Goal: Task Accomplishment & Management: Manage account settings

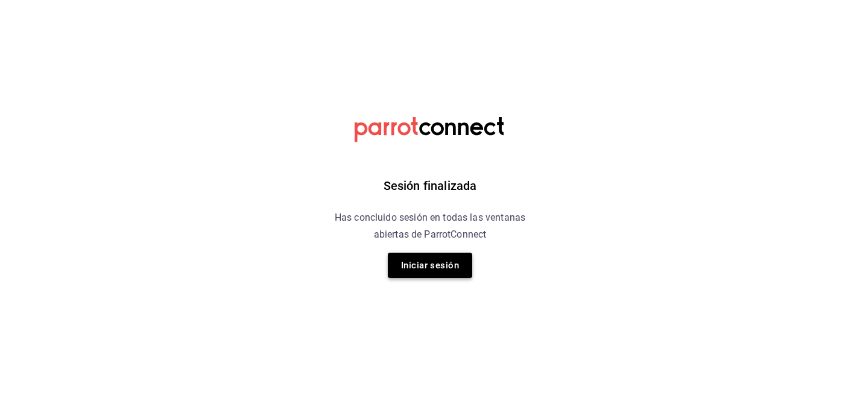
click at [420, 273] on button "Iniciar sesión" at bounding box center [430, 265] width 84 height 25
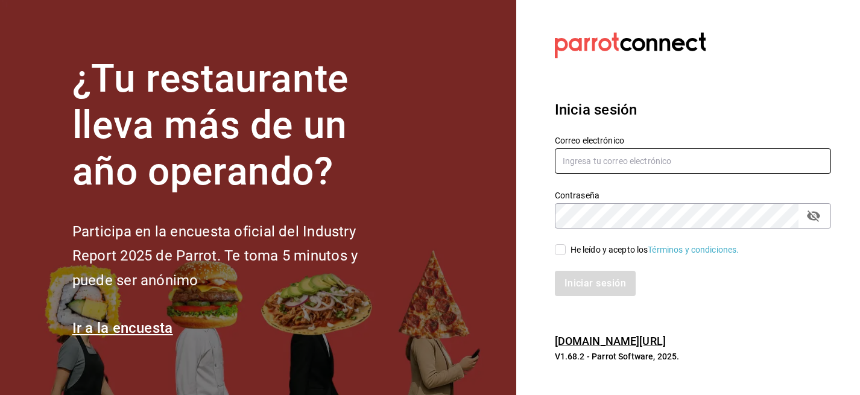
type input "[EMAIL_ADDRESS][DOMAIN_NAME]"
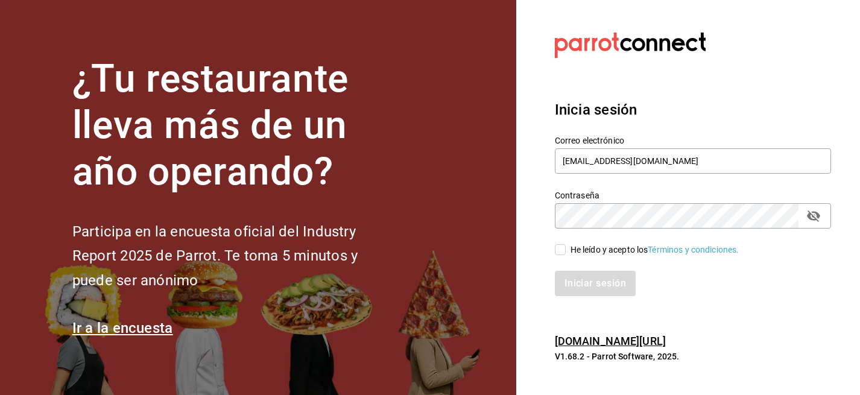
click at [820, 214] on button "passwordField" at bounding box center [813, 216] width 20 height 20
click at [558, 252] on input "He leído y acepto los Términos y condiciones." at bounding box center [560, 249] width 11 height 11
checkbox input "true"
click at [595, 284] on button "Iniciar sesión" at bounding box center [596, 283] width 82 height 25
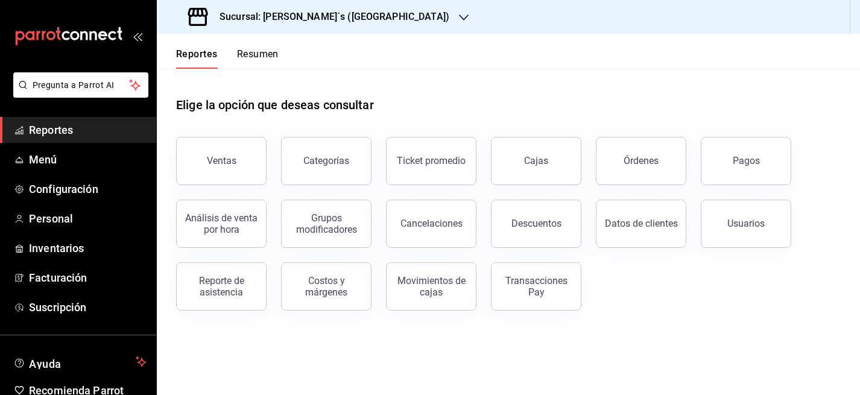
click at [328, 24] on div "Sucursal: [PERSON_NAME]´s ([GEOGRAPHIC_DATA])" at bounding box center [319, 17] width 307 height 34
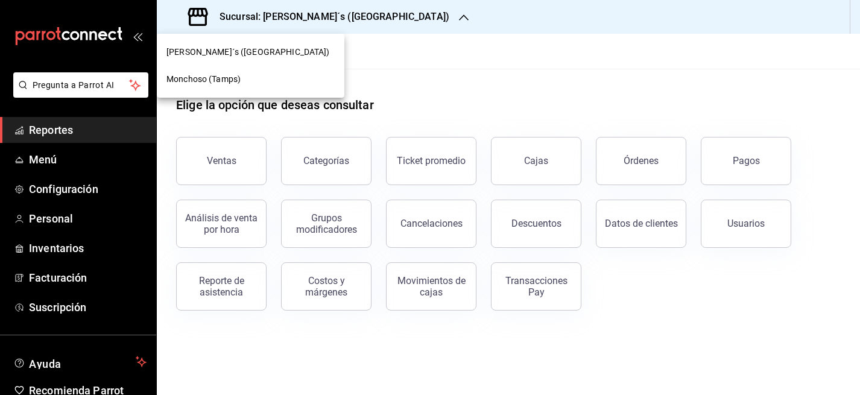
click at [269, 81] on div "Monchoso (Tamps)" at bounding box center [250, 79] width 168 height 13
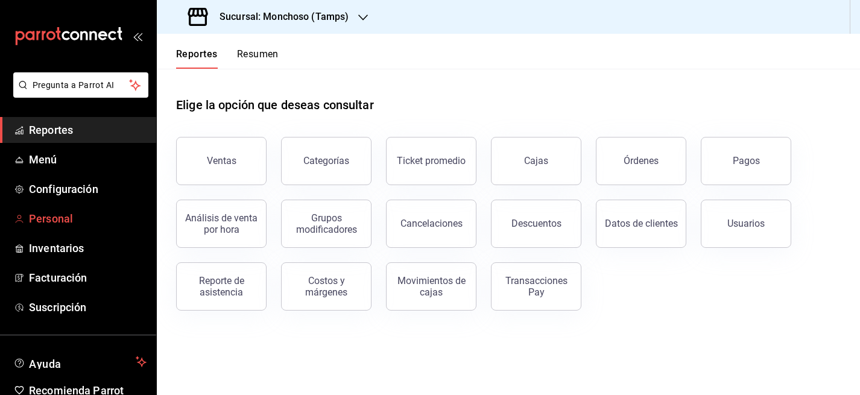
click at [90, 227] on link "Personal" at bounding box center [78, 219] width 156 height 26
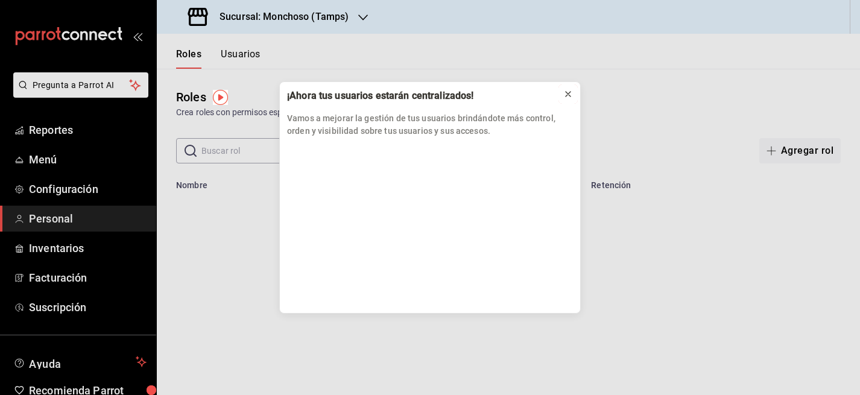
click at [567, 93] on icon at bounding box center [567, 94] width 5 height 5
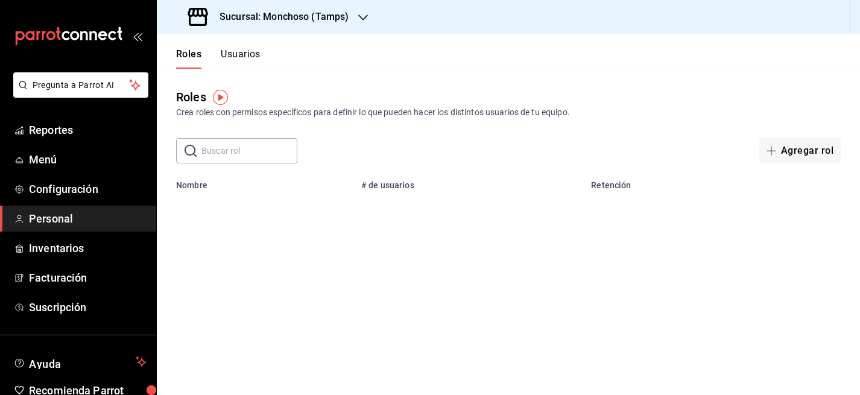
click at [237, 43] on div "Roles Usuarios" at bounding box center [209, 51] width 104 height 35
click at [236, 52] on button "Usuarios" at bounding box center [241, 58] width 40 height 20
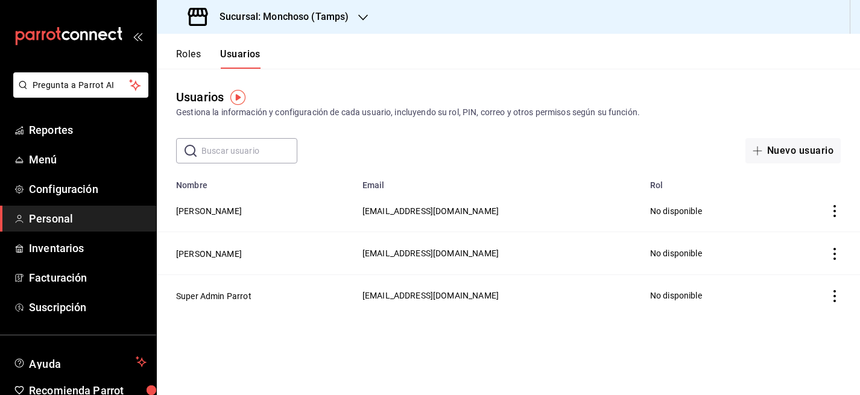
click at [834, 212] on icon "actions" at bounding box center [834, 211] width 2 height 12
click at [671, 202] on div at bounding box center [430, 197] width 860 height 395
click at [200, 210] on button "[PERSON_NAME]" at bounding box center [209, 211] width 66 height 12
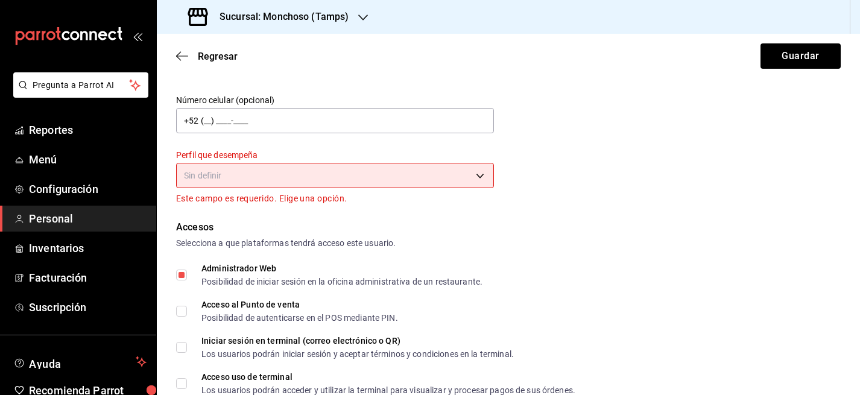
scroll to position [151, 0]
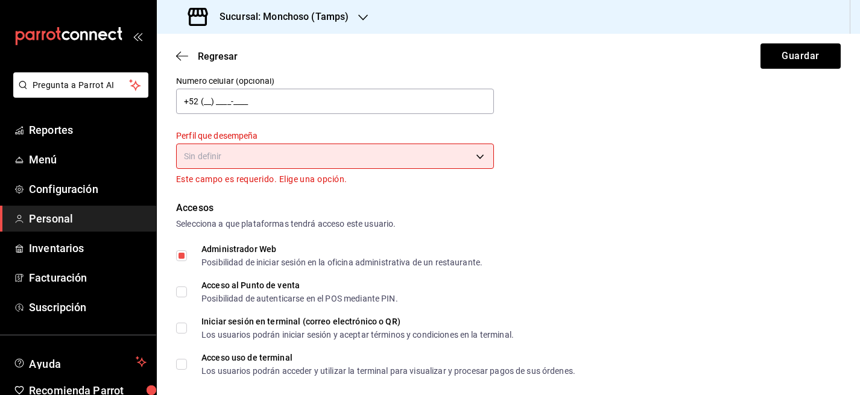
click at [243, 157] on body "Pregunta a Parrot AI Reportes Menú Configuración Personal Inventarios Facturaci…" at bounding box center [430, 197] width 860 height 395
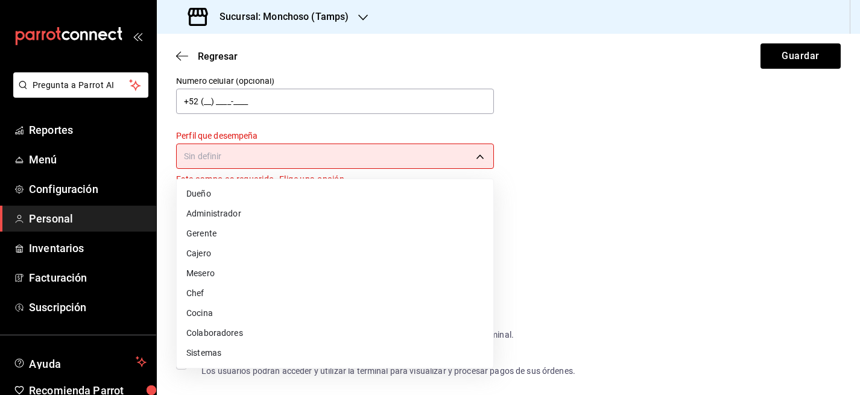
click at [247, 213] on li "Administrador" at bounding box center [335, 214] width 316 height 20
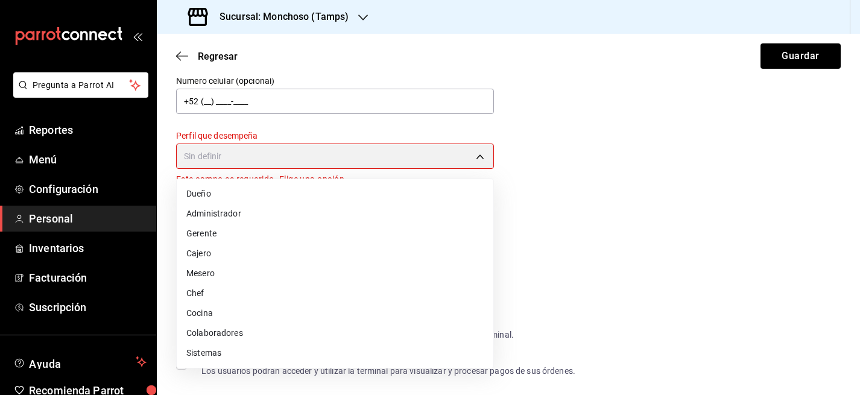
type input "ADMIN"
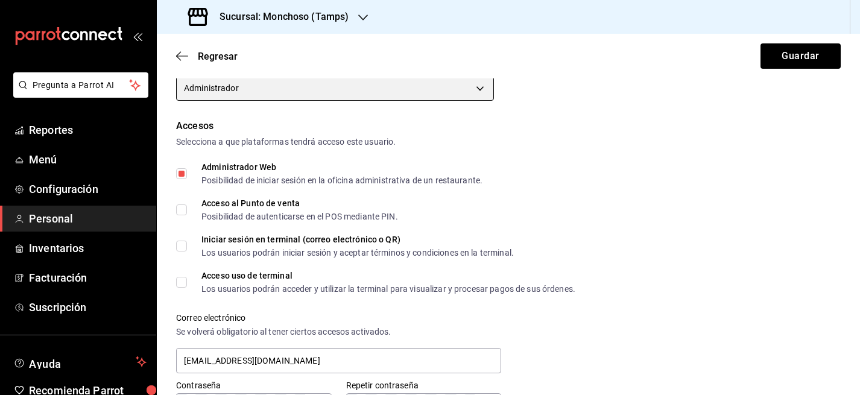
scroll to position [220, 0]
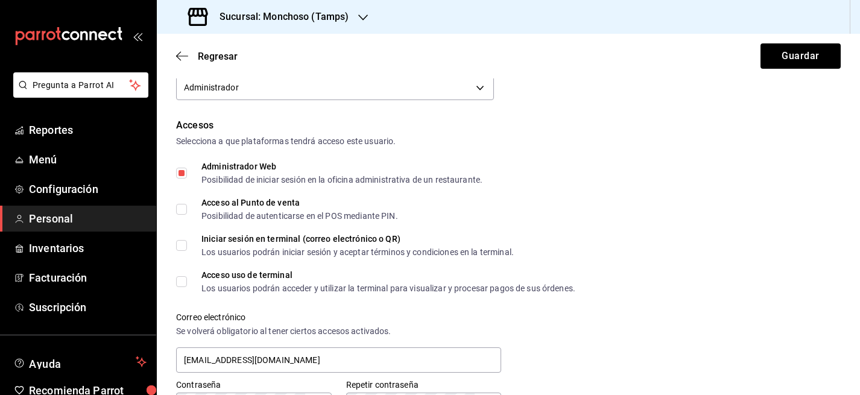
click at [181, 209] on input "Acceso al Punto de venta Posibilidad de autenticarse en el POS mediante PIN." at bounding box center [181, 209] width 11 height 11
checkbox input "true"
click at [183, 237] on label "Iniciar sesión en terminal (correo electrónico o QR) Los usuarios podrán inicia…" at bounding box center [345, 245] width 338 height 22
click at [183, 240] on input "Iniciar sesión en terminal (correo electrónico o QR) Los usuarios podrán inicia…" at bounding box center [181, 245] width 11 height 11
checkbox input "true"
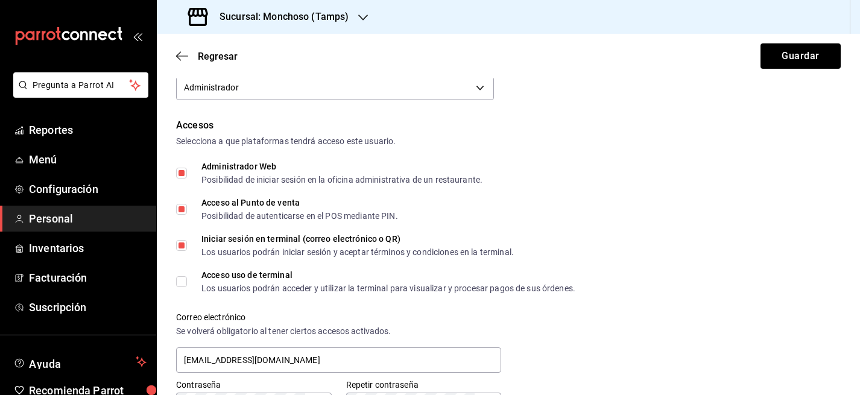
click at [183, 269] on div "Accesos Selecciona a que plataformas tendrá acceso este usuario. Administrador …" at bounding box center [508, 292] width 664 height 349
click at [183, 285] on input "Acceso uso de terminal Los usuarios podrán acceder y utilizar la terminal para …" at bounding box center [181, 281] width 11 height 11
checkbox input "true"
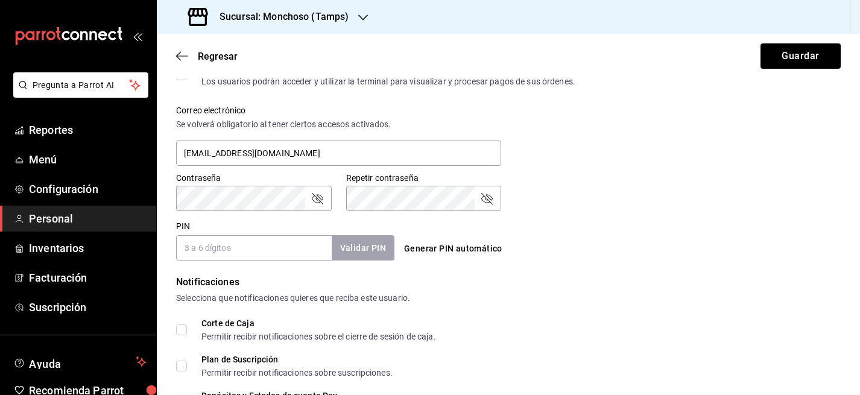
scroll to position [422, 0]
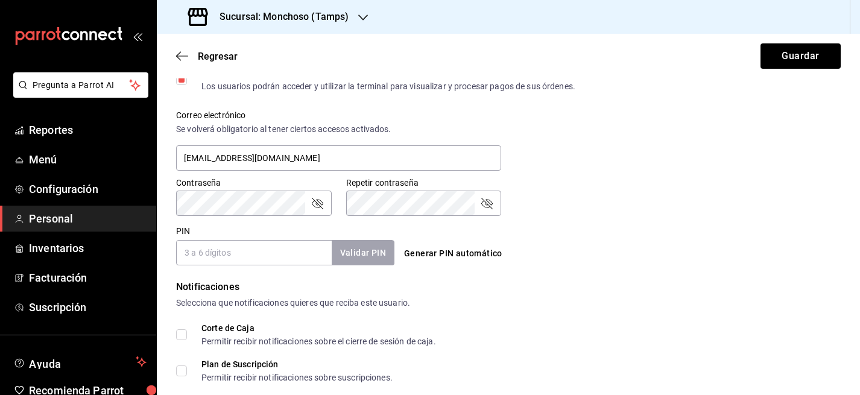
click at [218, 252] on input "PIN" at bounding box center [254, 252] width 156 height 25
type input "1212"
click at [385, 257] on button "Validar PIN" at bounding box center [362, 253] width 64 height 26
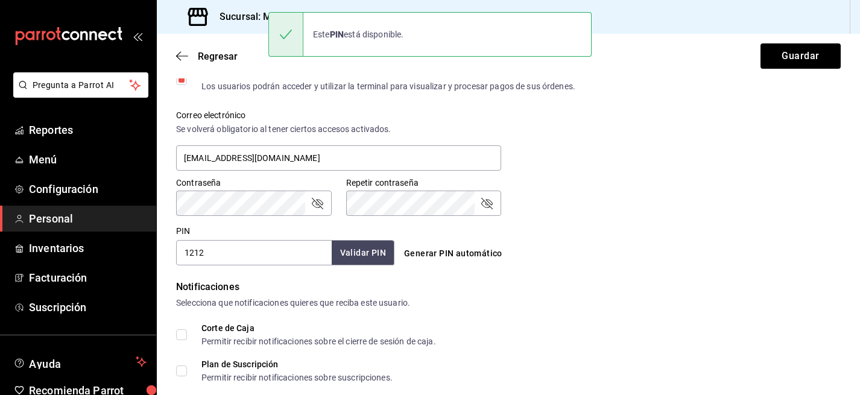
click at [186, 332] on input "Corte de Caja Permitir recibir notificaciones sobre el cierre de sesión de caja." at bounding box center [181, 334] width 11 height 11
checkbox input "true"
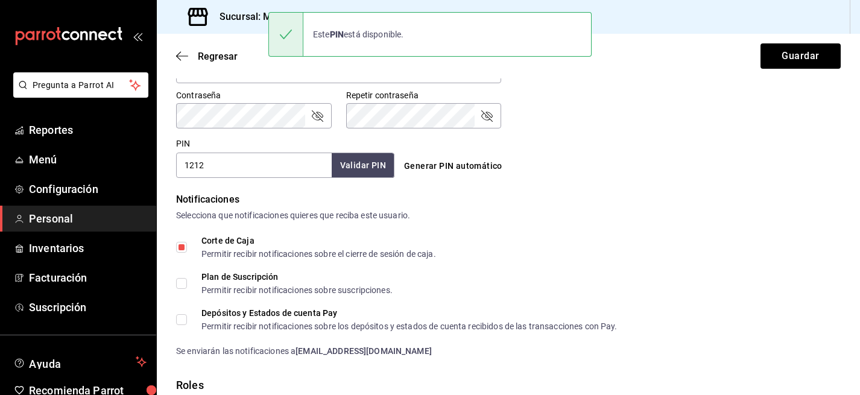
scroll to position [513, 0]
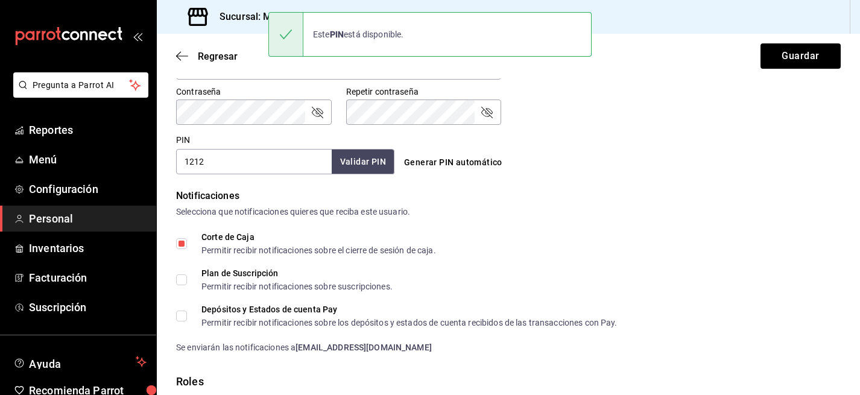
click at [178, 277] on input "Plan de Suscripción Permitir recibir notificaciones sobre suscripciones." at bounding box center [181, 279] width 11 height 11
checkbox input "true"
click at [186, 312] on input "Depósitos y Estados de cuenta Pay Permitir recibir notificaciones sobre los dep…" at bounding box center [181, 315] width 11 height 11
checkbox input "true"
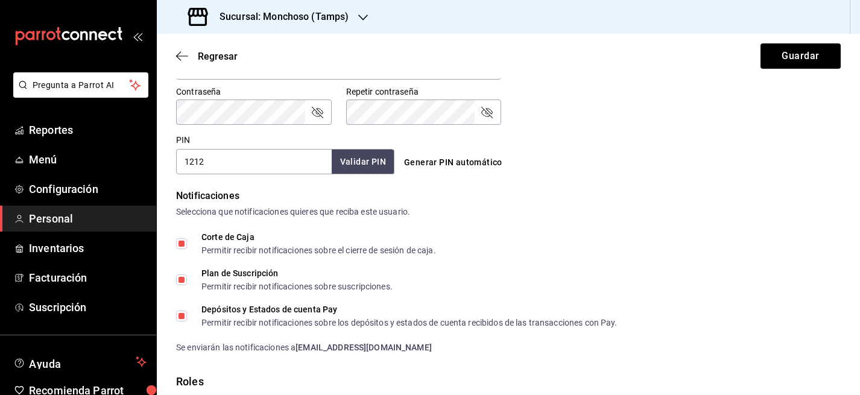
scroll to position [596, 0]
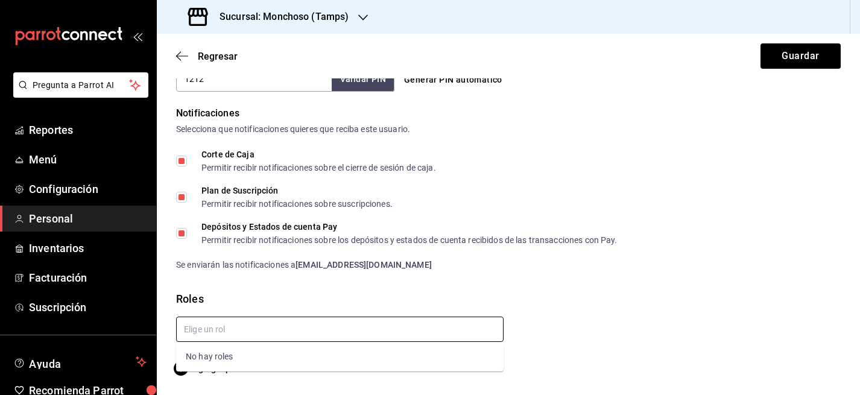
click at [228, 332] on input "text" at bounding box center [339, 328] width 327 height 25
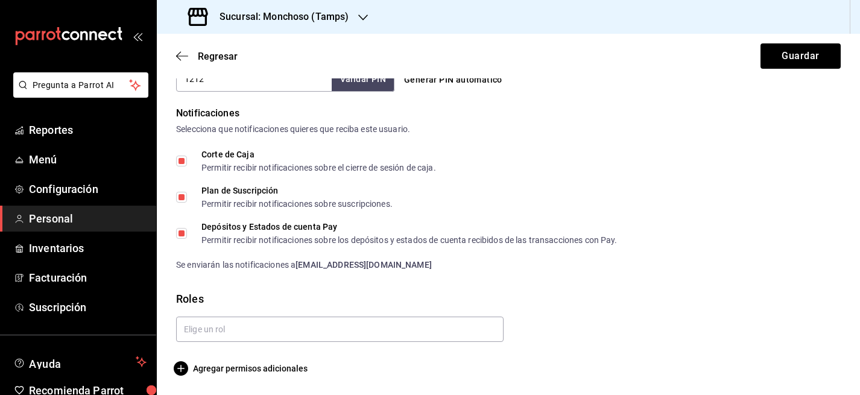
click at [240, 292] on div "Roles" at bounding box center [508, 299] width 664 height 16
click at [787, 60] on button "Guardar" at bounding box center [800, 55] width 80 height 25
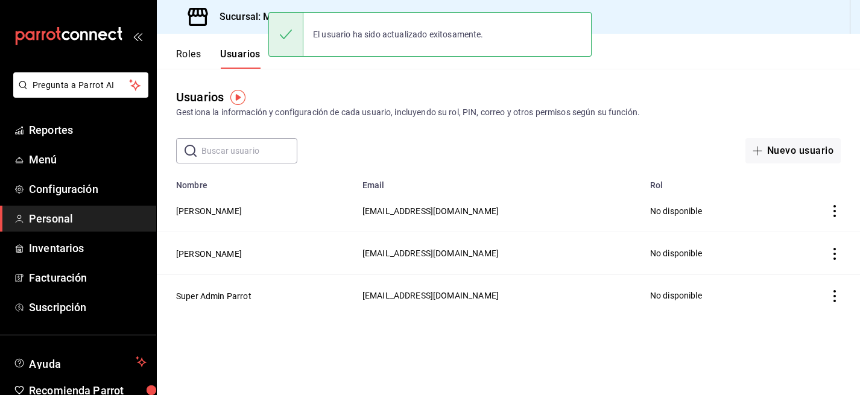
click at [179, 49] on button "Roles" at bounding box center [188, 58] width 25 height 20
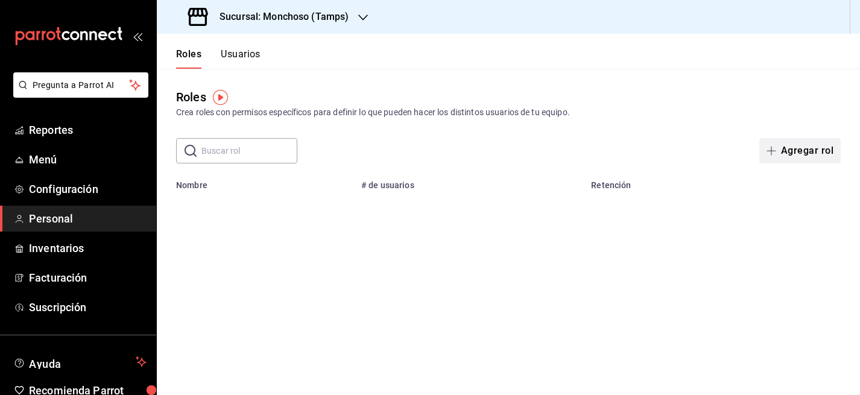
click at [808, 148] on button "Agregar rol" at bounding box center [799, 150] width 81 height 25
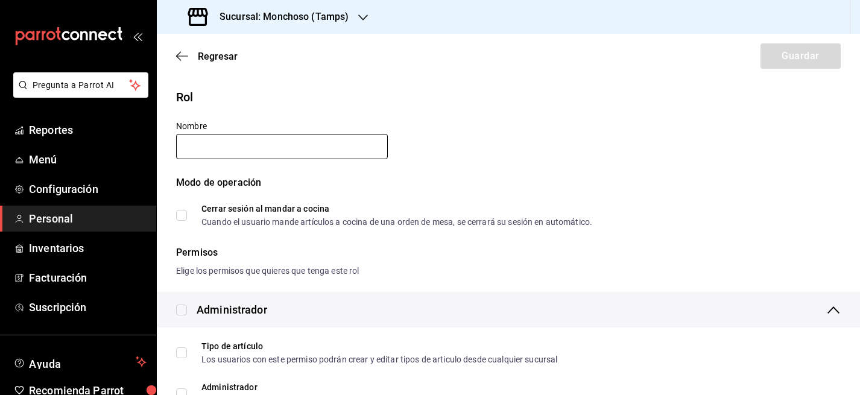
click at [233, 143] on input "text" at bounding box center [282, 146] width 212 height 25
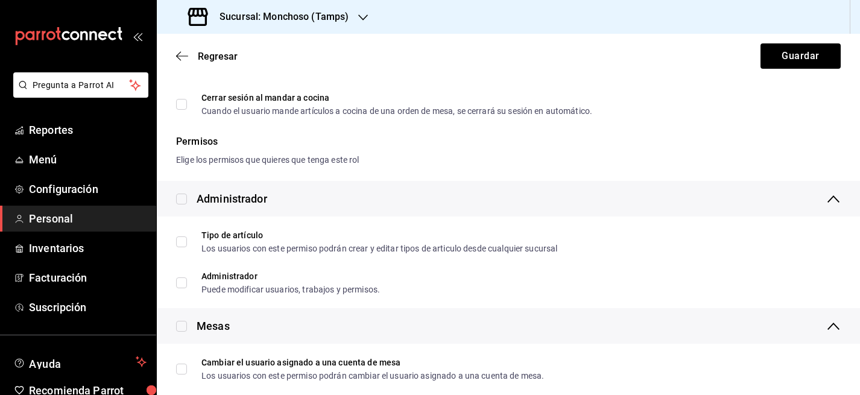
scroll to position [115, 0]
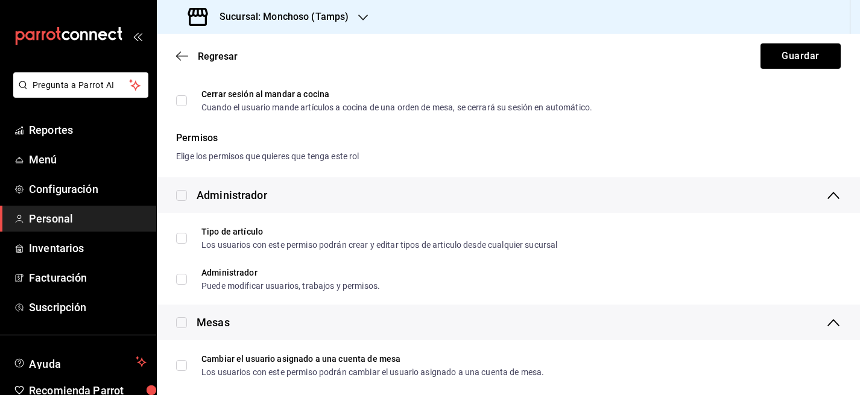
type input "ADMINISTRADOR"
click at [183, 195] on input "checkbox" at bounding box center [181, 195] width 11 height 11
checkbox input "true"
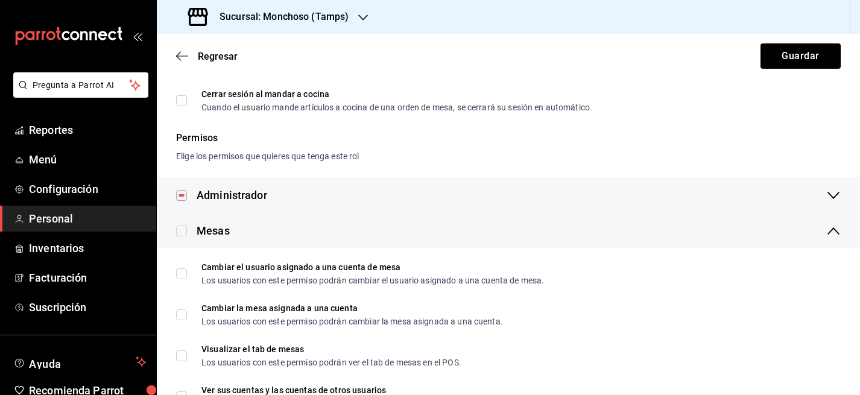
click at [180, 231] on input "checkbox" at bounding box center [181, 230] width 11 height 11
checkbox input "true"
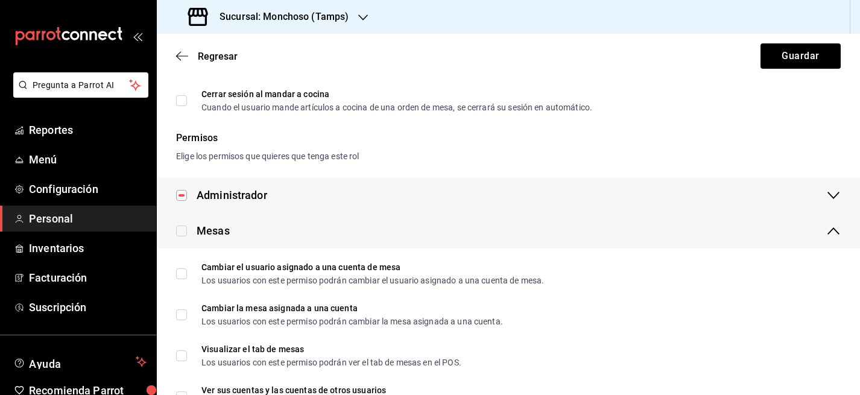
checkbox input "true"
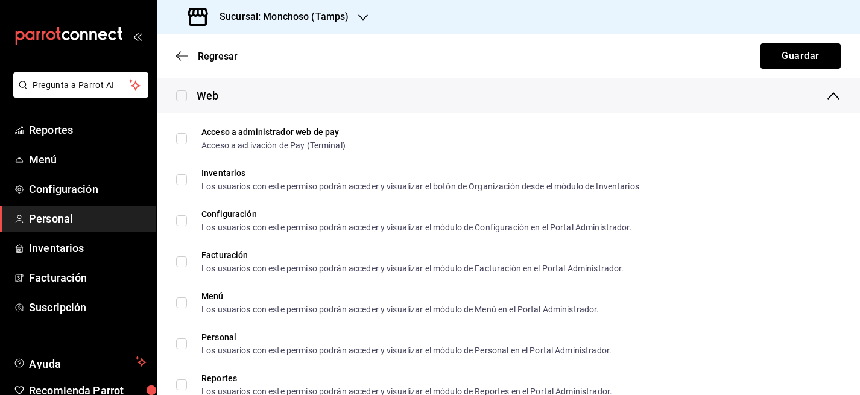
scroll to position [285, 0]
click at [180, 92] on input "checkbox" at bounding box center [181, 95] width 11 height 11
checkbox input "true"
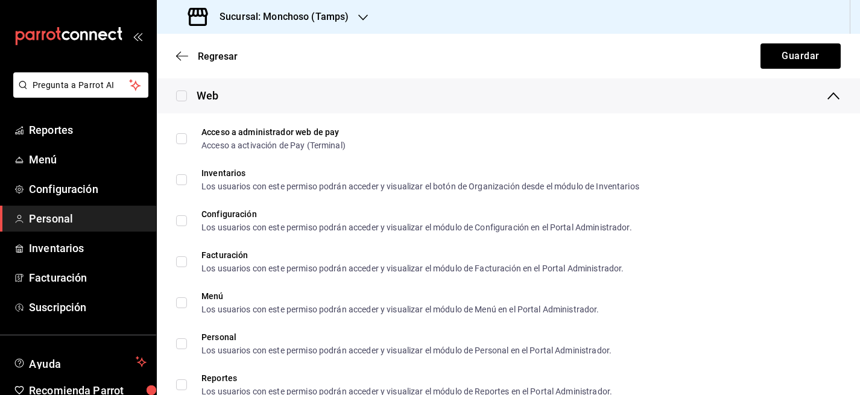
checkbox input "true"
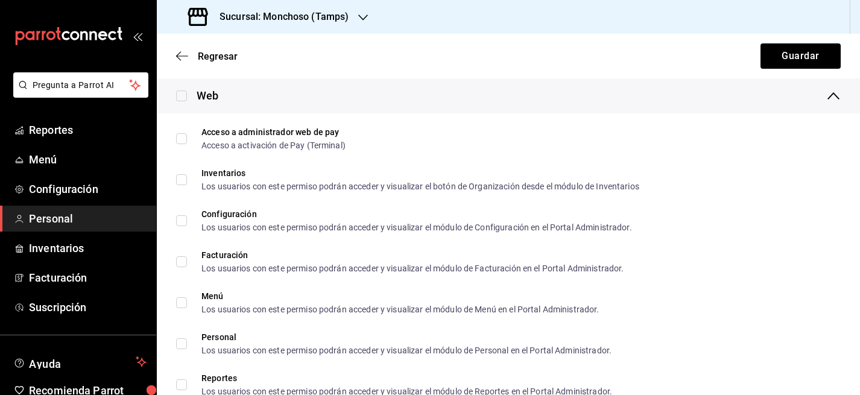
checkbox input "true"
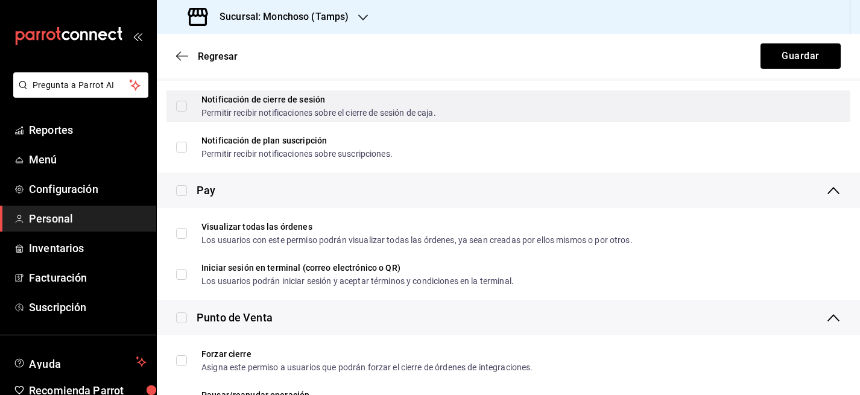
scroll to position [304, 0]
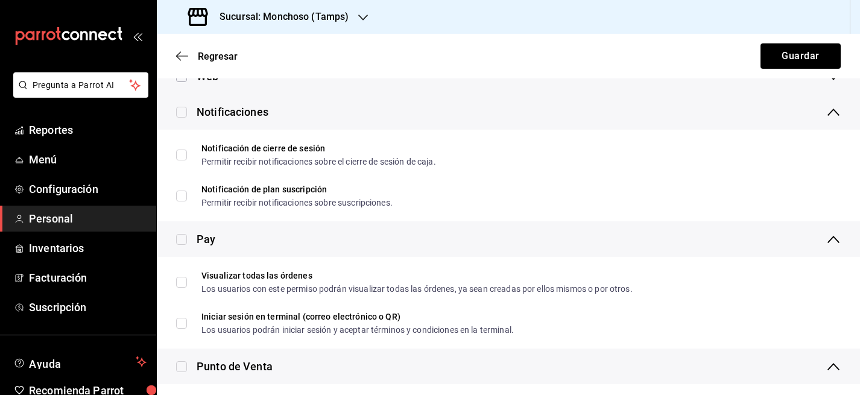
click at [182, 110] on input "checkbox" at bounding box center [181, 112] width 11 height 11
checkbox input "true"
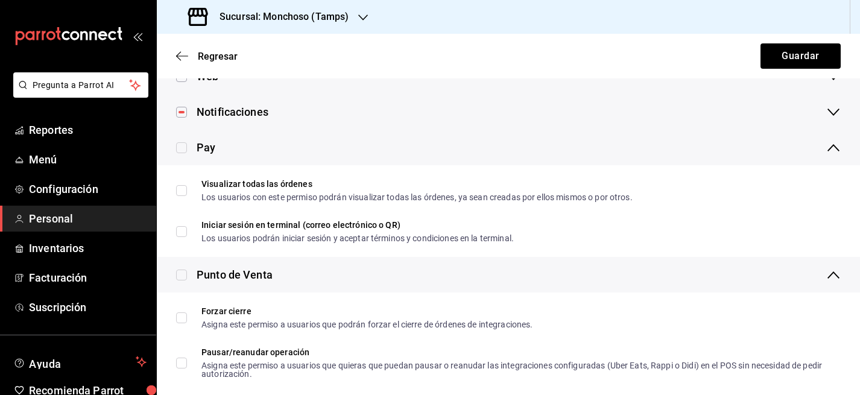
click at [183, 147] on input "checkbox" at bounding box center [181, 147] width 11 height 11
checkbox input "true"
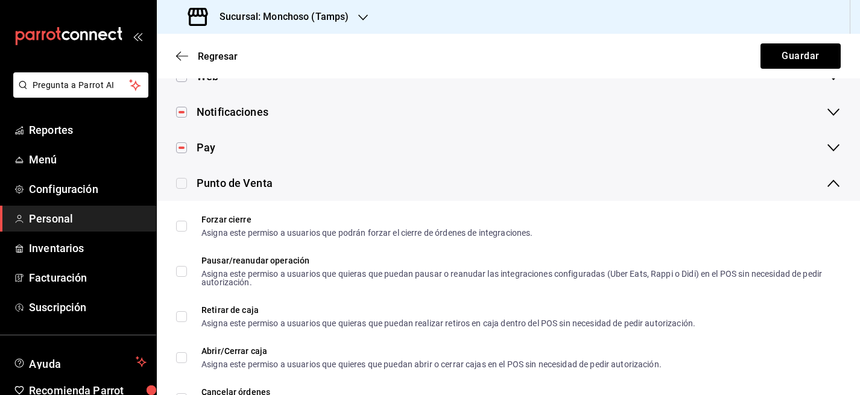
click at [183, 181] on input "checkbox" at bounding box center [181, 183] width 11 height 11
checkbox input "true"
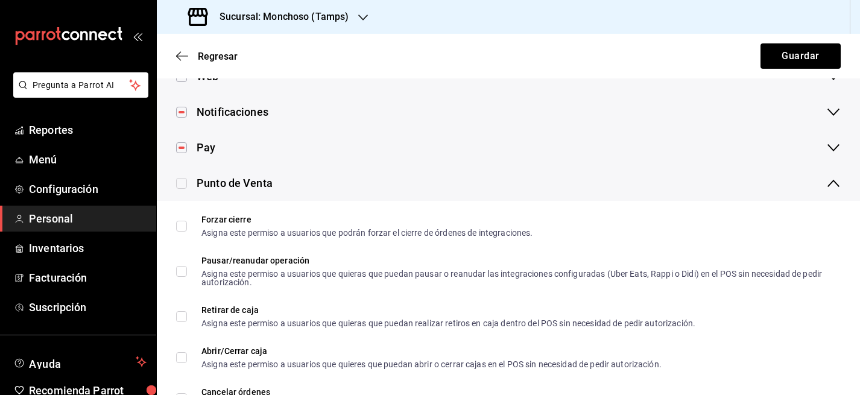
checkbox input "true"
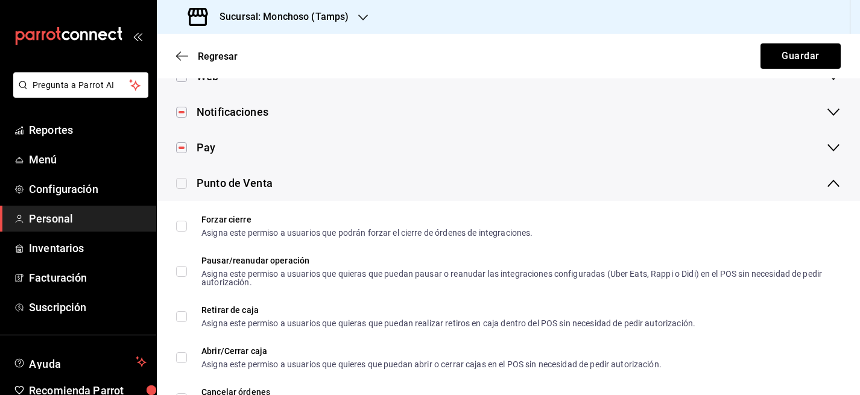
checkbox input "true"
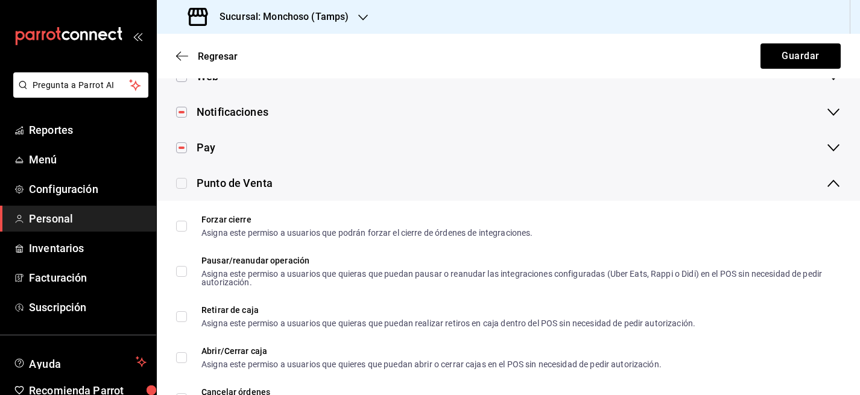
checkbox input "true"
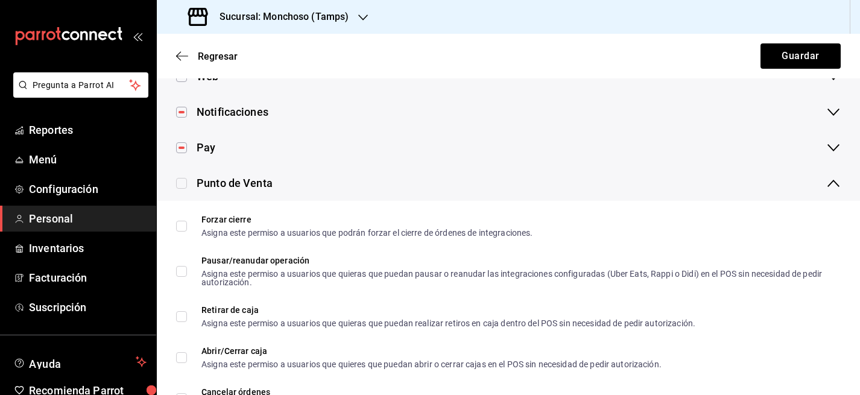
checkbox input "true"
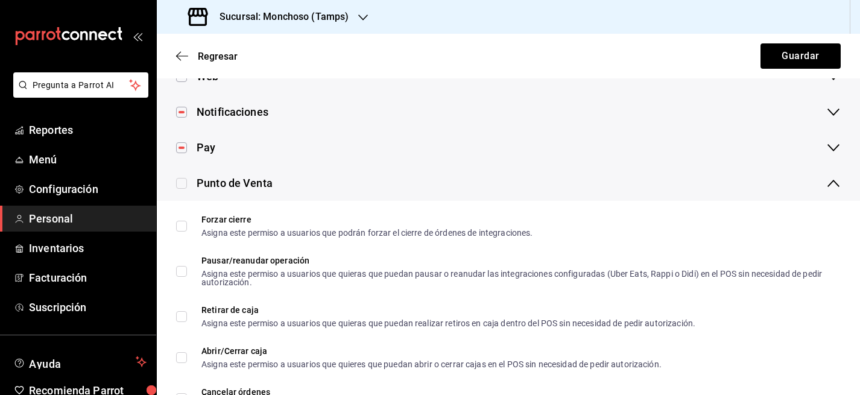
checkbox input "true"
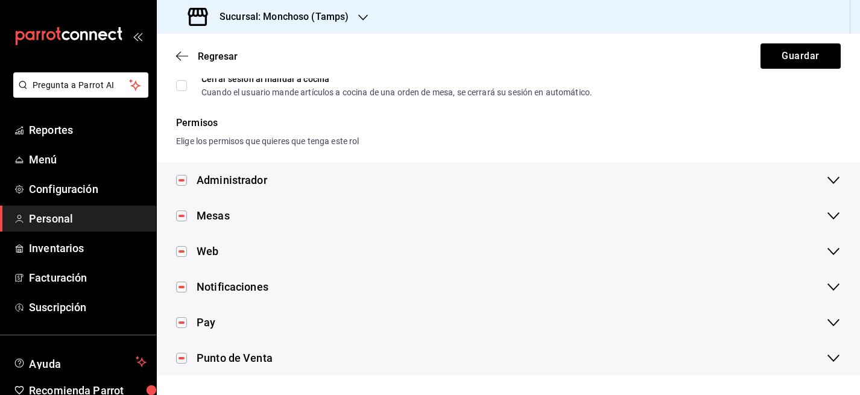
scroll to position [130, 0]
click at [787, 44] on button "Guardar" at bounding box center [800, 55] width 80 height 25
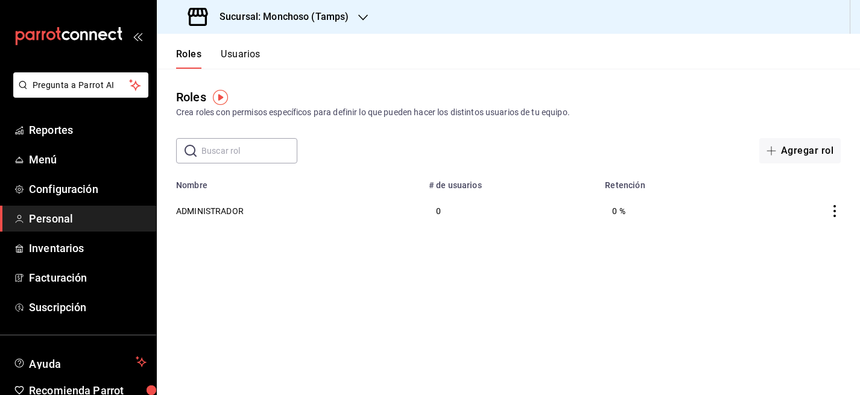
click at [252, 59] on button "Usuarios" at bounding box center [241, 58] width 40 height 20
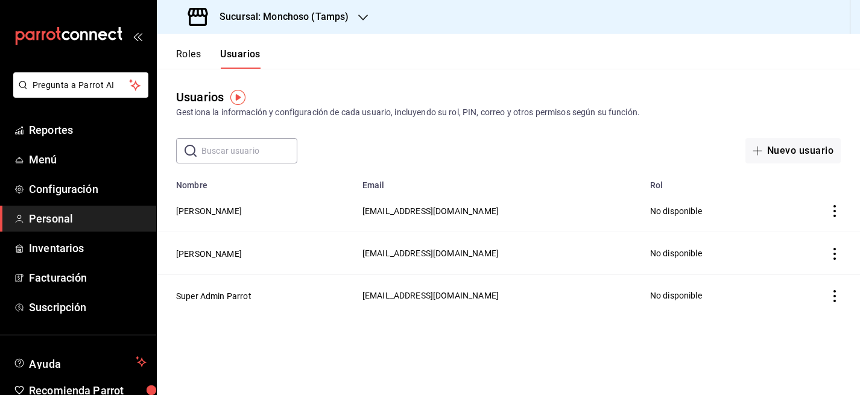
click at [190, 57] on button "Roles" at bounding box center [188, 58] width 25 height 20
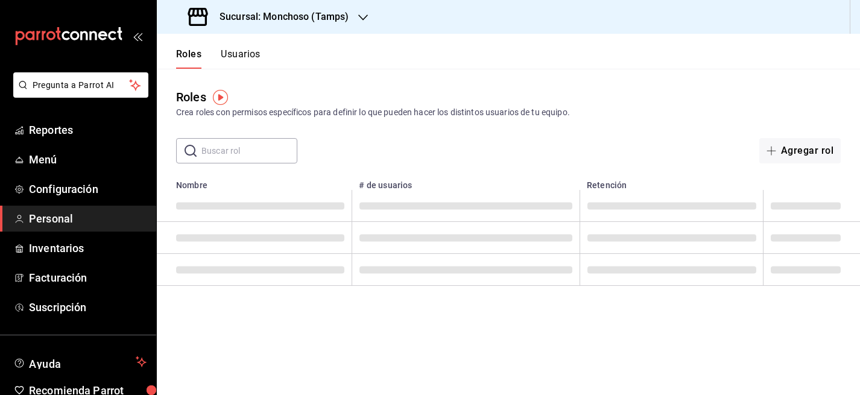
click at [245, 57] on button "Usuarios" at bounding box center [241, 58] width 40 height 20
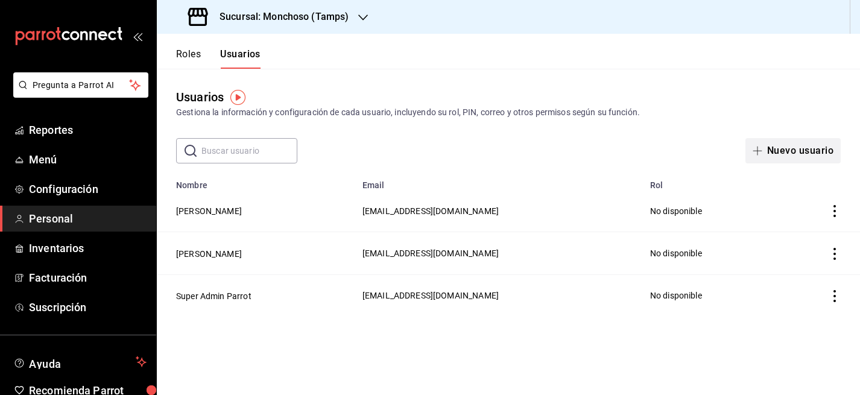
click at [810, 145] on button "Nuevo usuario" at bounding box center [792, 150] width 95 height 25
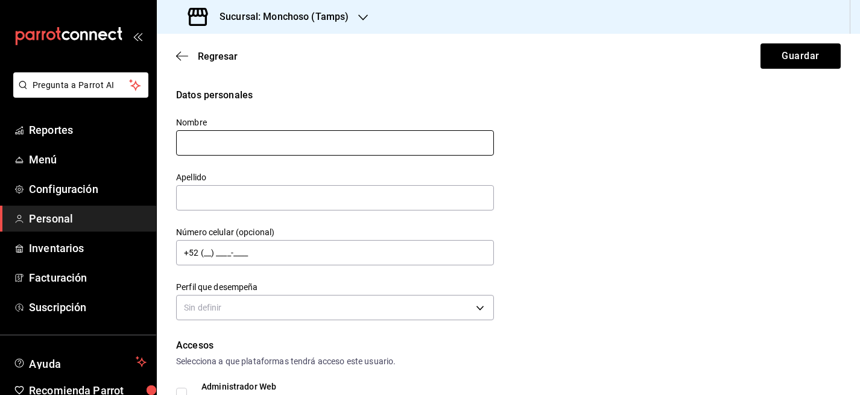
click at [209, 140] on input "text" at bounding box center [335, 142] width 318 height 25
type input "C"
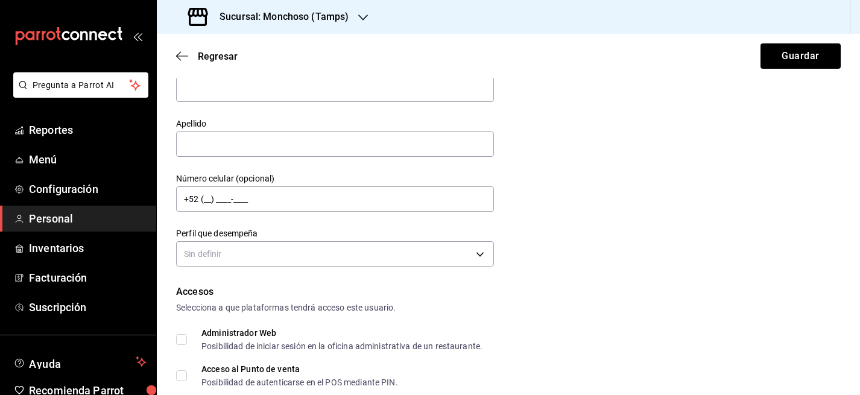
scroll to position [69, 0]
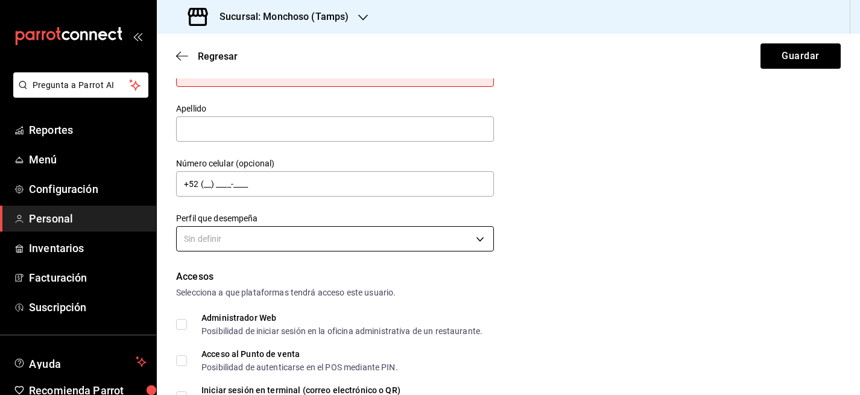
click at [260, 244] on body "Pregunta a Parrot AI Reportes Menú Configuración Personal Inventarios Facturaci…" at bounding box center [430, 197] width 860 height 395
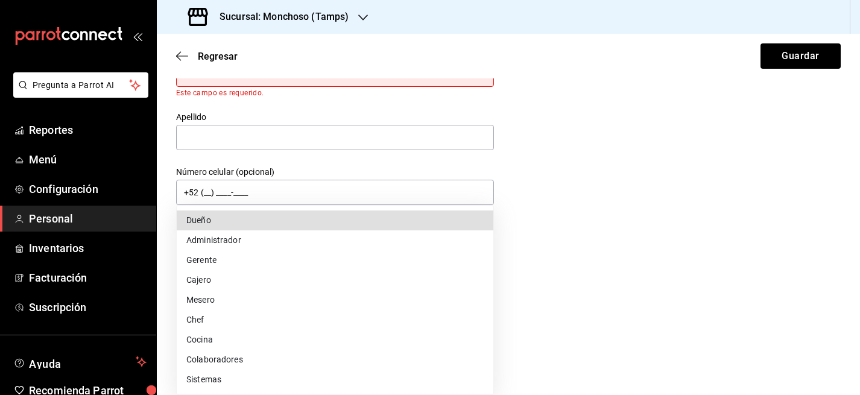
click at [234, 277] on li "Cajero" at bounding box center [335, 280] width 316 height 20
type input "CASHIER"
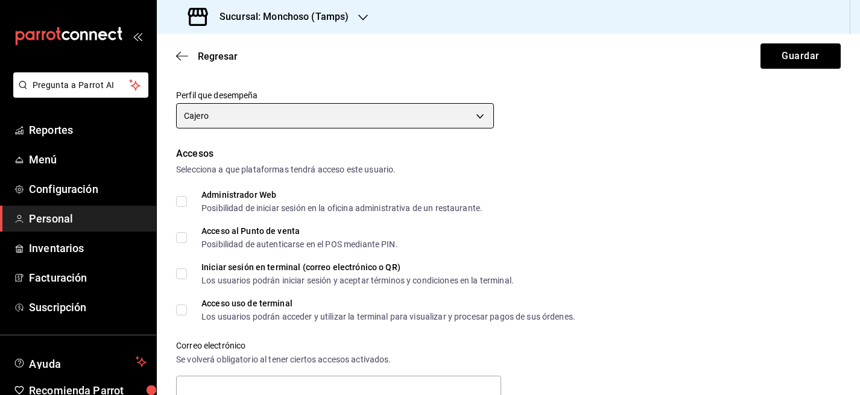
scroll to position [201, 0]
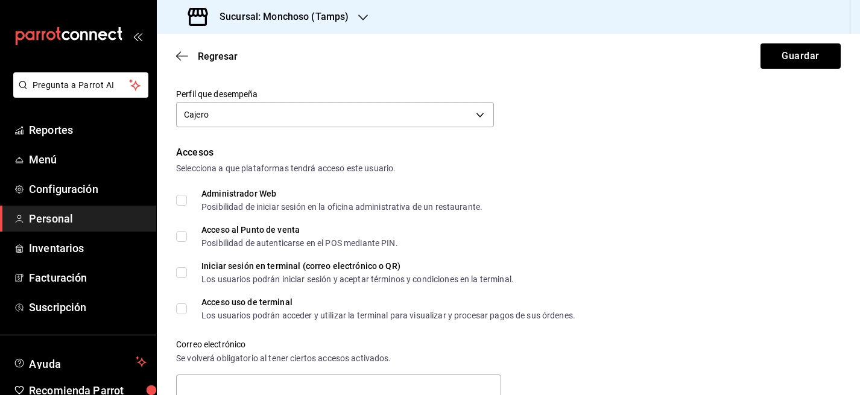
click at [184, 239] on input "Acceso al Punto de venta Posibilidad de autenticarse en el POS mediante PIN." at bounding box center [181, 236] width 11 height 11
checkbox input "true"
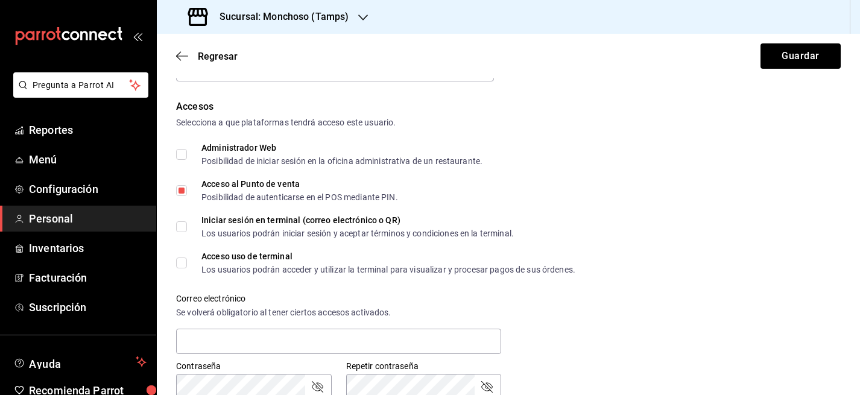
scroll to position [249, 0]
click at [184, 259] on input "Acceso uso de terminal Los usuarios podrán acceder y utilizar la terminal para …" at bounding box center [181, 261] width 11 height 11
checkbox input "true"
click at [184, 222] on input "Iniciar sesión en terminal (correo electrónico o QR) Los usuarios podrán inicia…" at bounding box center [181, 224] width 11 height 11
checkbox input "true"
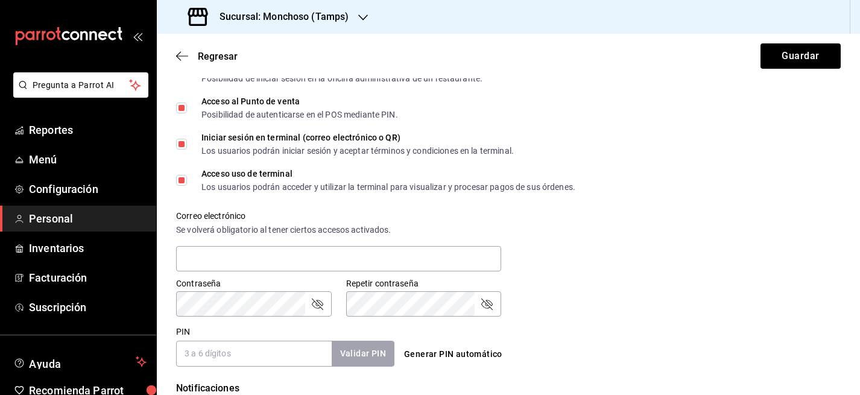
scroll to position [335, 0]
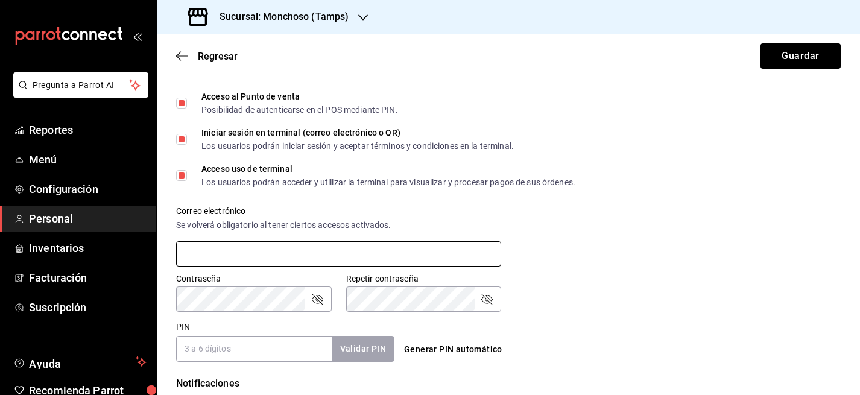
click at [257, 250] on input "text" at bounding box center [338, 253] width 325 height 25
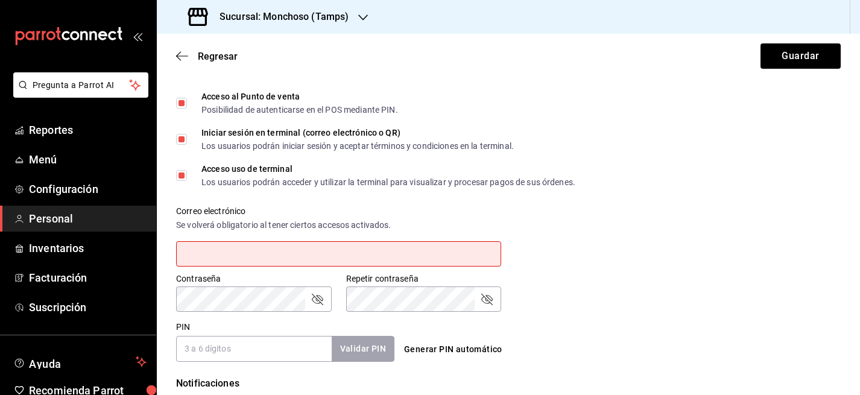
click at [215, 348] on input "PIN" at bounding box center [254, 348] width 156 height 25
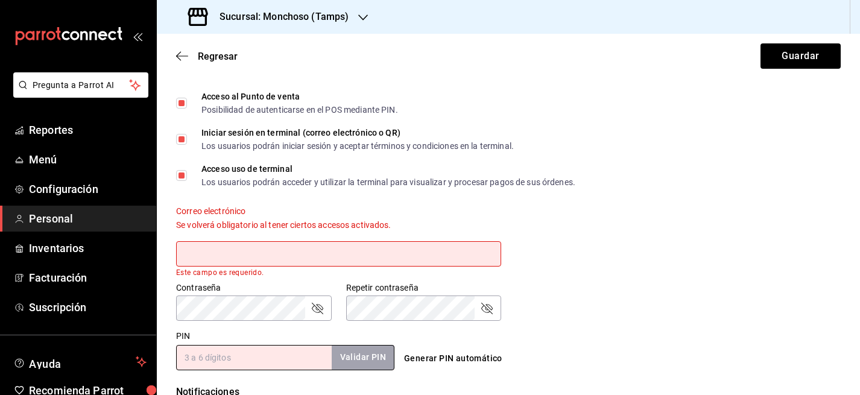
click at [215, 251] on input "text" at bounding box center [338, 253] width 325 height 25
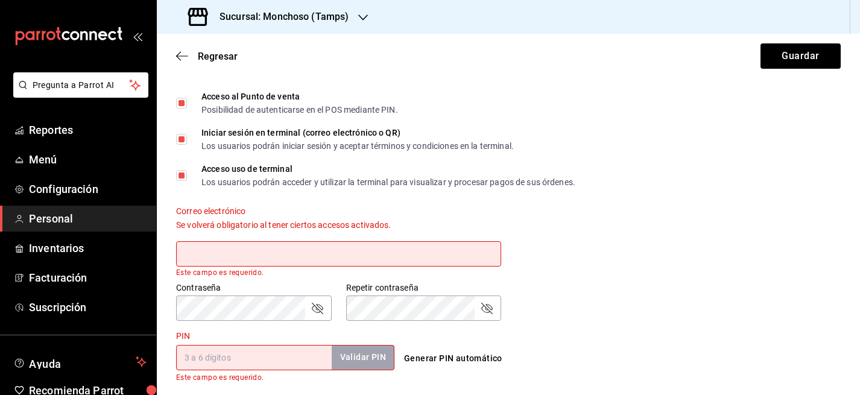
click at [215, 251] on input "text" at bounding box center [338, 253] width 325 height 25
click at [544, 275] on div "Contraseña Contraseña Repetir contraseña Repetir contraseña" at bounding box center [501, 294] width 679 height 53
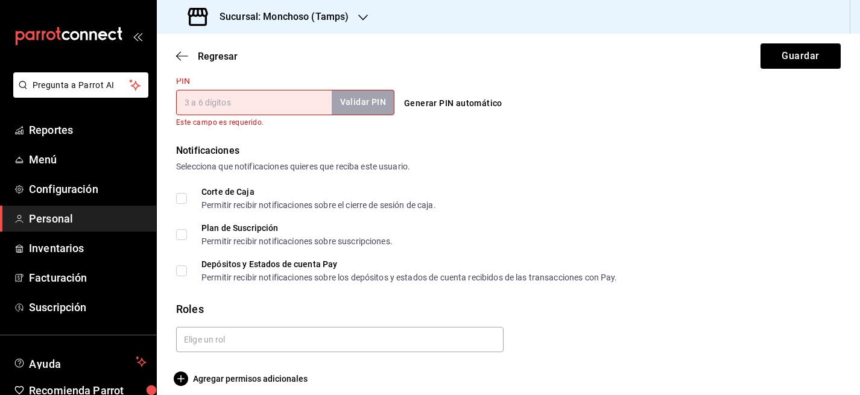
scroll to position [600, 0]
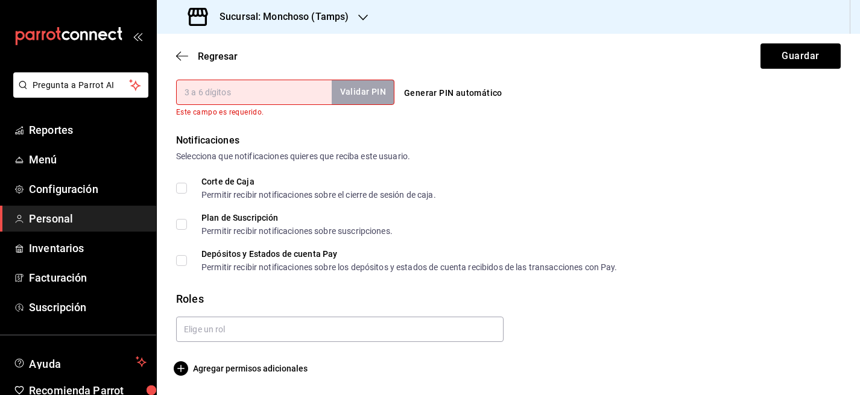
click at [180, 188] on input "Corte de Caja Permitir recibir notificaciones sobre el cierre de sesión de caja." at bounding box center [181, 188] width 11 height 11
checkbox input "true"
click at [203, 328] on input "text" at bounding box center [339, 328] width 327 height 25
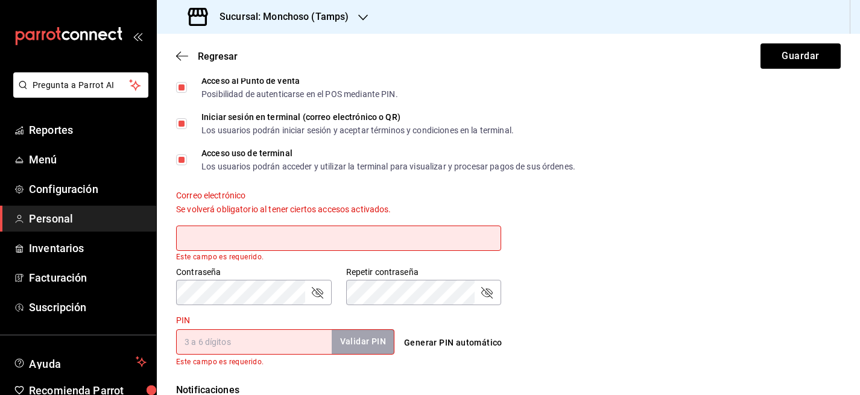
scroll to position [339, 0]
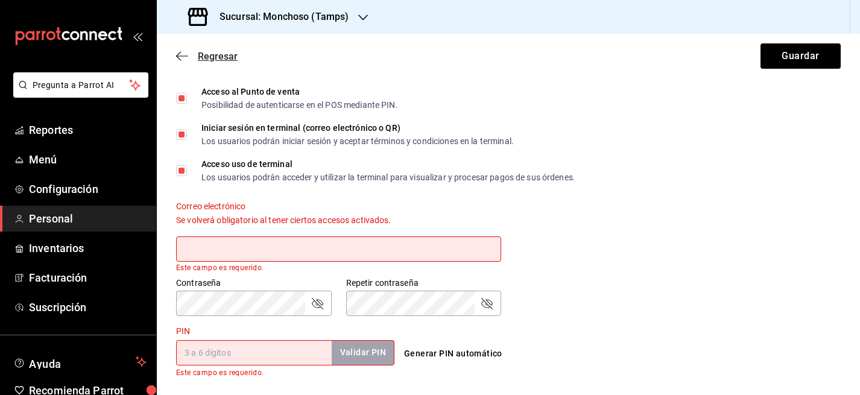
click at [215, 52] on span "Regresar" at bounding box center [218, 56] width 40 height 11
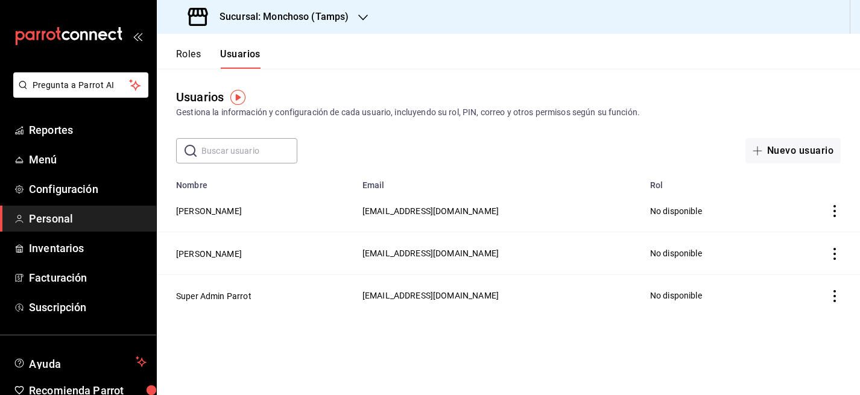
click at [190, 53] on button "Roles" at bounding box center [188, 58] width 25 height 20
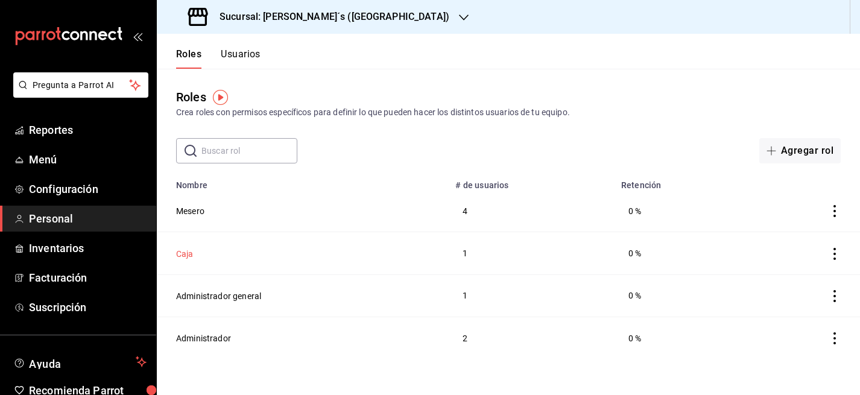
click at [186, 254] on button "Caja" at bounding box center [184, 254] width 17 height 12
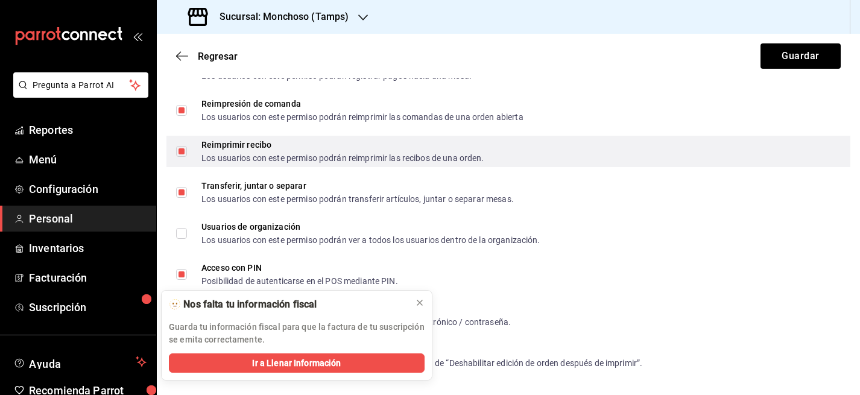
scroll to position [2222, 0]
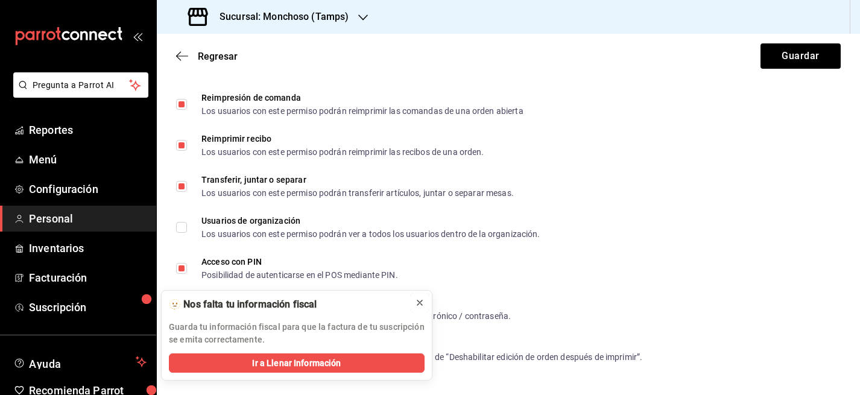
click at [418, 307] on icon at bounding box center [420, 303] width 10 height 10
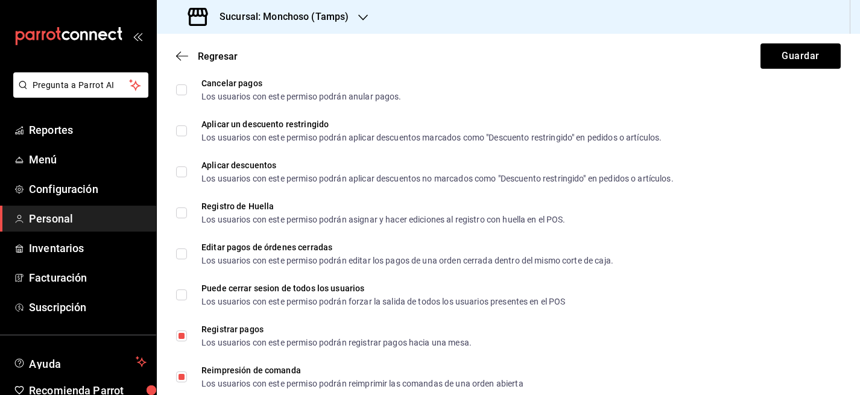
scroll to position [1548, 0]
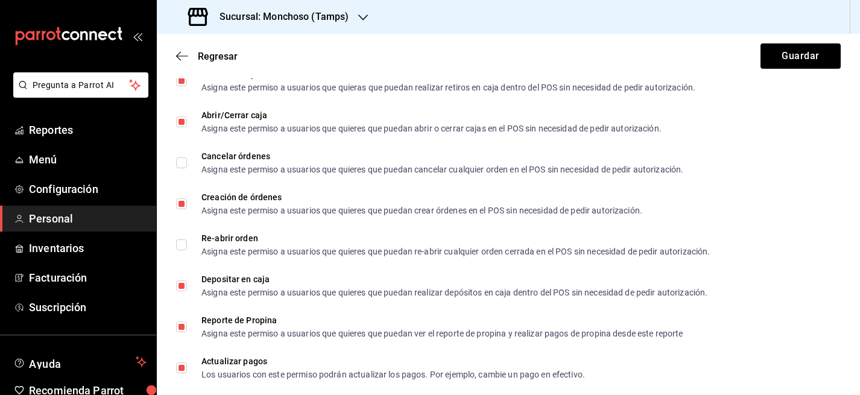
click at [359, 19] on icon "button" at bounding box center [363, 18] width 10 height 10
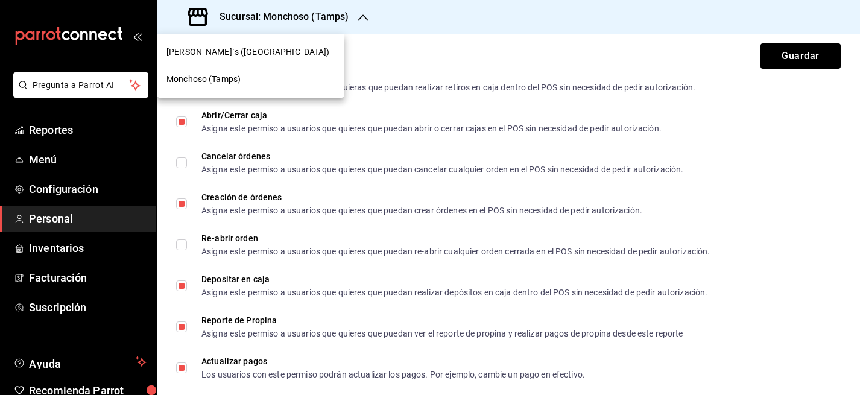
click at [264, 52] on div "[PERSON_NAME]´s ([GEOGRAPHIC_DATA])" at bounding box center [250, 52] width 168 height 13
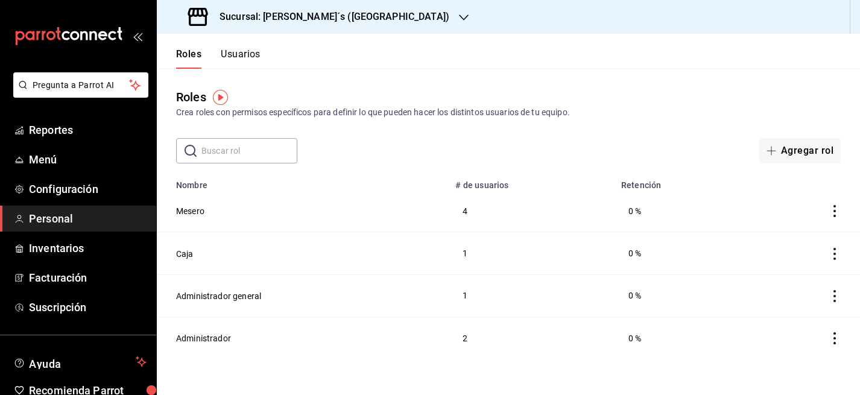
click at [248, 48] on button "Usuarios" at bounding box center [241, 58] width 40 height 20
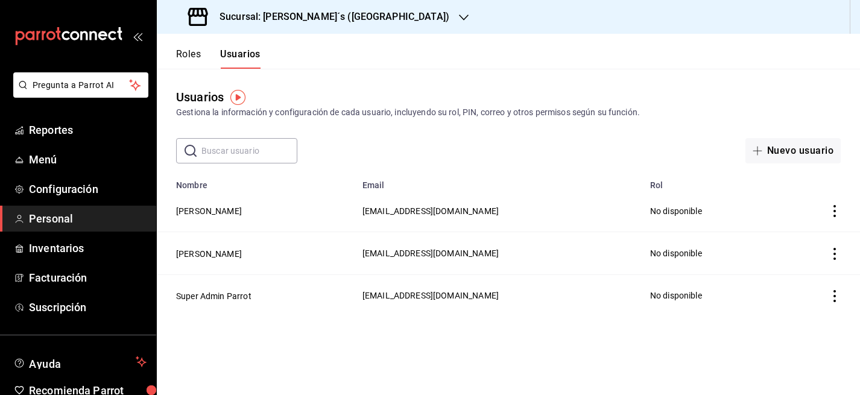
click at [326, 18] on h3 "Sucursal: [PERSON_NAME]´s ([GEOGRAPHIC_DATA])" at bounding box center [329, 17] width 239 height 14
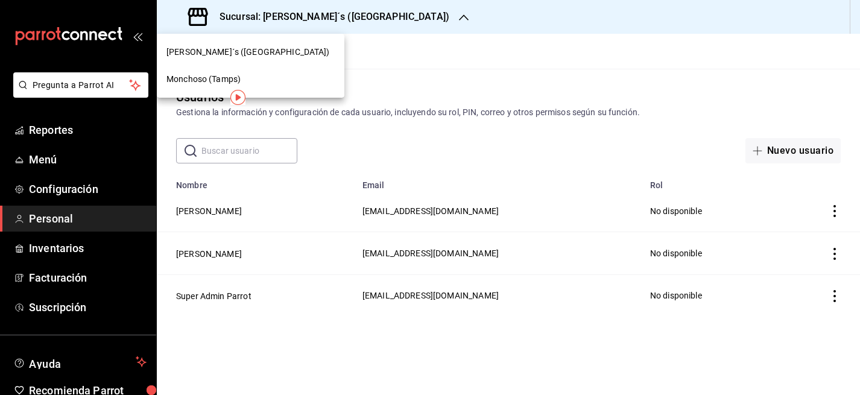
click at [470, 74] on div at bounding box center [430, 197] width 860 height 395
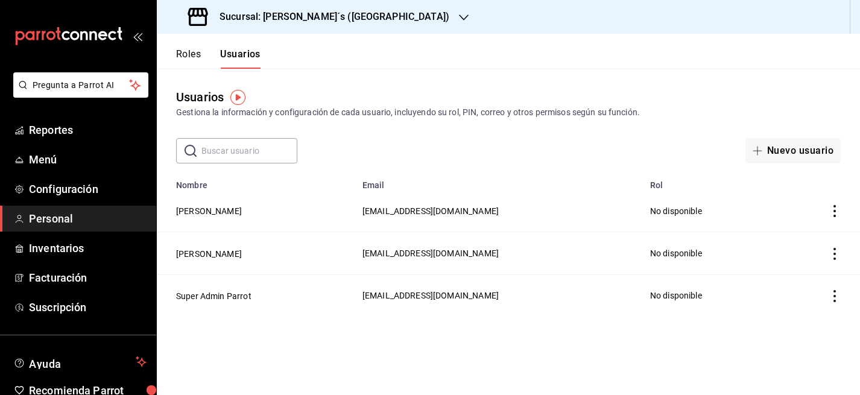
click at [292, 14] on h3 "Sucursal: [PERSON_NAME]´s ([GEOGRAPHIC_DATA])" at bounding box center [329, 17] width 239 height 14
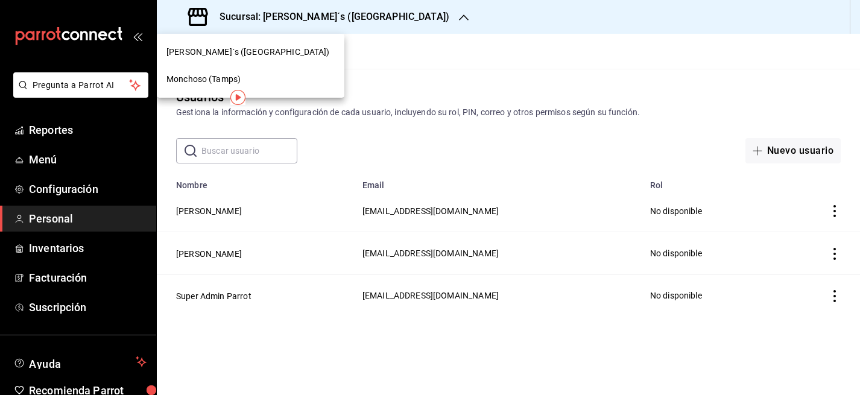
click at [240, 50] on span "[PERSON_NAME]´s ([GEOGRAPHIC_DATA])" at bounding box center [247, 52] width 163 height 13
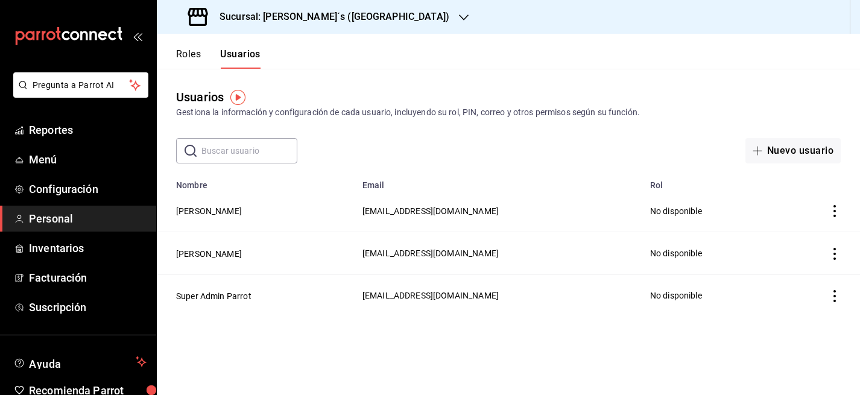
click at [186, 53] on button "Roles" at bounding box center [188, 58] width 25 height 20
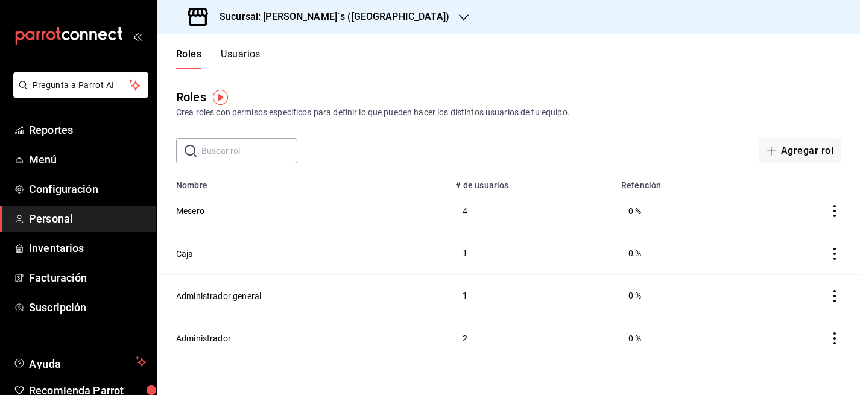
click at [326, 13] on h3 "Sucursal: [PERSON_NAME]´s ([GEOGRAPHIC_DATA])" at bounding box center [329, 17] width 239 height 14
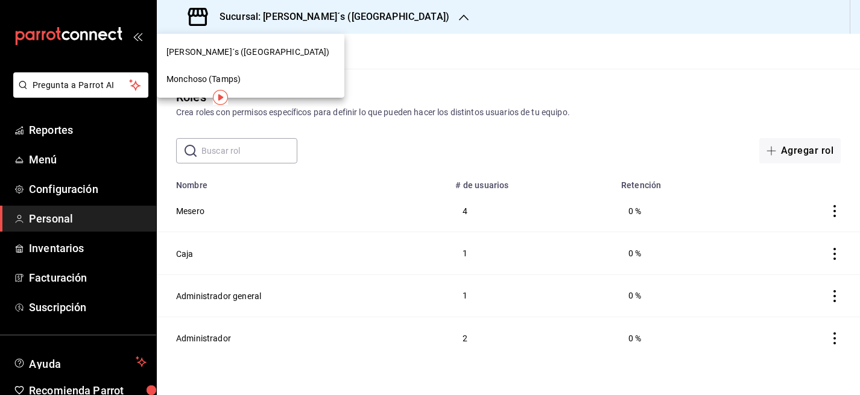
click at [243, 51] on span "[PERSON_NAME]´s ([GEOGRAPHIC_DATA])" at bounding box center [247, 52] width 163 height 13
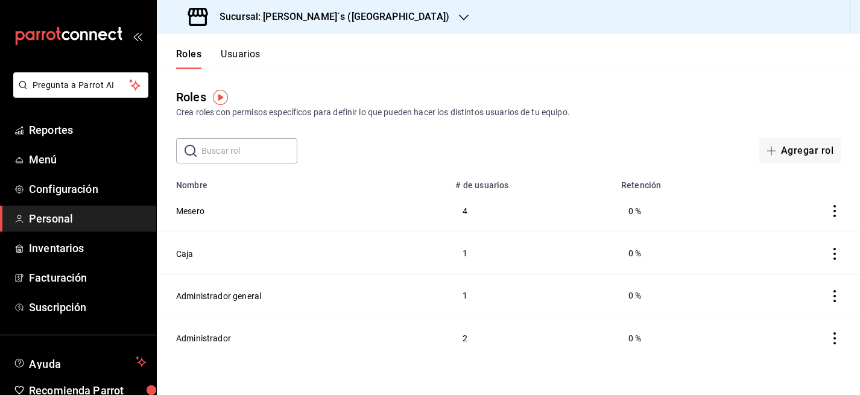
click at [91, 216] on span "Personal" at bounding box center [88, 218] width 118 height 16
click at [248, 54] on button "Usuarios" at bounding box center [241, 58] width 40 height 20
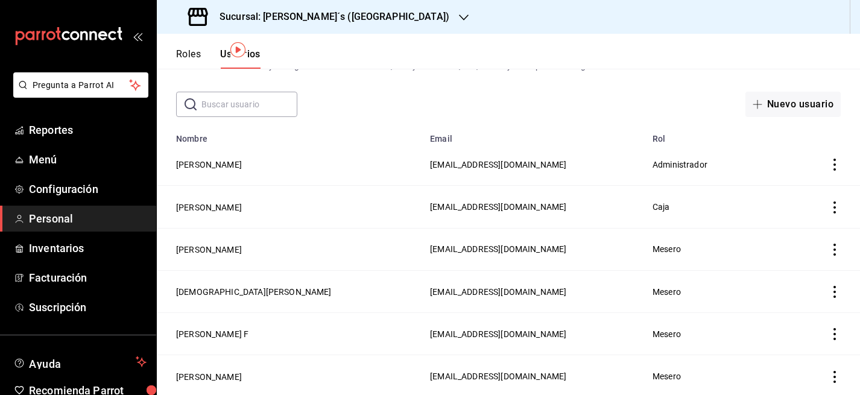
scroll to position [48, 0]
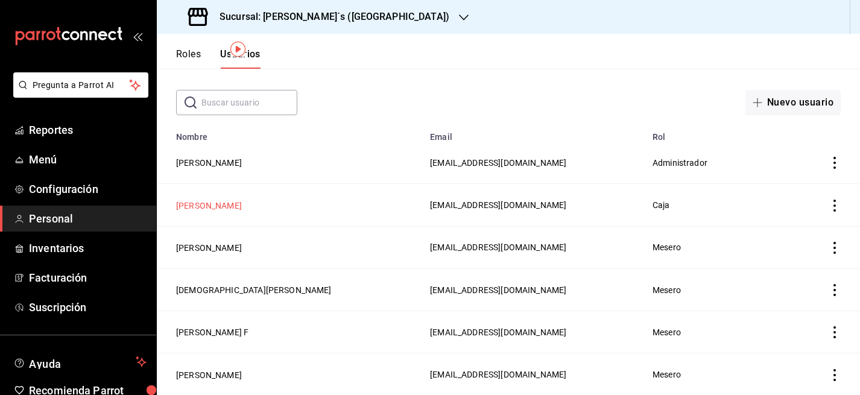
click at [204, 206] on button "[PERSON_NAME]" at bounding box center [209, 206] width 66 height 12
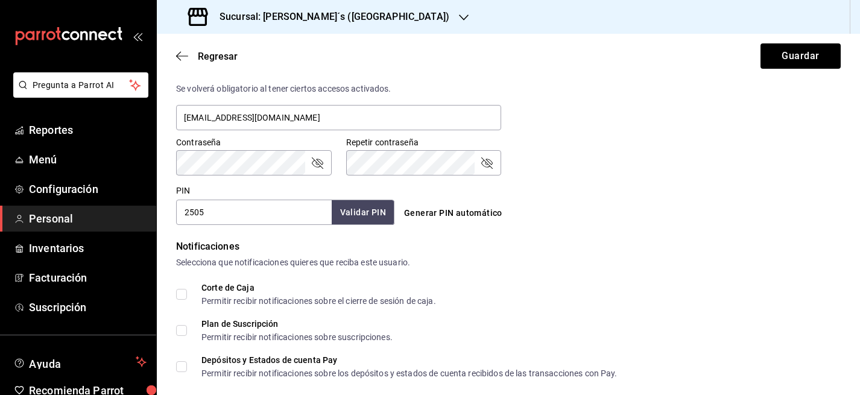
scroll to position [465, 0]
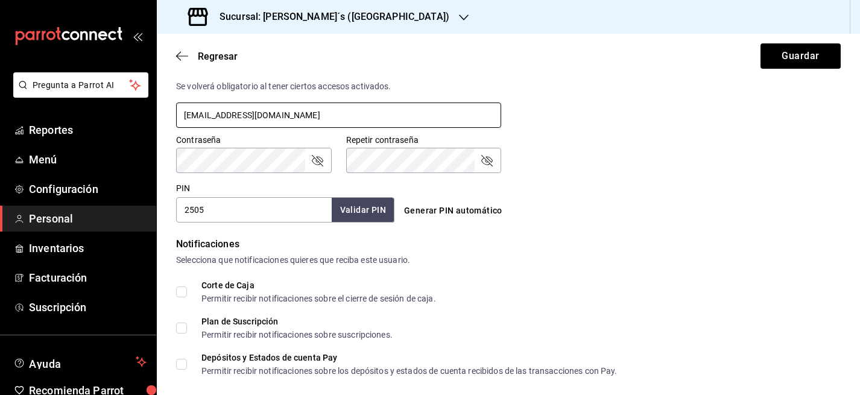
drag, startPoint x: 413, startPoint y: 113, endPoint x: 156, endPoint y: 115, distance: 256.8
click at [156, 115] on div "Pregunta a Parrot AI Reportes Menú Configuración Personal Inventarios Facturaci…" at bounding box center [430, 197] width 860 height 395
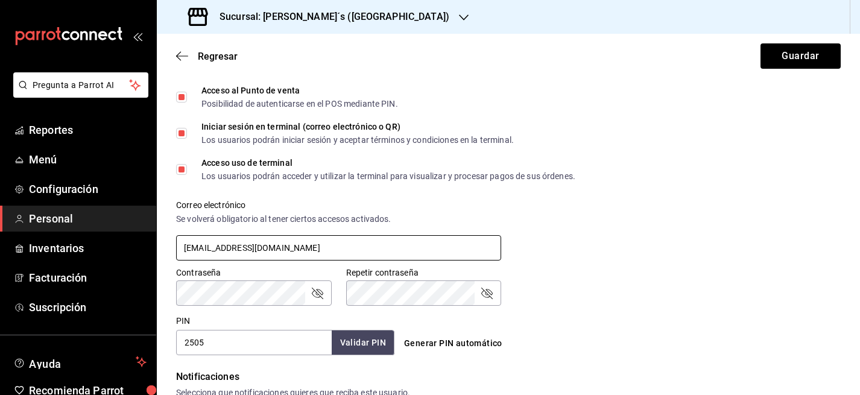
scroll to position [0, 0]
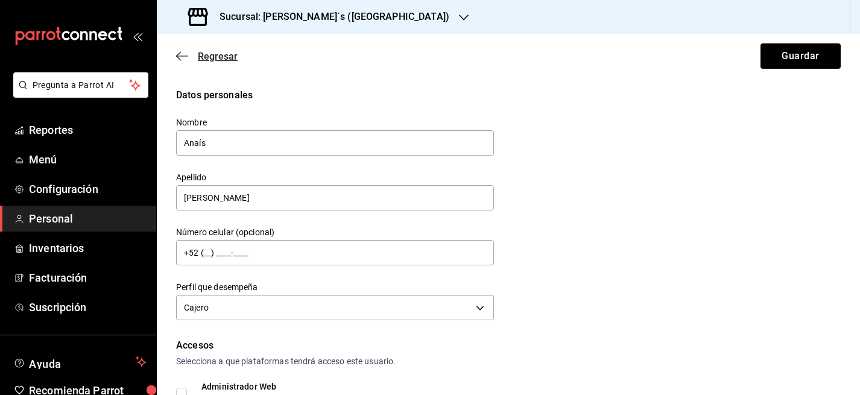
click at [216, 58] on span "Regresar" at bounding box center [218, 56] width 40 height 11
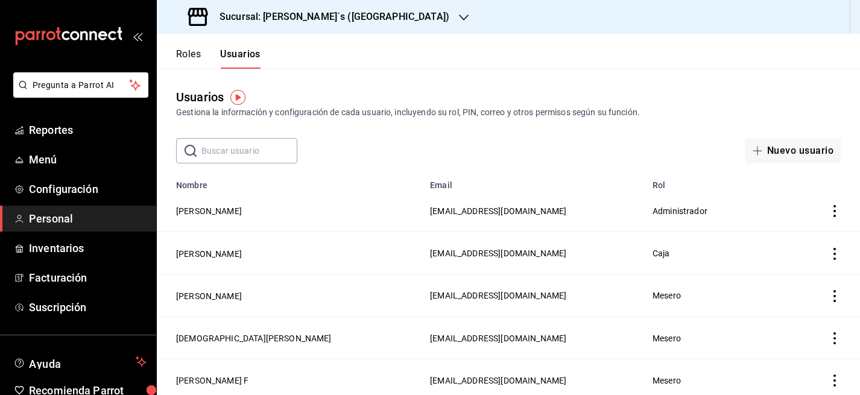
click at [350, 19] on h3 "Sucursal: [PERSON_NAME]´s ([GEOGRAPHIC_DATA])" at bounding box center [329, 17] width 239 height 14
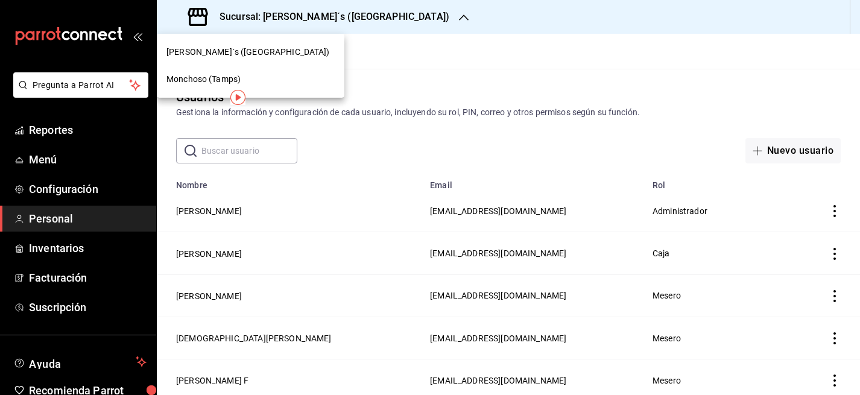
click at [256, 77] on div "Monchoso (Tamps)" at bounding box center [250, 79] width 168 height 13
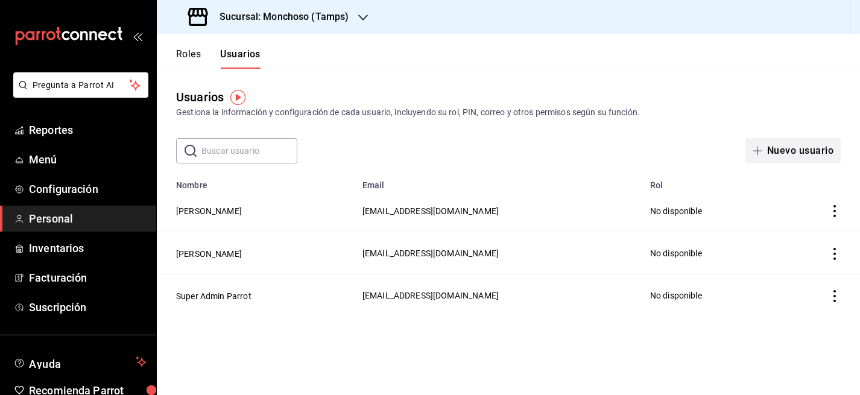
click at [806, 149] on button "Nuevo usuario" at bounding box center [792, 150] width 95 height 25
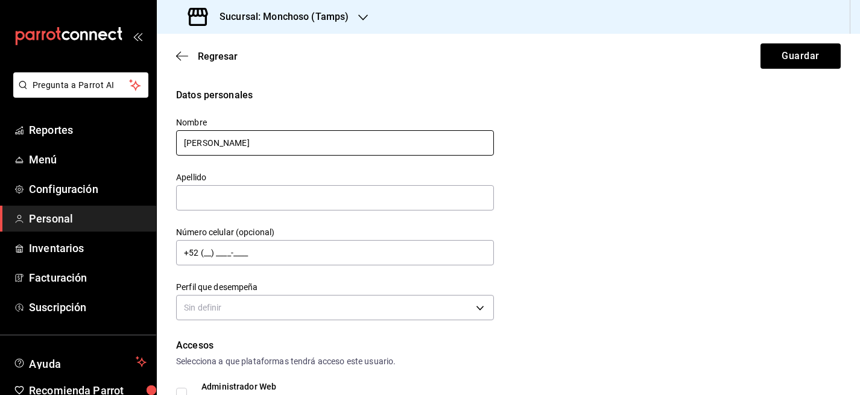
type input "[PERSON_NAME]"
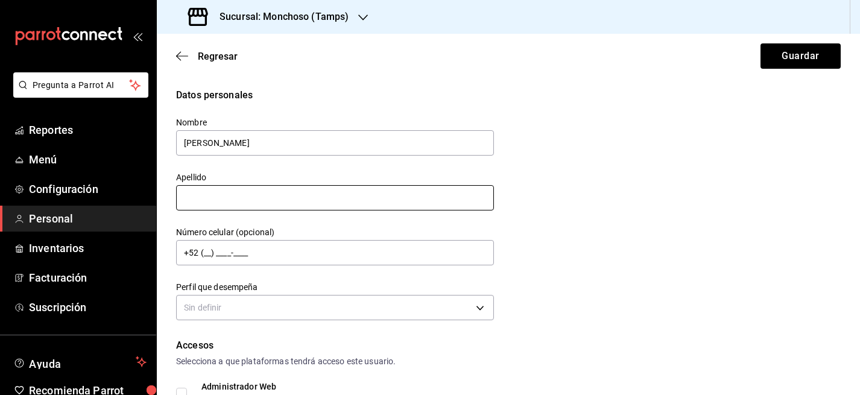
click at [256, 197] on input "text" at bounding box center [335, 197] width 318 height 25
type input "[PERSON_NAME]"
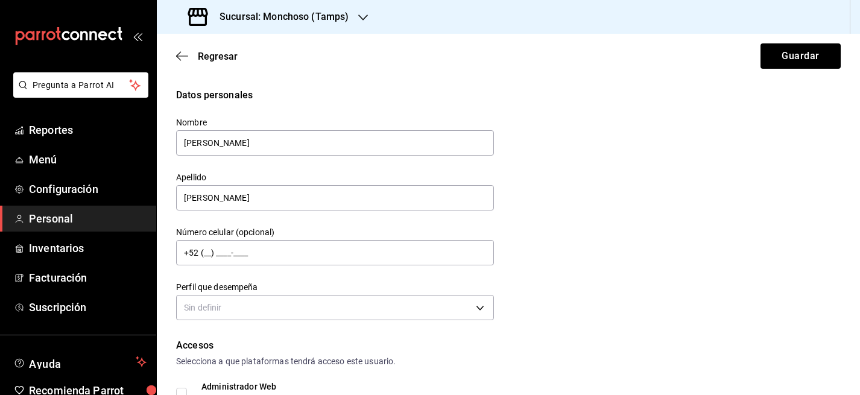
click at [632, 267] on div "Datos personales Nombre [PERSON_NAME] [PERSON_NAME] Número celular (opcional) +…" at bounding box center [508, 206] width 664 height 236
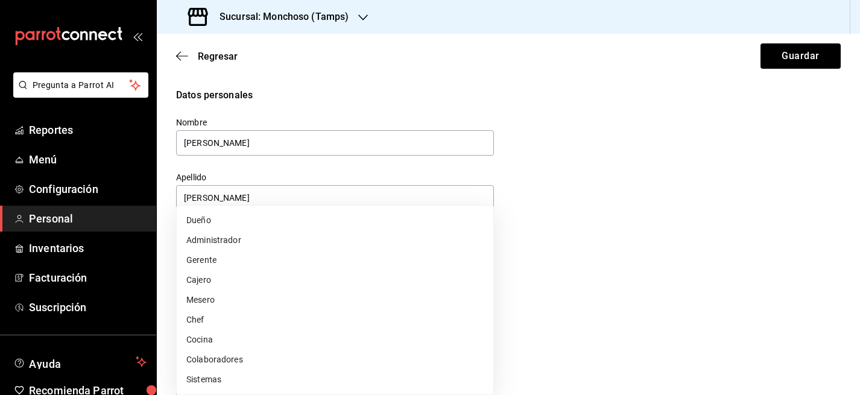
click at [279, 306] on body "Pregunta a Parrot AI Reportes Menú Configuración Personal Inventarios Facturaci…" at bounding box center [430, 197] width 860 height 395
click at [263, 278] on li "Cajero" at bounding box center [335, 280] width 316 height 20
type input "CASHIER"
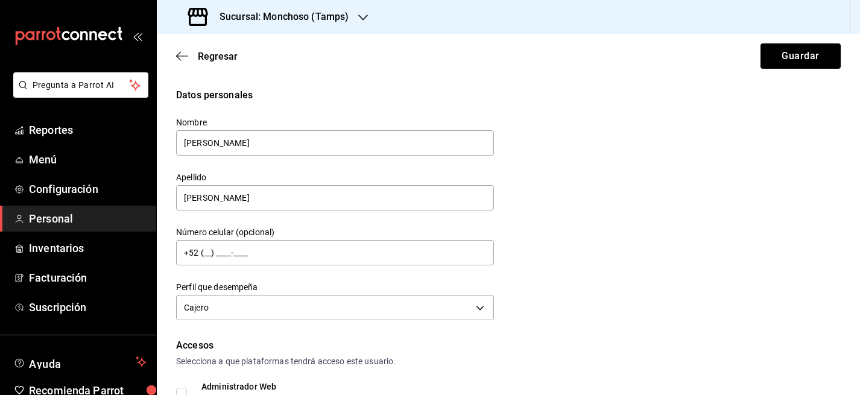
click at [577, 209] on div "Datos personales Nombre [PERSON_NAME] [PERSON_NAME] Número celular (opcional) +…" at bounding box center [508, 206] width 664 height 236
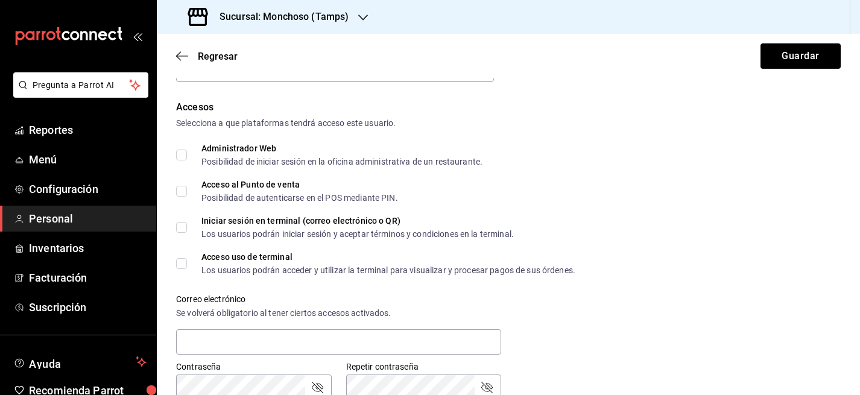
scroll to position [252, 0]
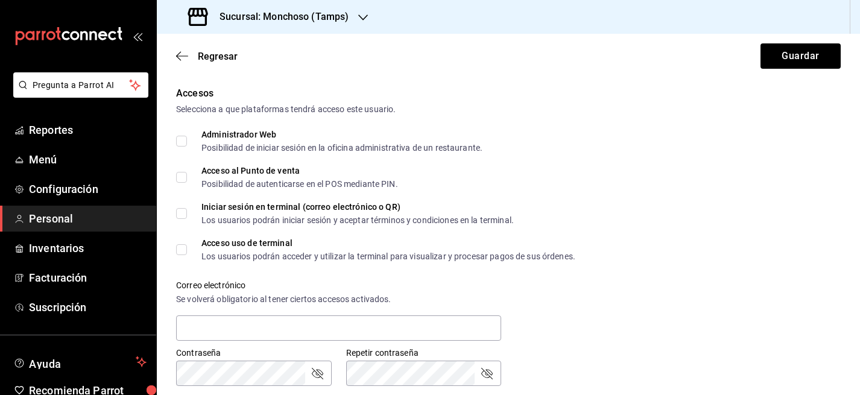
click at [182, 177] on input "Acceso al Punto de venta Posibilidad de autenticarse en el POS mediante PIN." at bounding box center [181, 177] width 11 height 11
checkbox input "true"
click at [180, 212] on input "Iniciar sesión en terminal (correo electrónico o QR) Los usuarios podrán inicia…" at bounding box center [181, 213] width 11 height 11
checkbox input "true"
click at [181, 248] on input "Acceso uso de terminal Los usuarios podrán acceder y utilizar la terminal para …" at bounding box center [181, 249] width 11 height 11
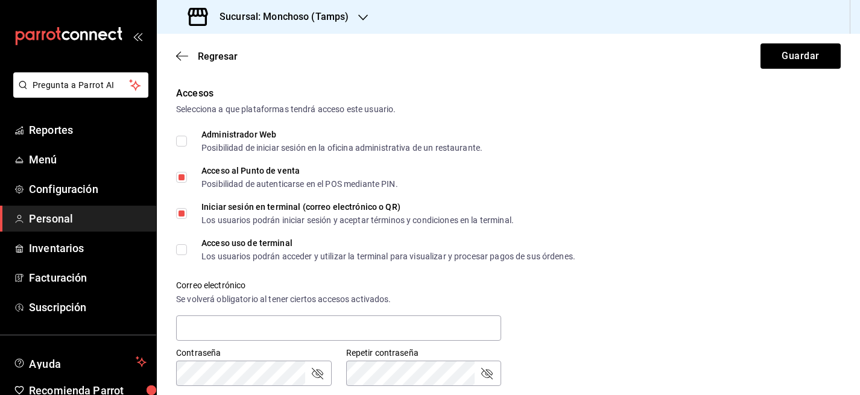
checkbox input "true"
click at [216, 328] on input "text" at bounding box center [338, 327] width 325 height 25
paste input "[EMAIL_ADDRESS][DOMAIN_NAME]"
click at [336, 328] on input "[EMAIL_ADDRESS][DOMAIN_NAME]" at bounding box center [338, 327] width 325 height 25
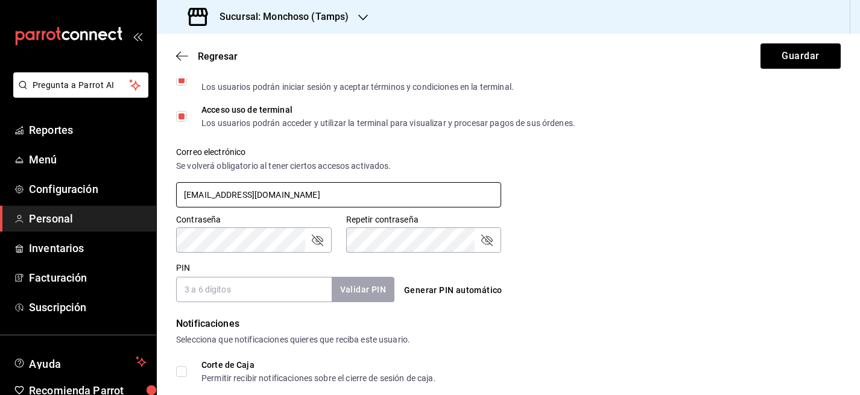
scroll to position [390, 0]
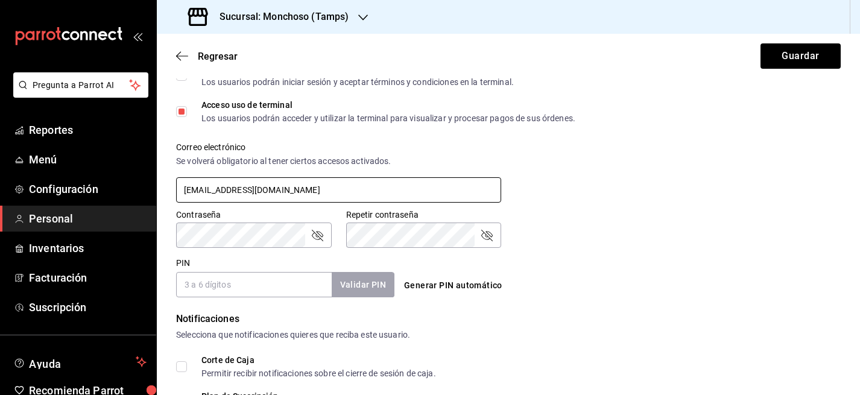
type input "[EMAIL_ADDRESS][DOMAIN_NAME]"
click at [227, 283] on input "PIN" at bounding box center [254, 284] width 156 height 25
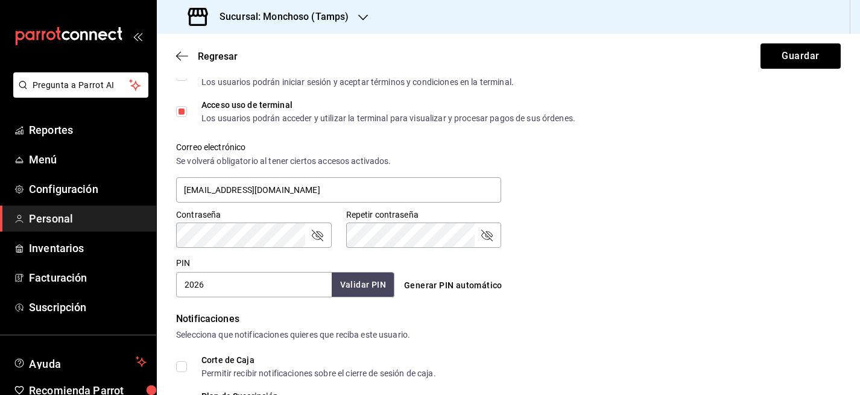
type input "2026"
click at [374, 294] on button "Validar PIN" at bounding box center [362, 285] width 64 height 26
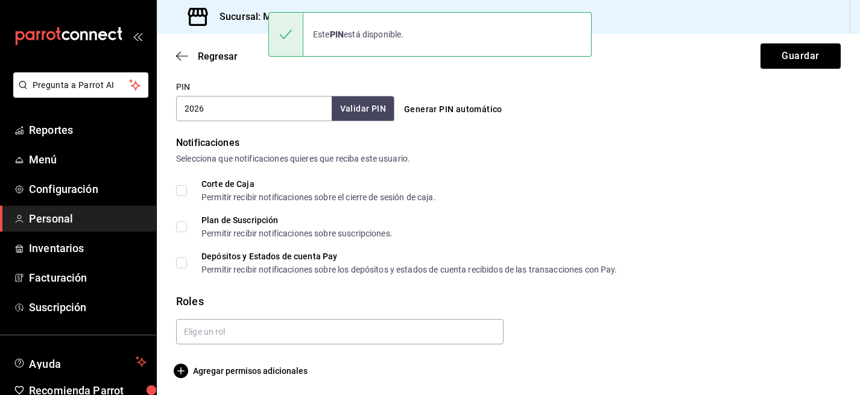
scroll to position [568, 0]
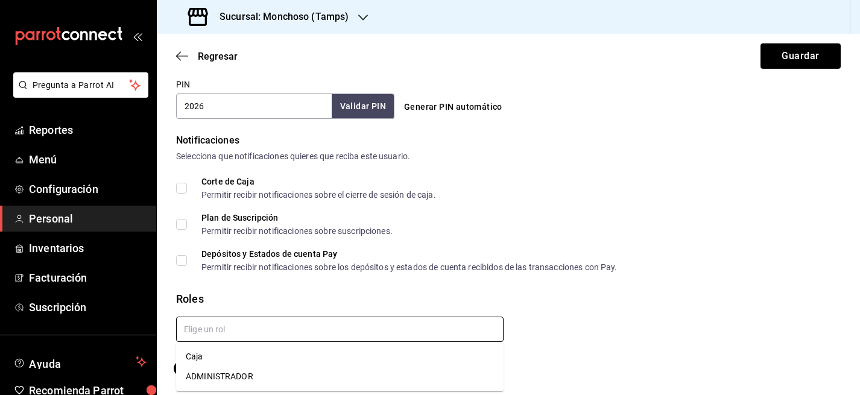
click at [221, 336] on input "text" at bounding box center [339, 328] width 327 height 25
click at [206, 356] on li "Caja" at bounding box center [339, 357] width 327 height 20
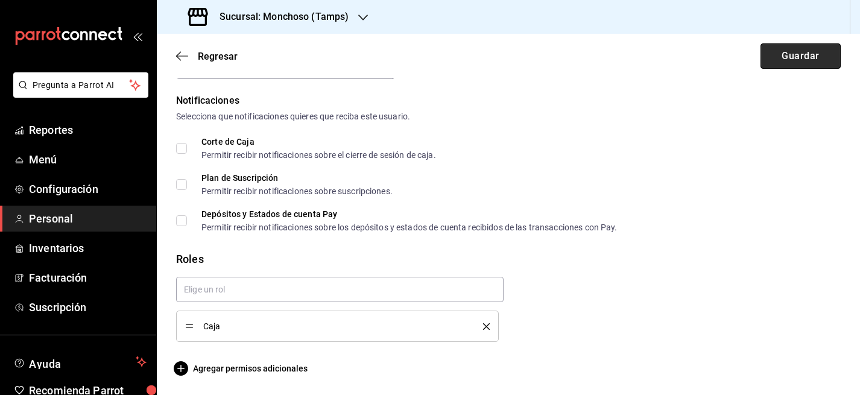
click at [785, 63] on button "Guardar" at bounding box center [800, 55] width 80 height 25
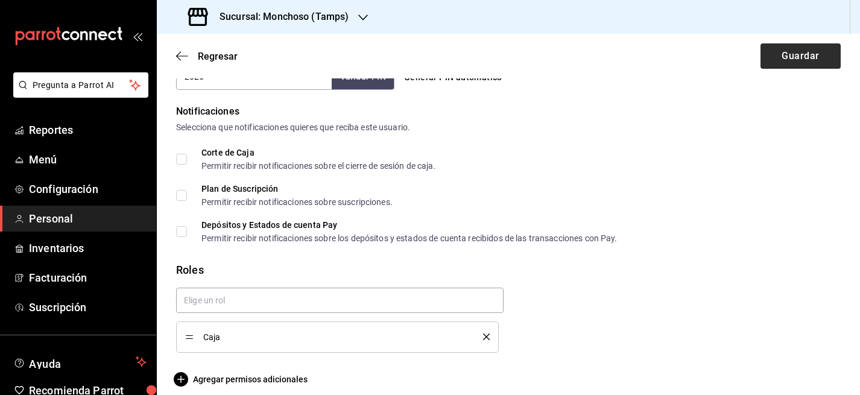
scroll to position [411, 0]
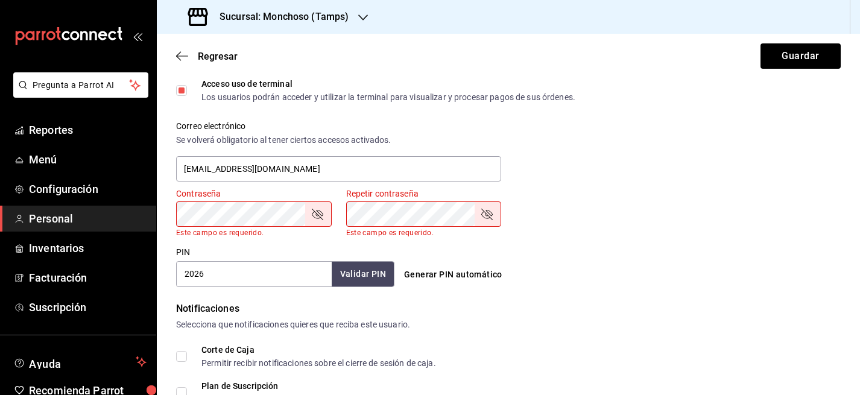
click at [318, 215] on icon "passwordField" at bounding box center [317, 214] width 14 height 14
click at [488, 213] on icon "passwordField" at bounding box center [486, 214] width 14 height 14
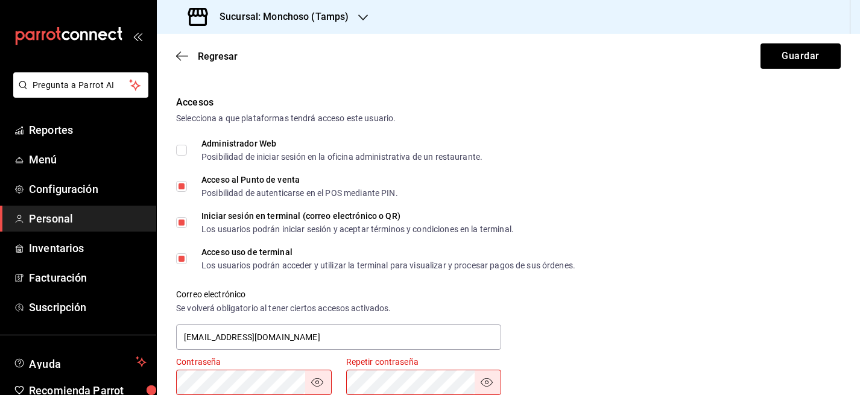
scroll to position [0, 0]
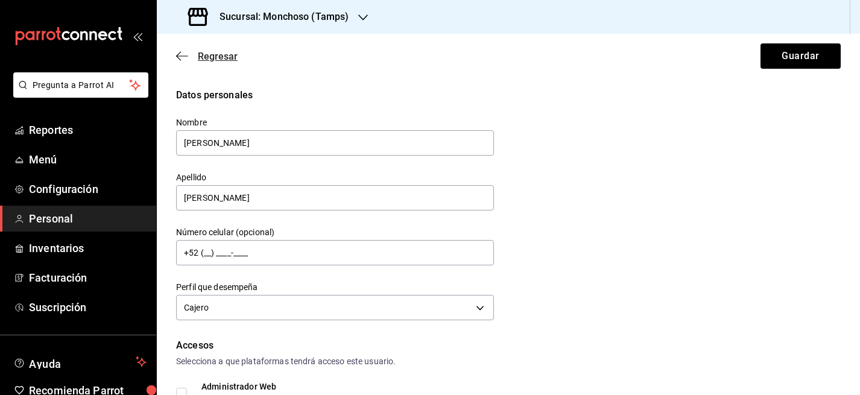
click at [221, 54] on span "Regresar" at bounding box center [218, 56] width 40 height 11
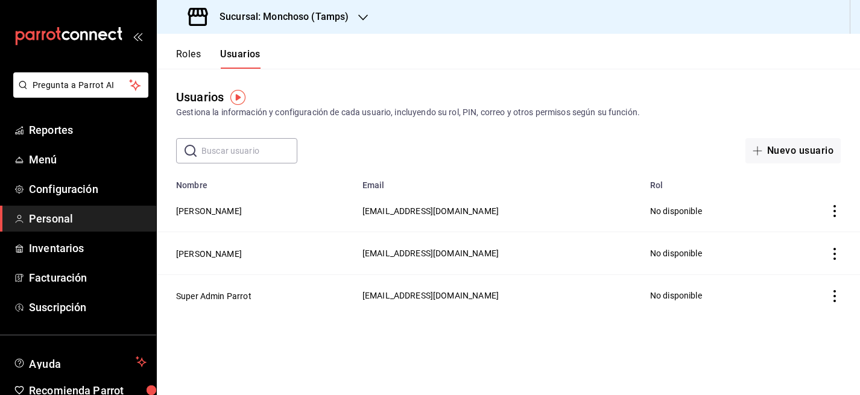
click at [195, 52] on button "Roles" at bounding box center [188, 58] width 25 height 20
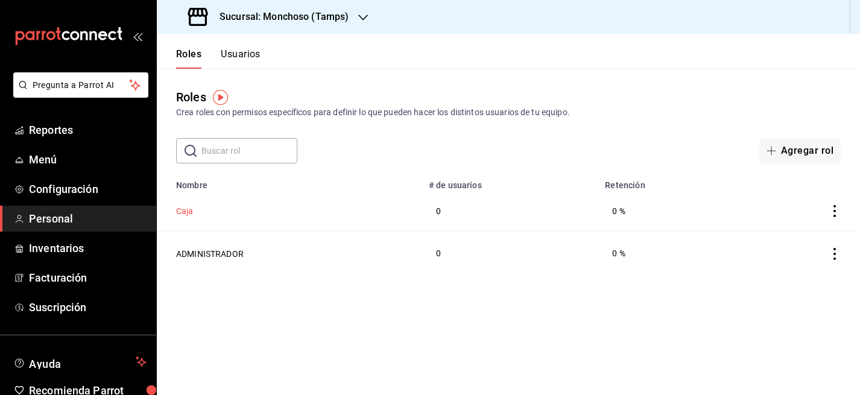
click at [180, 215] on button "Caja" at bounding box center [184, 211] width 17 height 12
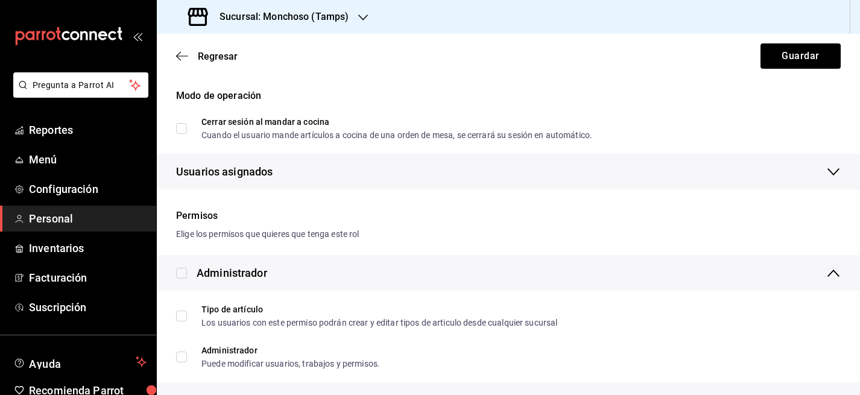
scroll to position [212, 0]
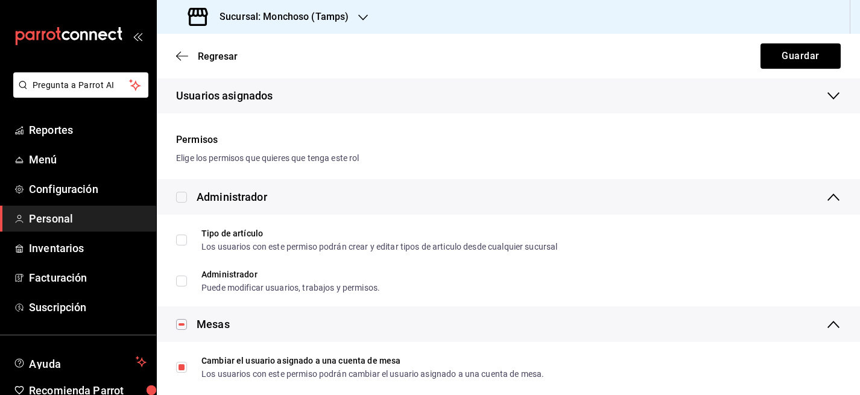
click at [305, 149] on div "Permisos Elige los permisos que quieres que tenga este rol" at bounding box center [508, 149] width 664 height 32
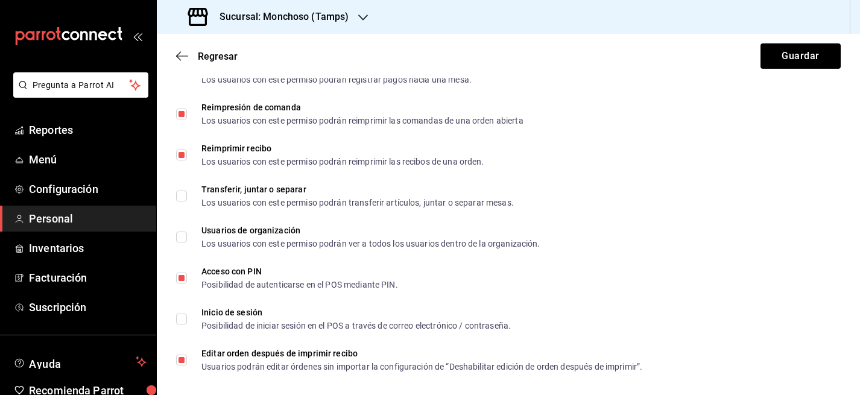
scroll to position [2222, 0]
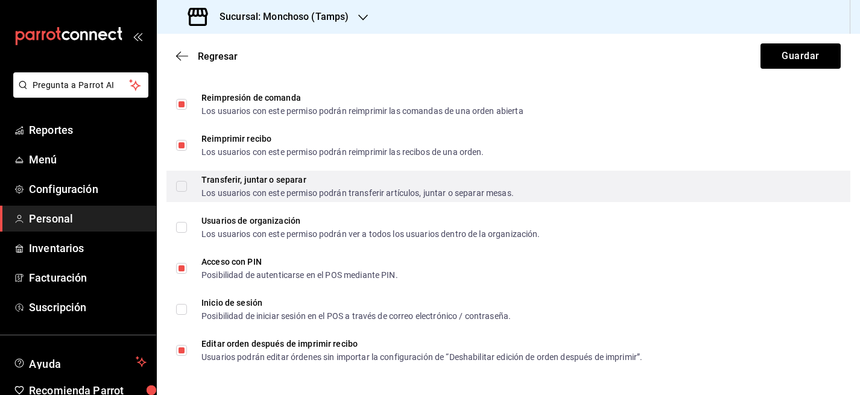
click at [184, 188] on input "Transferir, juntar o separar Los usuarios con este permiso podrán transferir ar…" at bounding box center [181, 186] width 11 height 11
checkbox input "true"
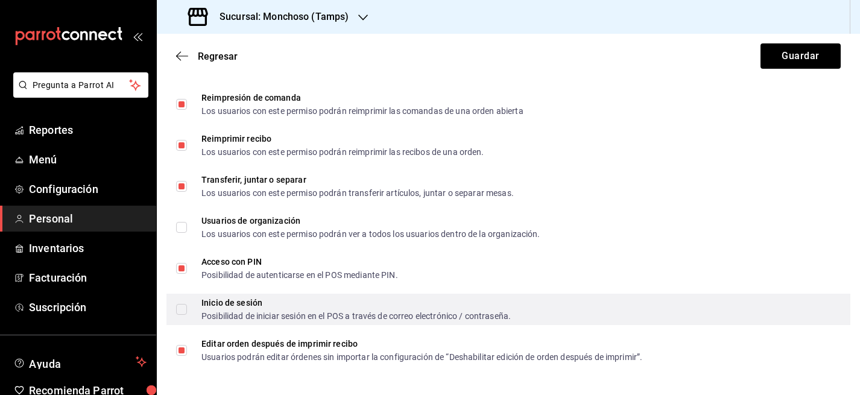
click at [182, 308] on input "Inicio de sesión Posibilidad de iniciar sesión en el POS a través de correo ele…" at bounding box center [181, 309] width 11 height 11
click at [181, 304] on input "Inicio de sesión Posibilidad de iniciar sesión en el POS a través de correo ele…" at bounding box center [181, 309] width 11 height 11
click at [189, 307] on span "Inicio de sesión Posibilidad de iniciar sesión en el POS a través de correo ele…" at bounding box center [349, 309] width 324 height 22
click at [187, 307] on input "Inicio de sesión Posibilidad de iniciar sesión en el POS a través de correo ele…" at bounding box center [181, 309] width 11 height 11
click at [183, 306] on input "Inicio de sesión Posibilidad de iniciar sesión en el POS a través de correo ele…" at bounding box center [181, 309] width 11 height 11
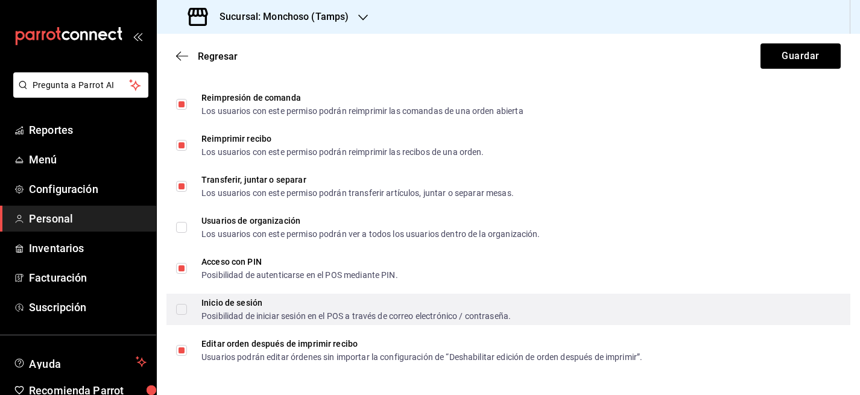
checkbox input "true"
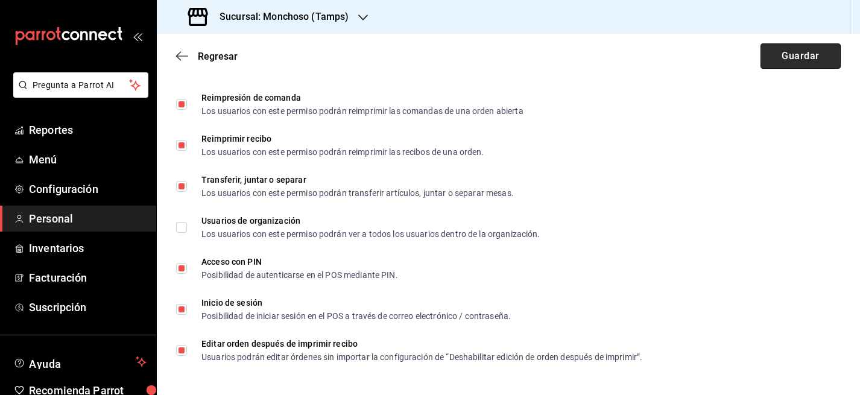
click at [797, 57] on button "Guardar" at bounding box center [800, 55] width 80 height 25
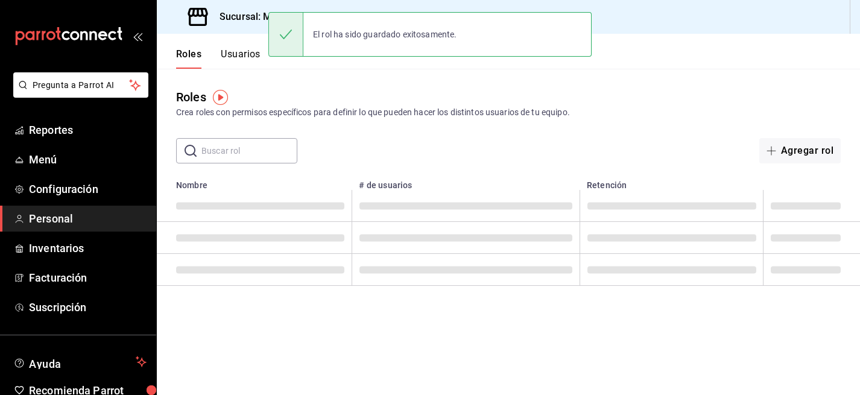
click at [247, 56] on button "Usuarios" at bounding box center [241, 58] width 40 height 20
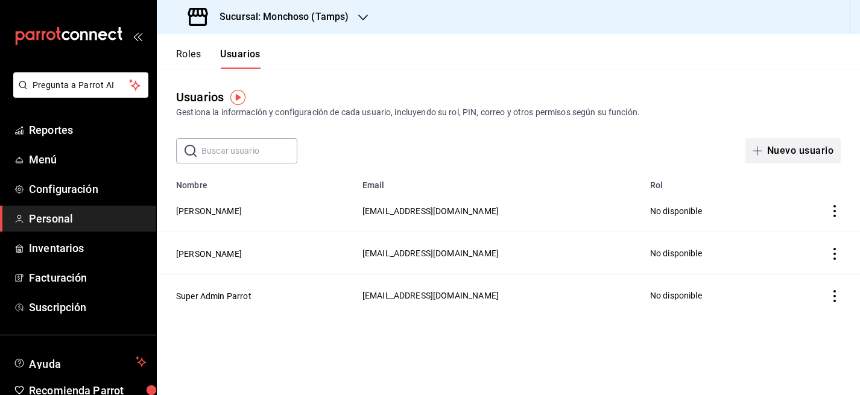
click at [799, 153] on button "Nuevo usuario" at bounding box center [792, 150] width 95 height 25
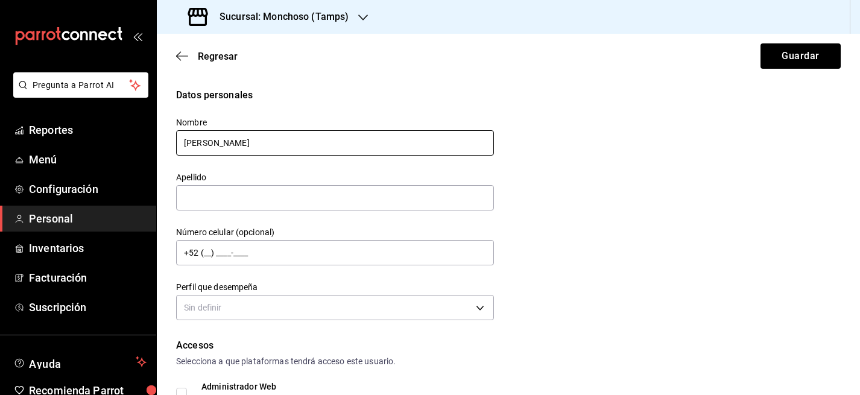
type input "[PERSON_NAME]"
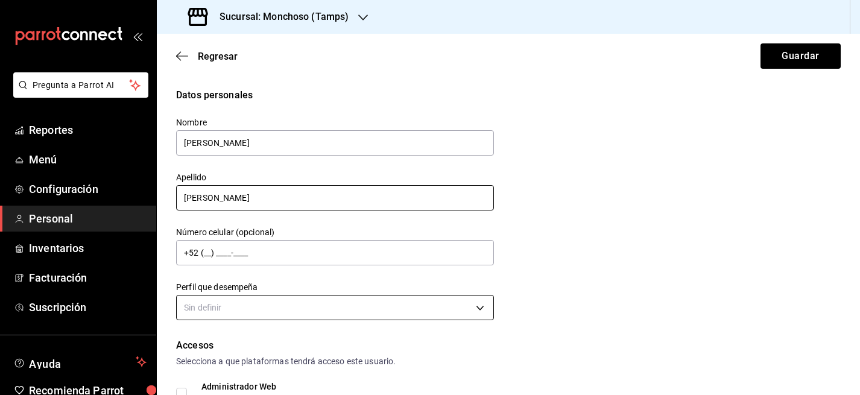
type input "[PERSON_NAME]"
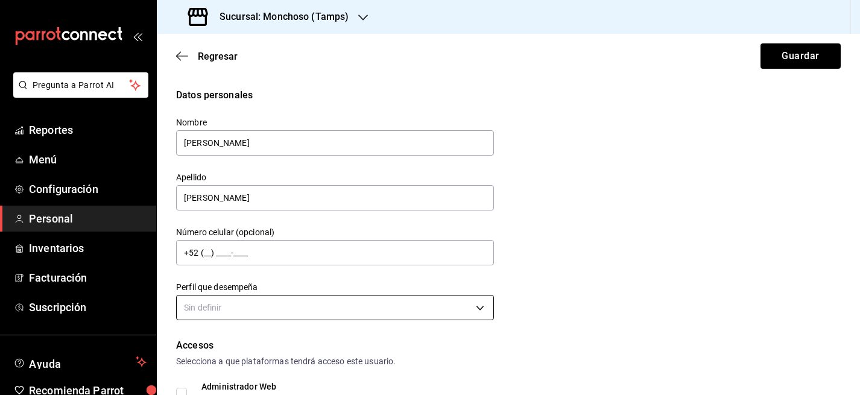
click at [228, 302] on body "Pregunta a Parrot AI Reportes Menú Configuración Personal Inventarios Facturaci…" at bounding box center [430, 197] width 860 height 395
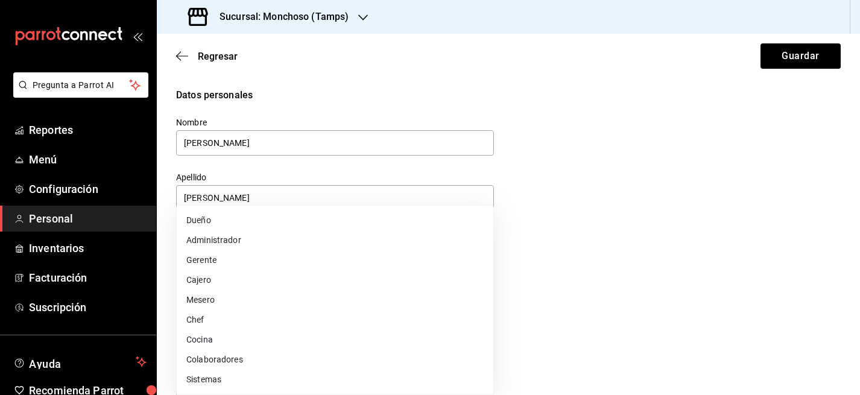
click at [220, 279] on li "Cajero" at bounding box center [335, 280] width 316 height 20
type input "CASHIER"
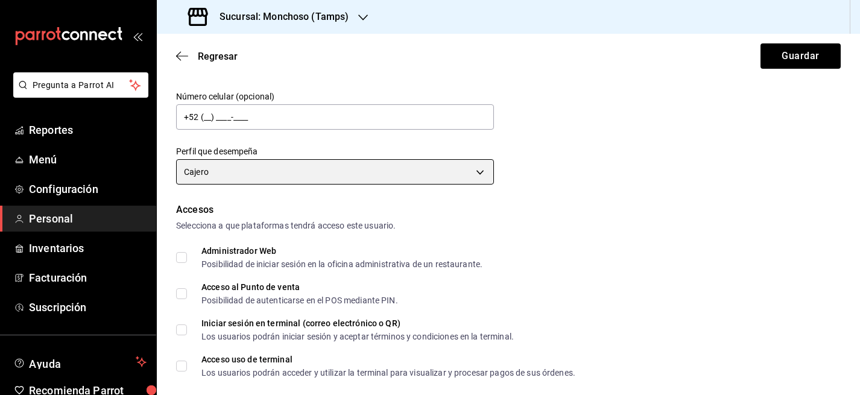
scroll to position [138, 0]
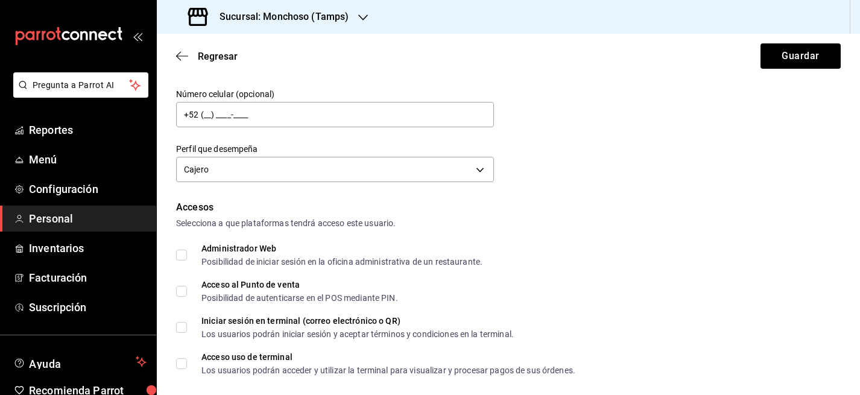
click at [184, 322] on input "Iniciar sesión en terminal (correo electrónico o QR) Los usuarios podrán inicia…" at bounding box center [181, 327] width 11 height 11
checkbox input "true"
click at [183, 293] on input "Acceso al Punto de venta Posibilidad de autenticarse en el POS mediante PIN." at bounding box center [181, 291] width 11 height 11
checkbox input "true"
click at [179, 363] on input "Acceso uso de terminal Los usuarios podrán acceder y utilizar la terminal para …" at bounding box center [181, 363] width 11 height 11
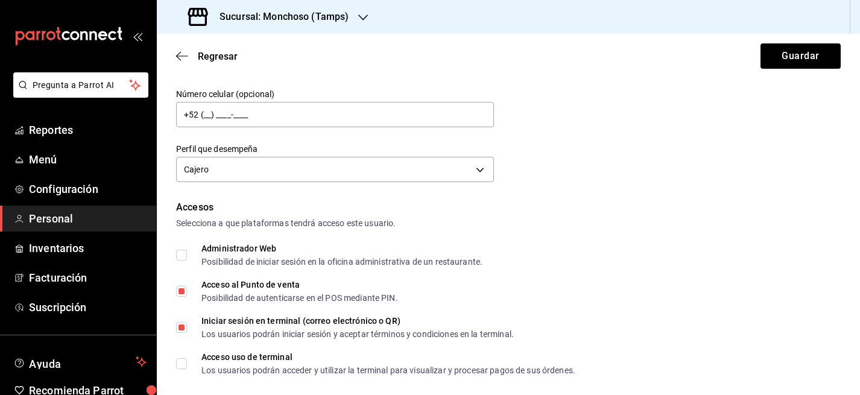
checkbox input "true"
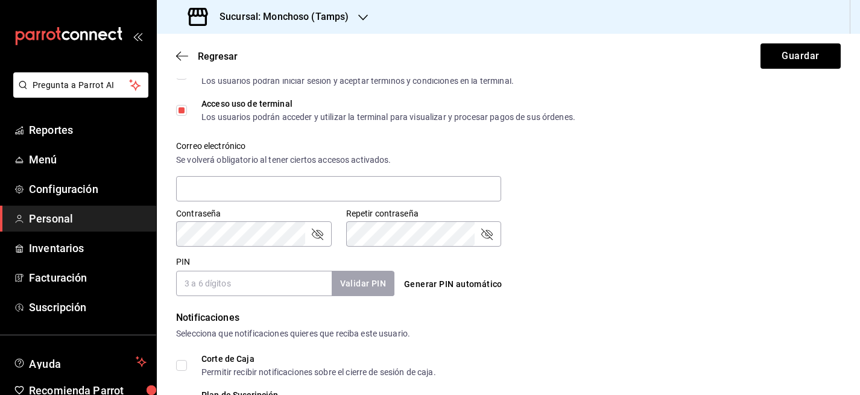
scroll to position [424, 0]
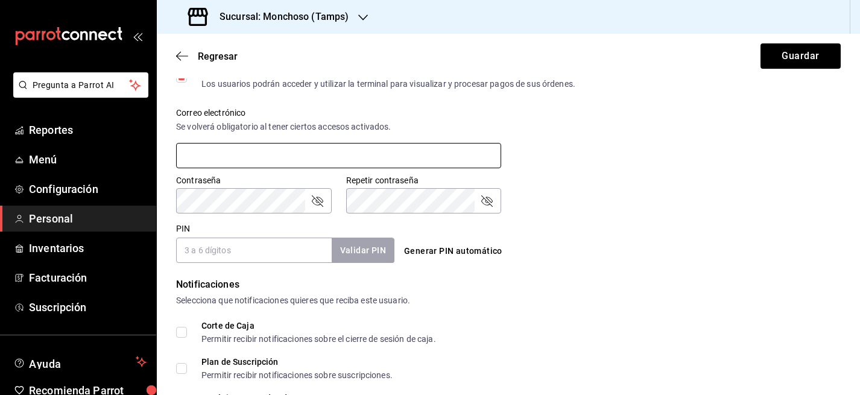
click at [257, 152] on input "text" at bounding box center [338, 155] width 325 height 25
paste input "[EMAIL_ADDRESS][DOMAIN_NAME]"
click at [325, 162] on input "[EMAIL_ADDRESS][DOMAIN_NAME]" at bounding box center [338, 155] width 325 height 25
click at [330, 162] on input "[EMAIL_ADDRESS][DOMAIN_NAME]" at bounding box center [338, 155] width 325 height 25
click at [316, 146] on input "[EMAIL_ADDRESS][DOMAIN_NAME]" at bounding box center [338, 155] width 325 height 25
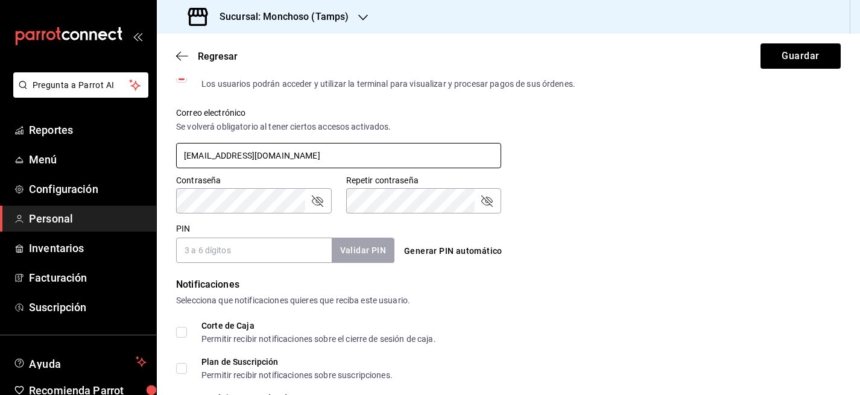
type input "[EMAIL_ADDRESS][DOMAIN_NAME]"
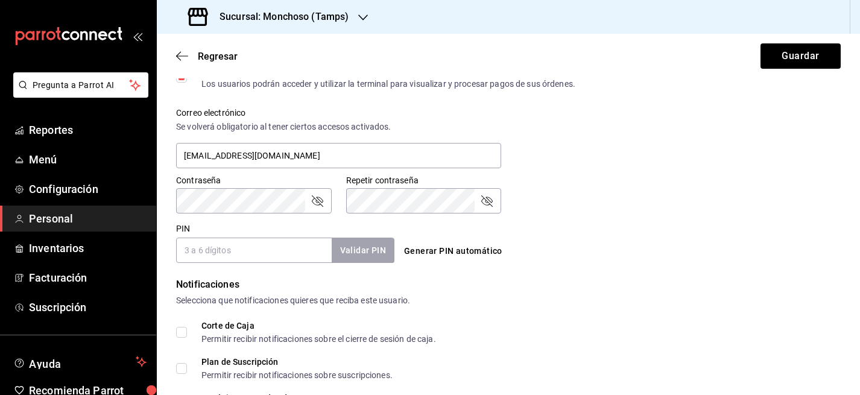
click at [233, 254] on input "PIN" at bounding box center [254, 249] width 156 height 25
type input "2026"
click at [372, 250] on button "Validar PIN" at bounding box center [362, 250] width 64 height 26
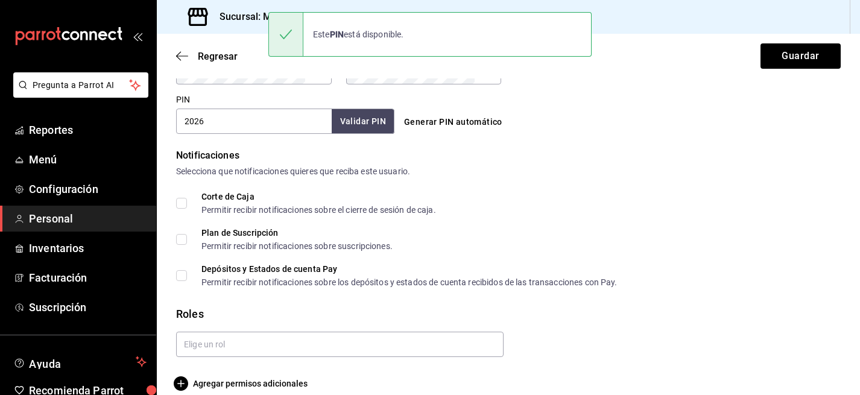
scroll to position [568, 0]
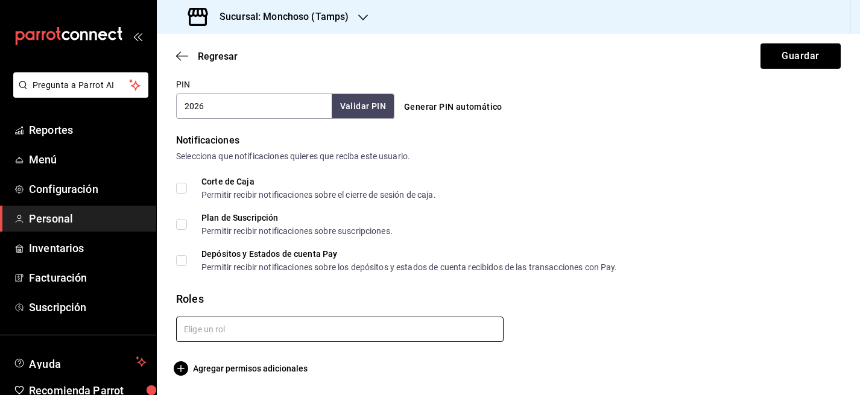
click at [210, 329] on input "text" at bounding box center [339, 328] width 327 height 25
click at [207, 357] on li "Caja" at bounding box center [339, 357] width 327 height 20
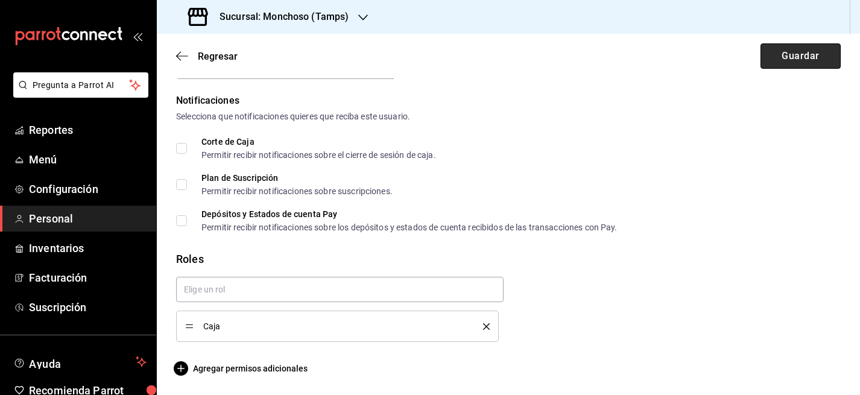
click at [801, 57] on button "Guardar" at bounding box center [800, 55] width 80 height 25
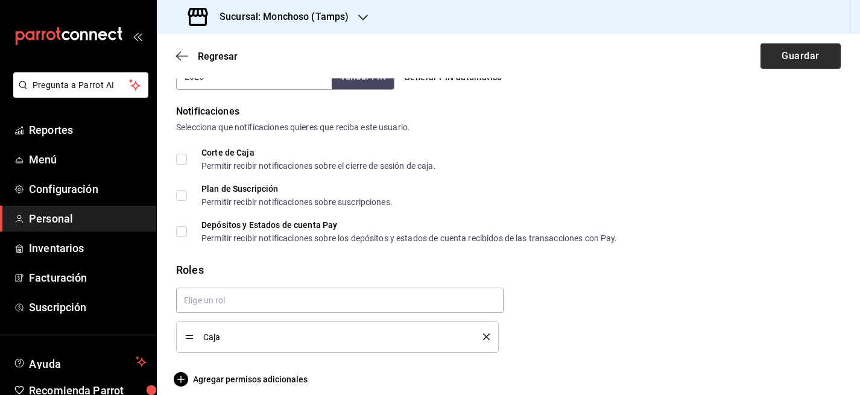
scroll to position [411, 0]
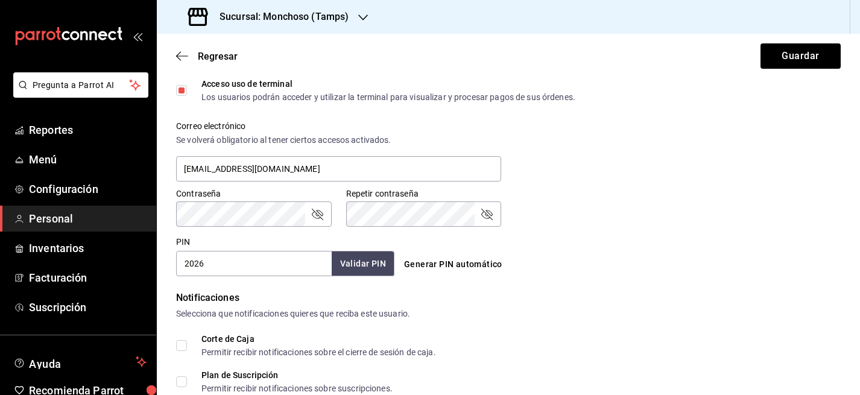
click at [313, 215] on icon "passwordField" at bounding box center [317, 214] width 14 height 14
click at [488, 214] on icon "passwordField" at bounding box center [486, 214] width 14 height 14
click at [799, 57] on button "Guardar" at bounding box center [800, 55] width 80 height 25
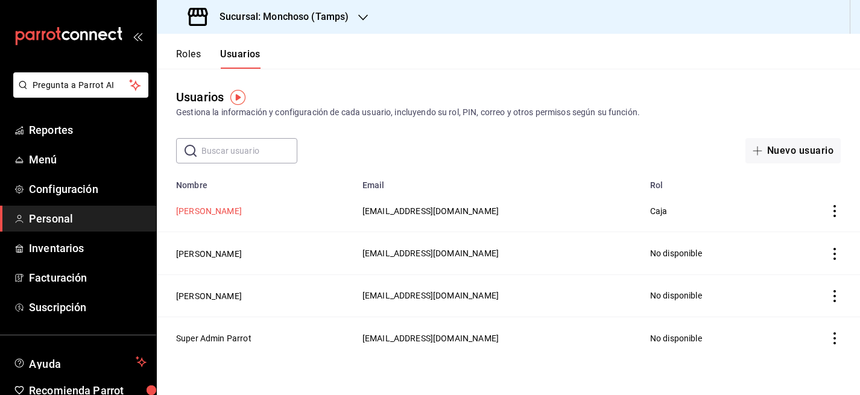
click at [198, 206] on button "[PERSON_NAME]" at bounding box center [209, 211] width 66 height 12
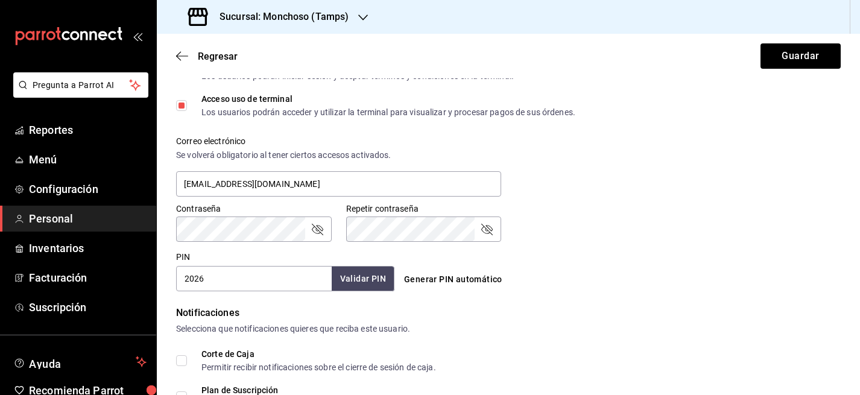
scroll to position [398, 0]
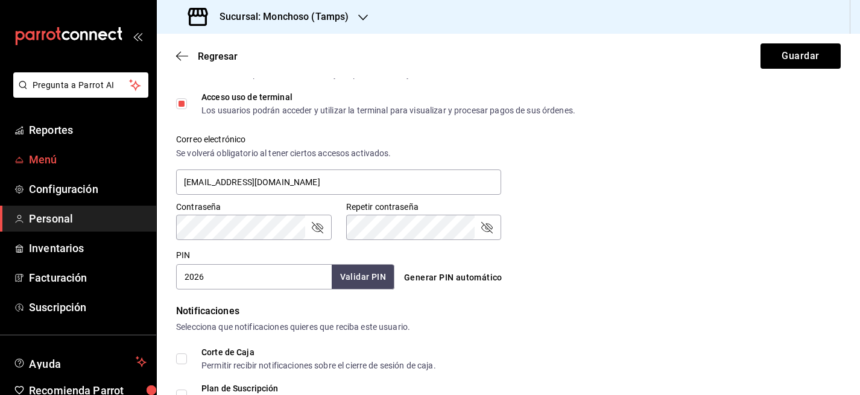
click at [51, 162] on span "Menú" at bounding box center [88, 159] width 118 height 16
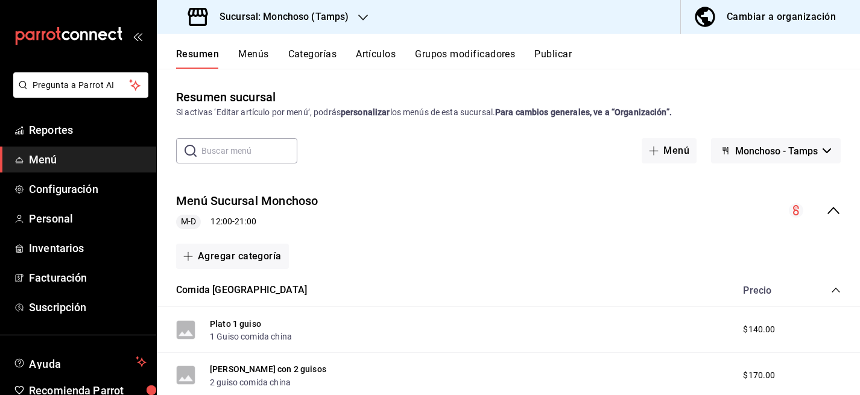
click at [309, 54] on button "Categorías" at bounding box center [312, 58] width 49 height 20
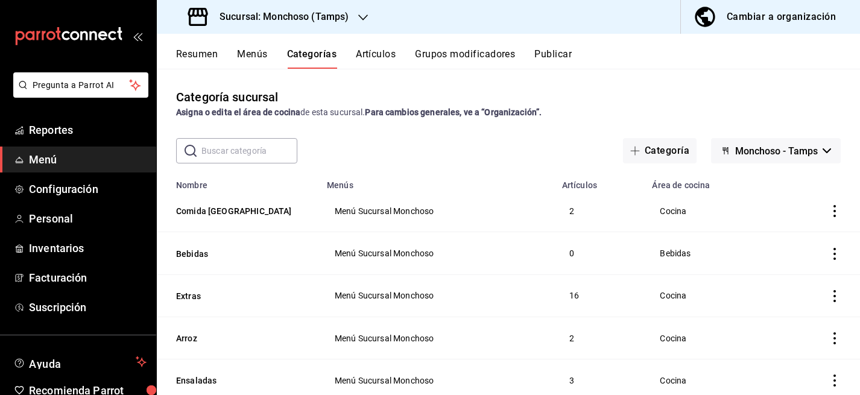
drag, startPoint x: 834, startPoint y: 253, endPoint x: 832, endPoint y: 216, distance: 36.2
click at [832, 215] on tbody "Comida [GEOGRAPHIC_DATA] Menú Sucursal Monchoso 2 Cocina Bebidas Menú Sucursal …" at bounding box center [508, 401] width 703 height 423
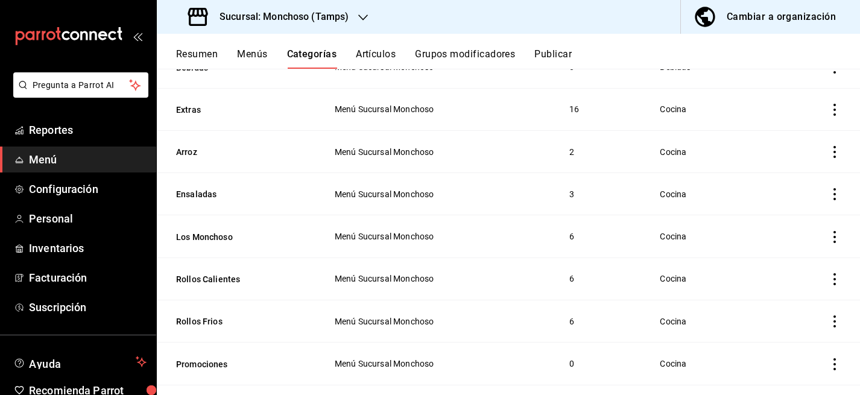
scroll to position [248, 0]
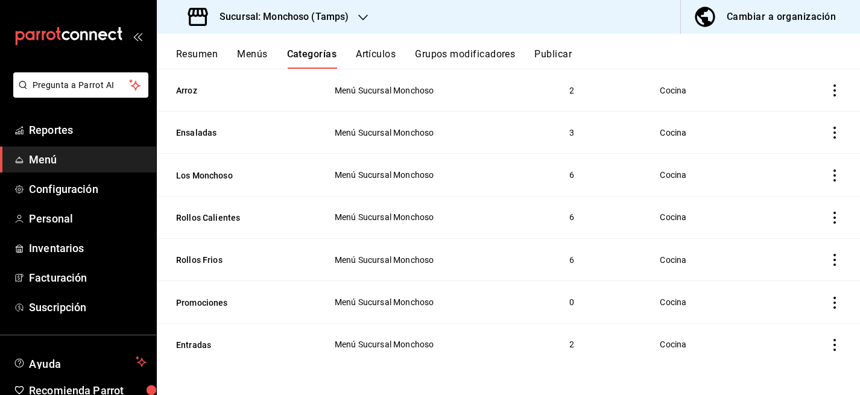
drag, startPoint x: 227, startPoint y: 345, endPoint x: 447, endPoint y: 171, distance: 280.6
click at [412, 113] on tbody "Comida [GEOGRAPHIC_DATA] Menú Sucursal Monchoso 2 Cocina Bebidas Menú Sucursal …" at bounding box center [508, 153] width 703 height 423
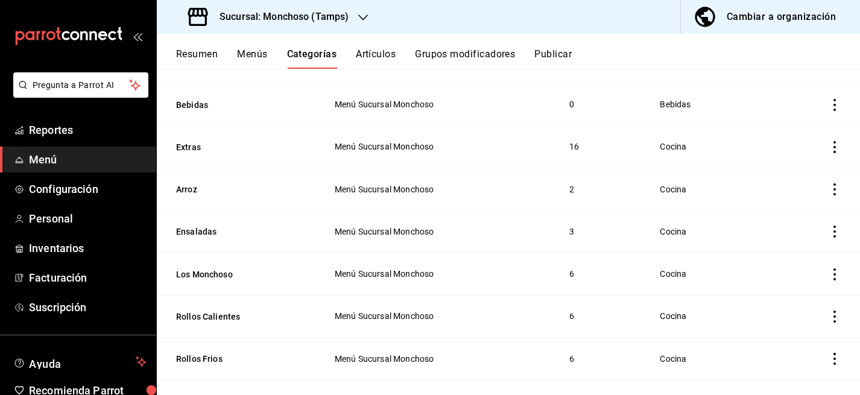
scroll to position [0, 0]
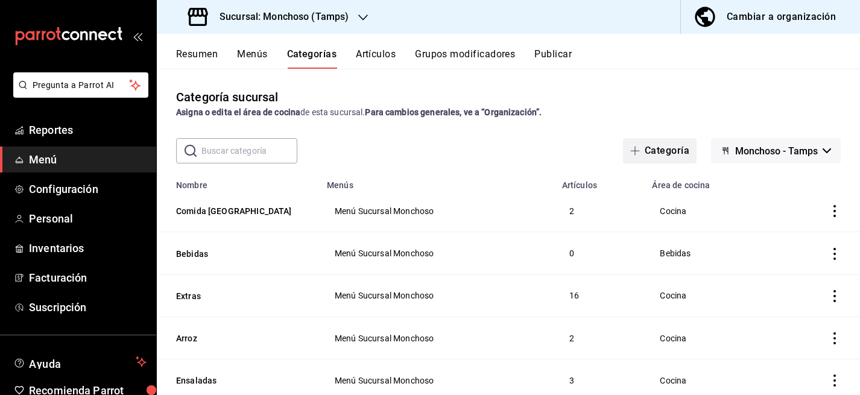
click at [669, 146] on button "Categoría" at bounding box center [660, 150] width 74 height 25
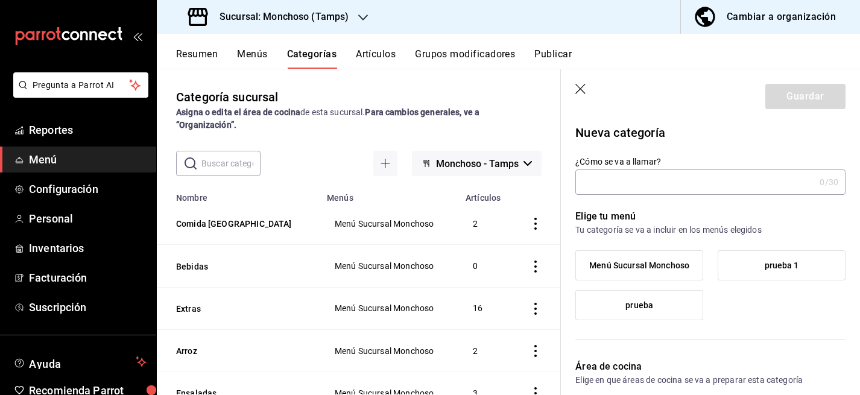
click at [635, 182] on input "¿Cómo se va a llamar?" at bounding box center [694, 182] width 239 height 24
type input "Entradas"
click at [585, 86] on icon "button" at bounding box center [581, 90] width 12 height 12
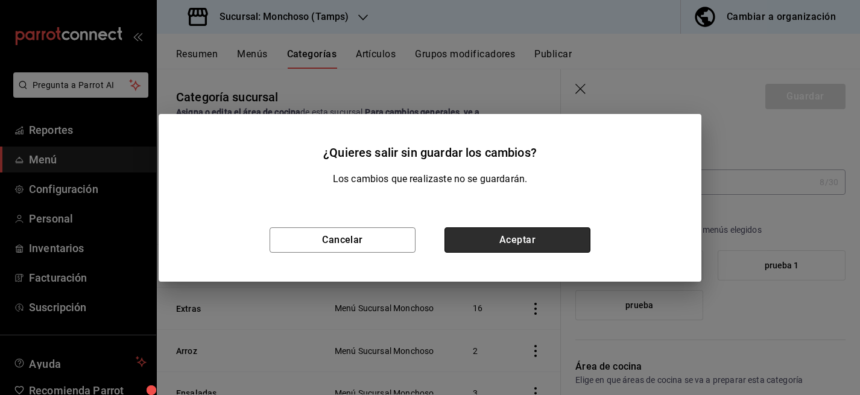
click at [520, 231] on button "Aceptar" at bounding box center [517, 239] width 146 height 25
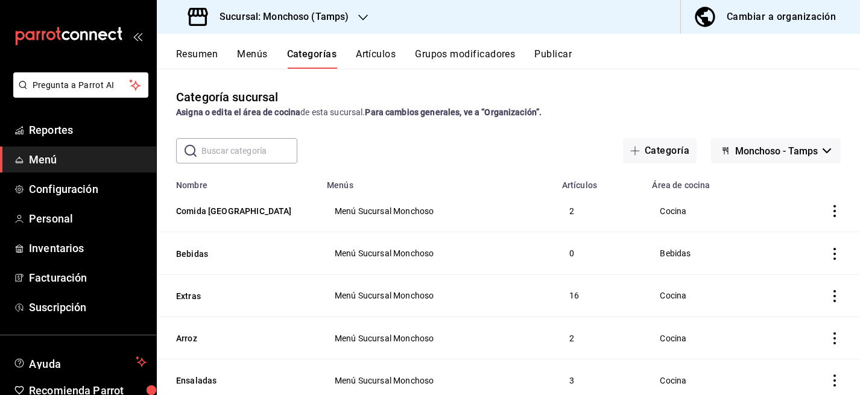
click at [387, 53] on button "Artículos" at bounding box center [376, 58] width 40 height 20
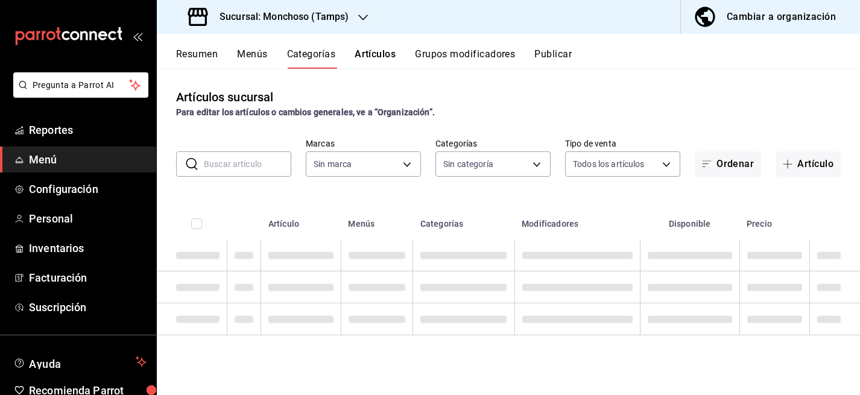
click at [226, 165] on input "text" at bounding box center [247, 164] width 87 height 24
type input "arr"
type input "e6af8318-08a8-4bfc-9078-1fa05e4bc371"
type input "c17a6281-9d47-4410-b6fd-a20a8e764dd4,e410ba50-755c-485f-8f83-14cfb4fba01d,601fb…"
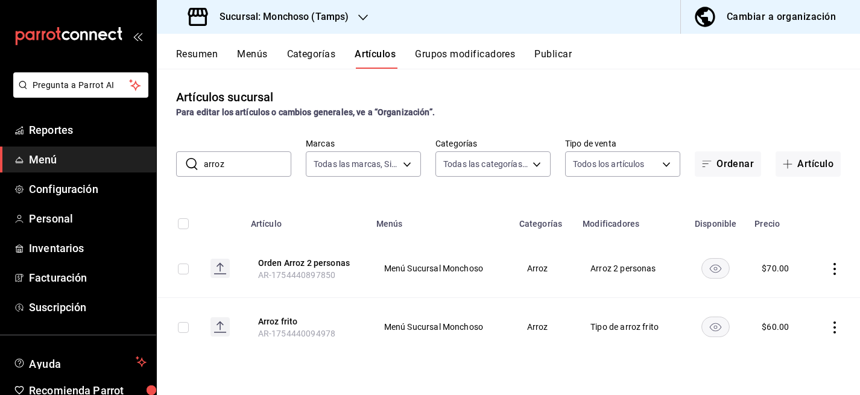
type input "arroz"
click at [835, 324] on icon "actions" at bounding box center [834, 327] width 12 height 12
click at [800, 313] on span "Editar" at bounding box center [797, 313] width 31 height 13
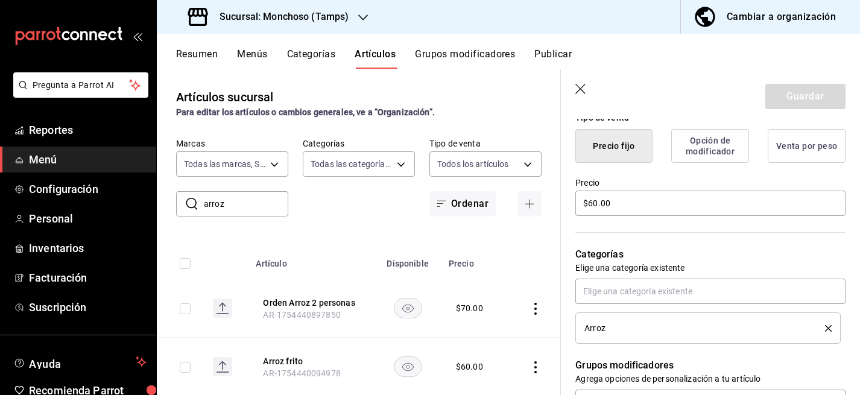
scroll to position [309, 0]
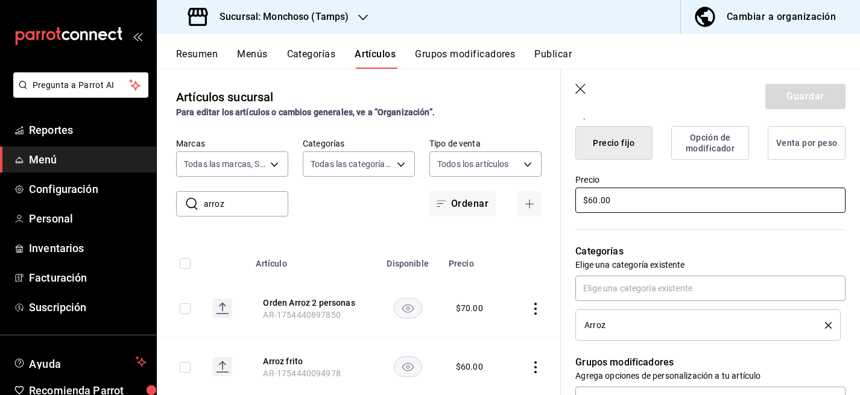
click at [591, 200] on input "$60.00" at bounding box center [710, 199] width 270 height 25
type input "$40.00"
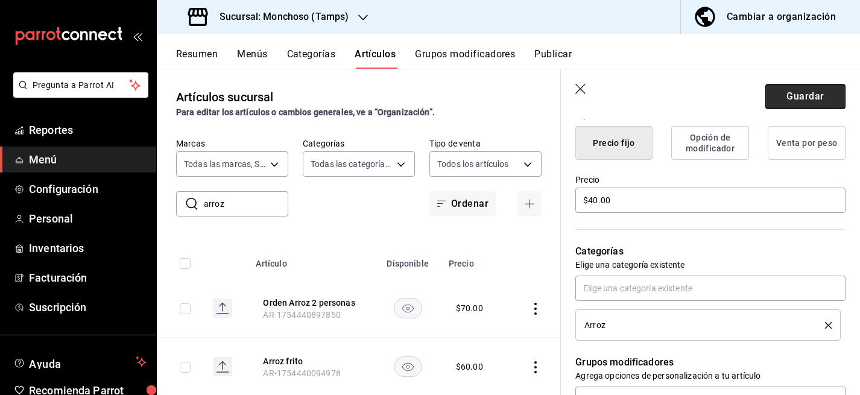
click at [808, 96] on button "Guardar" at bounding box center [805, 96] width 80 height 25
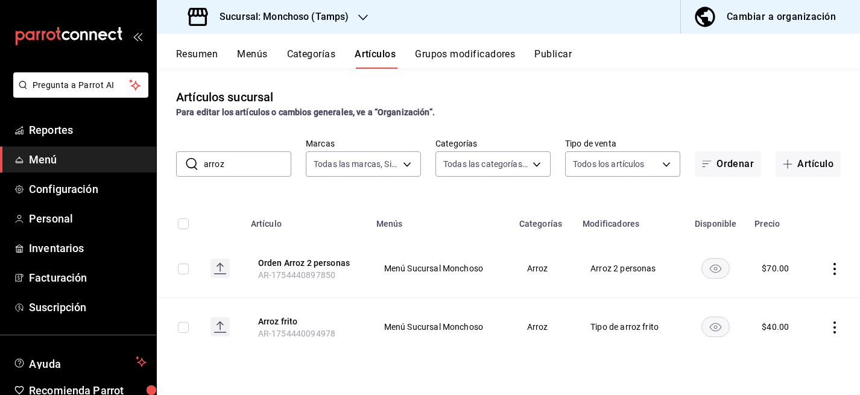
click at [460, 53] on button "Grupos modificadores" at bounding box center [465, 58] width 100 height 20
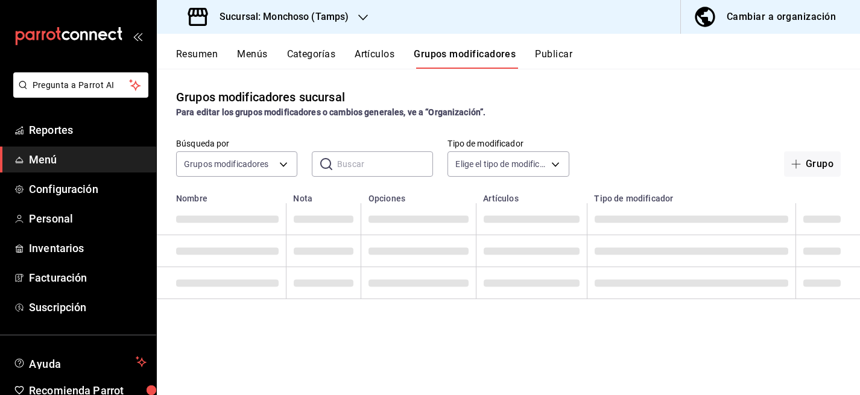
click at [373, 166] on input "text" at bounding box center [385, 164] width 96 height 24
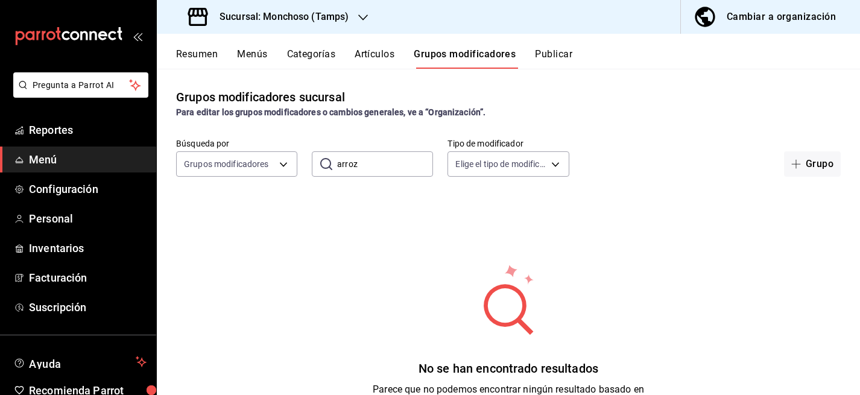
type input "arroz"
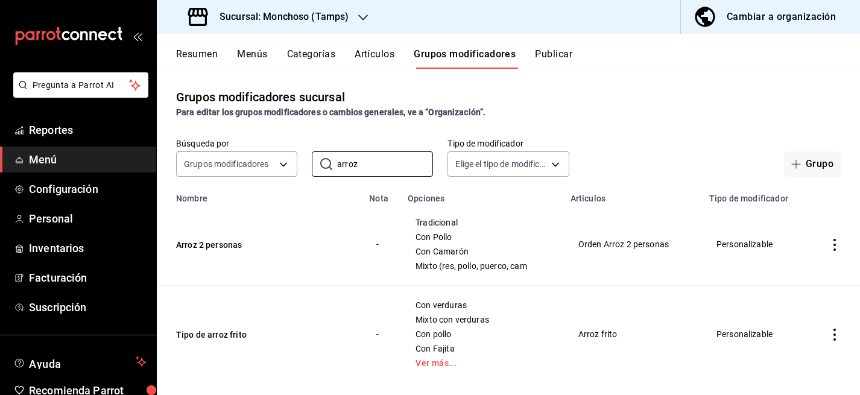
scroll to position [17, 0]
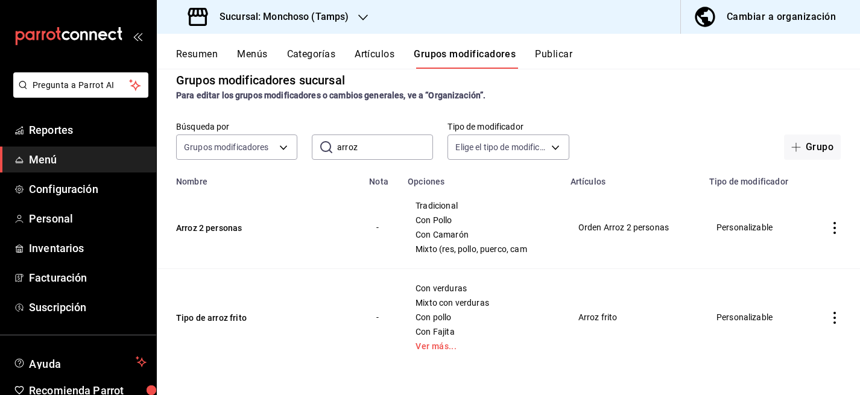
click at [833, 316] on icon "actions" at bounding box center [834, 318] width 12 height 12
click at [803, 313] on span "Editar" at bounding box center [797, 313] width 31 height 13
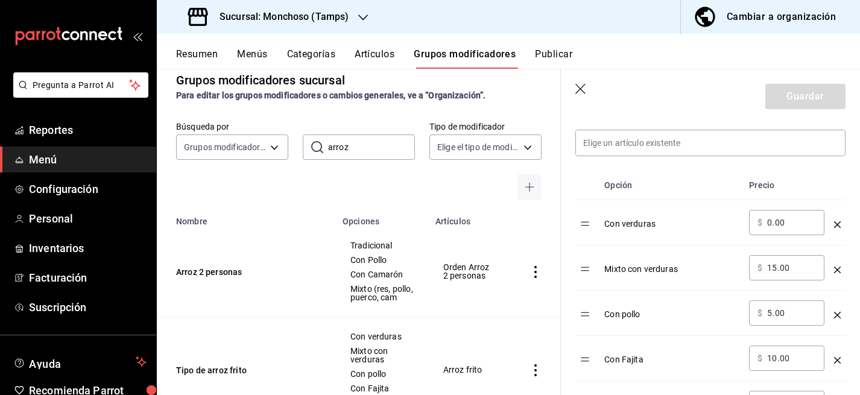
scroll to position [334, 0]
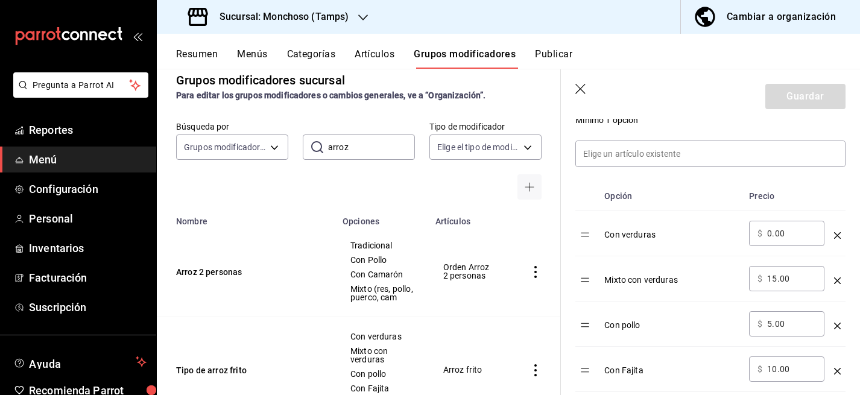
click at [633, 234] on div "Con verduras" at bounding box center [671, 231] width 135 height 20
click at [836, 233] on icon "optionsTable" at bounding box center [837, 235] width 7 height 7
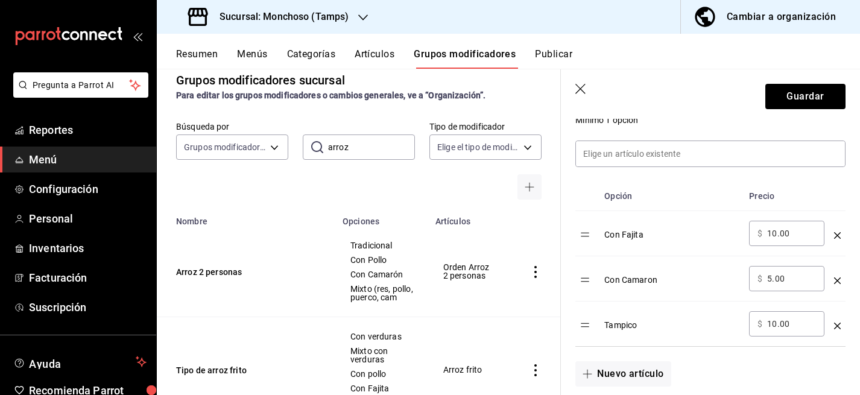
click at [836, 233] on icon "optionsTable" at bounding box center [837, 235] width 7 height 7
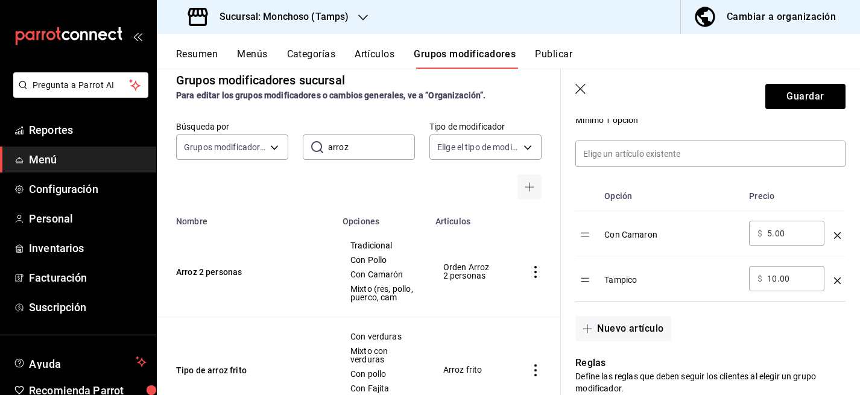
click at [836, 233] on icon "optionsTable" at bounding box center [837, 235] width 7 height 7
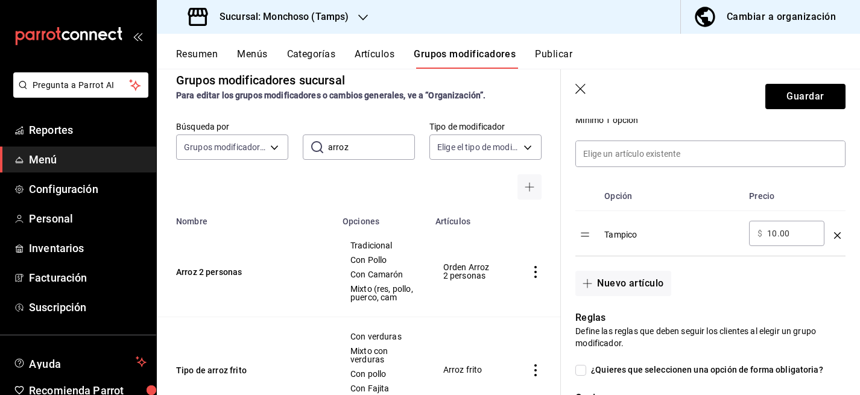
click at [836, 233] on icon "optionsTable" at bounding box center [837, 235] width 7 height 7
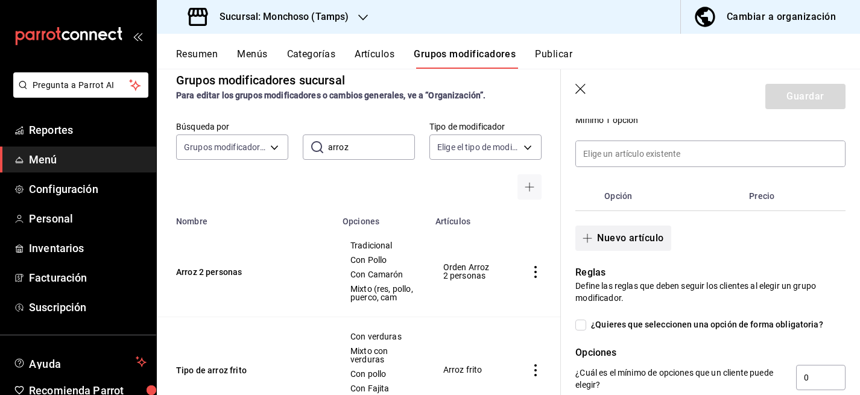
click at [638, 241] on button "Nuevo artículo" at bounding box center [622, 237] width 95 height 25
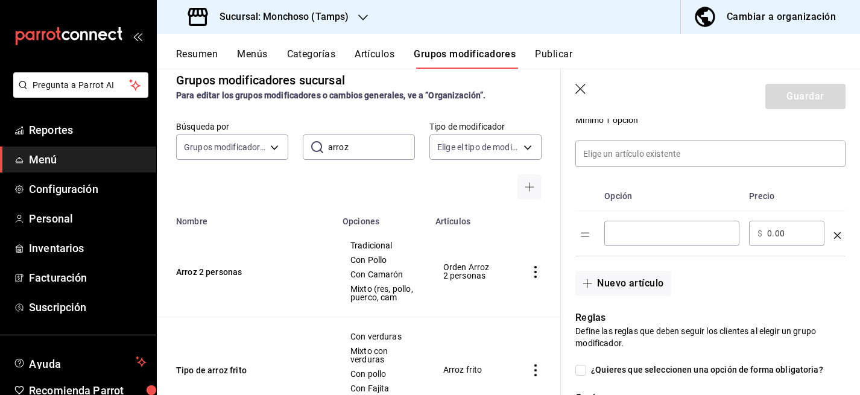
click at [645, 230] on input "optionsTable" at bounding box center [671, 233] width 118 height 12
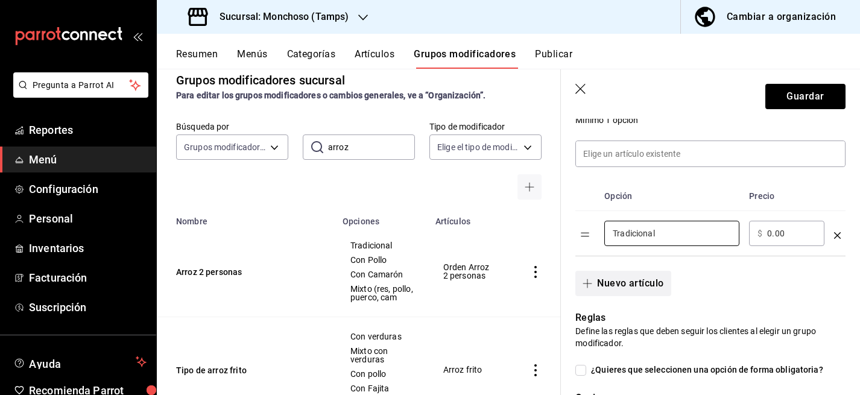
type input "Tradicional"
click at [588, 280] on icon "button" at bounding box center [587, 283] width 10 height 10
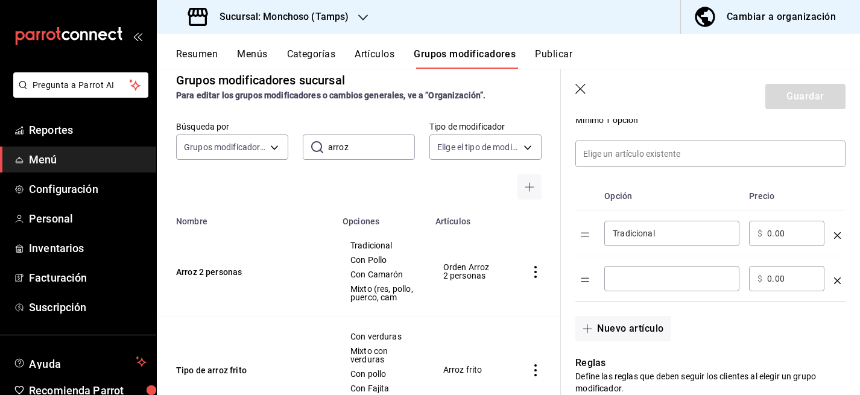
click at [655, 277] on input "optionsTable" at bounding box center [671, 278] width 118 height 12
type input "Con Pollo"
click at [772, 277] on input "0.00" at bounding box center [791, 278] width 49 height 12
type input "20.00"
click at [646, 326] on button "Nuevo artículo" at bounding box center [622, 328] width 95 height 25
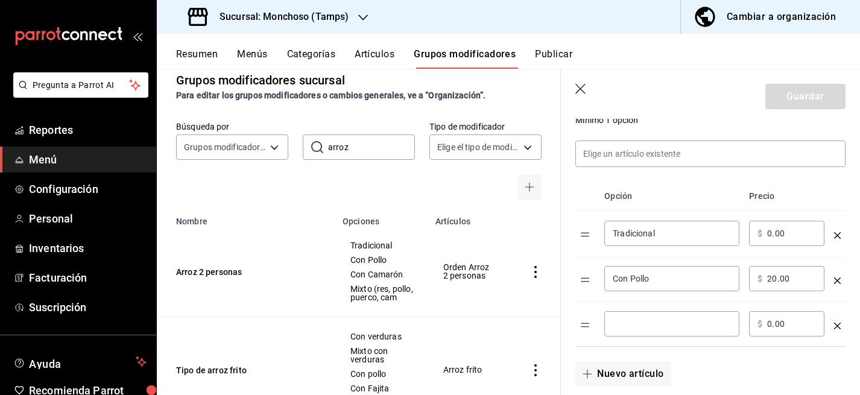
click at [659, 326] on input "optionsTable" at bounding box center [671, 324] width 118 height 12
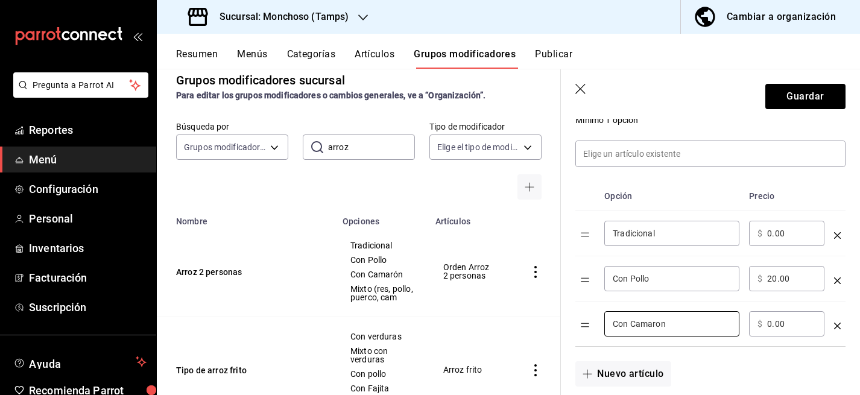
type input "Con Camaron"
click at [768, 324] on input "0.00" at bounding box center [791, 324] width 49 height 12
type input "20.00"
click at [621, 373] on button "Nuevo artículo" at bounding box center [622, 373] width 95 height 25
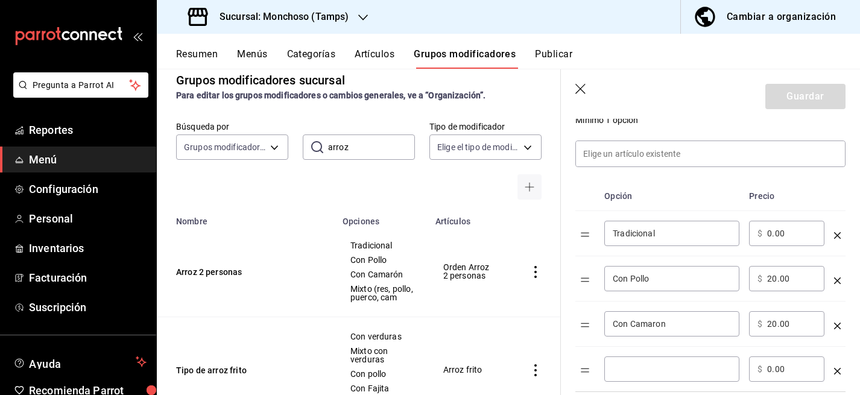
click at [640, 365] on input "optionsTable" at bounding box center [671, 369] width 118 height 12
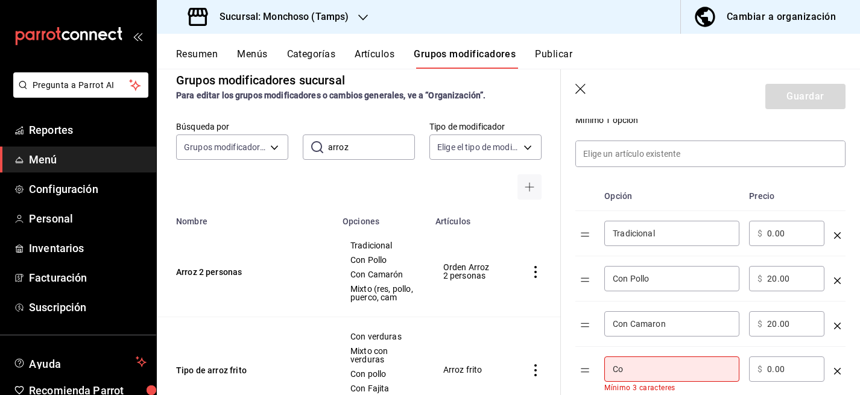
type input "C"
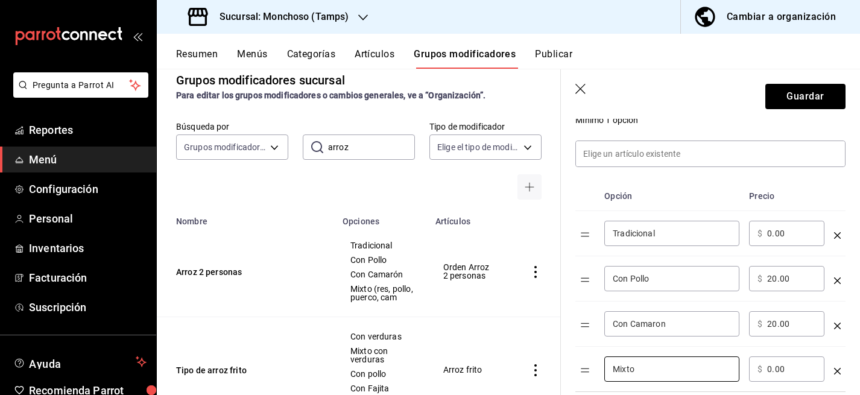
type input "Mixto"
click at [770, 369] on input "0.00" at bounding box center [791, 369] width 49 height 12
type input "0.00"
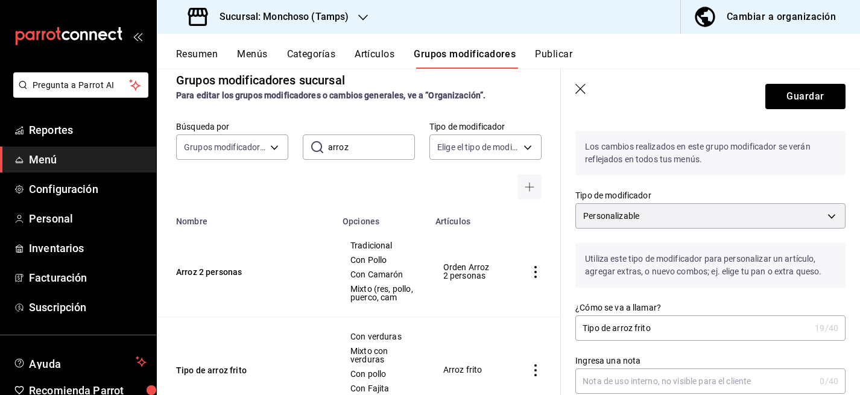
scroll to position [0, 0]
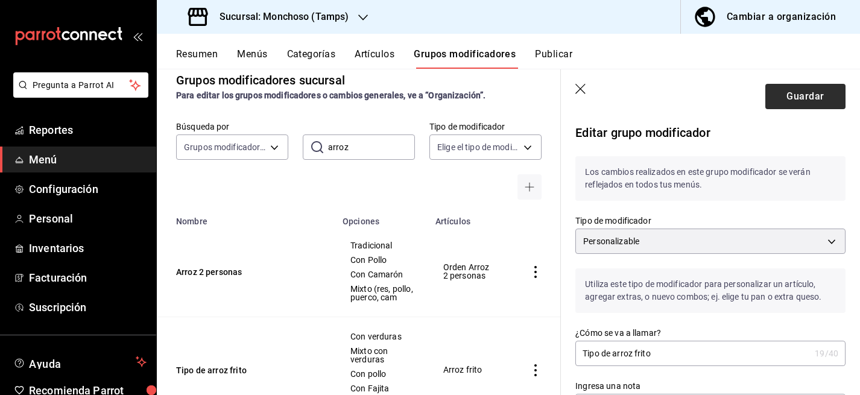
type input "59.00"
click at [819, 95] on button "Guardar" at bounding box center [805, 96] width 80 height 25
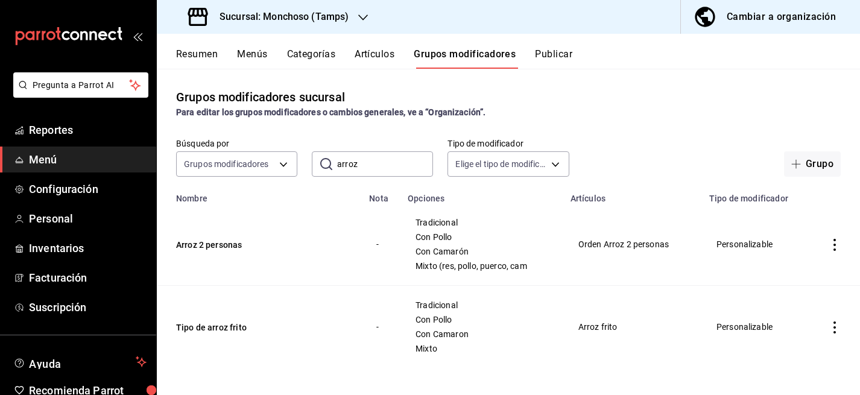
scroll to position [2, 0]
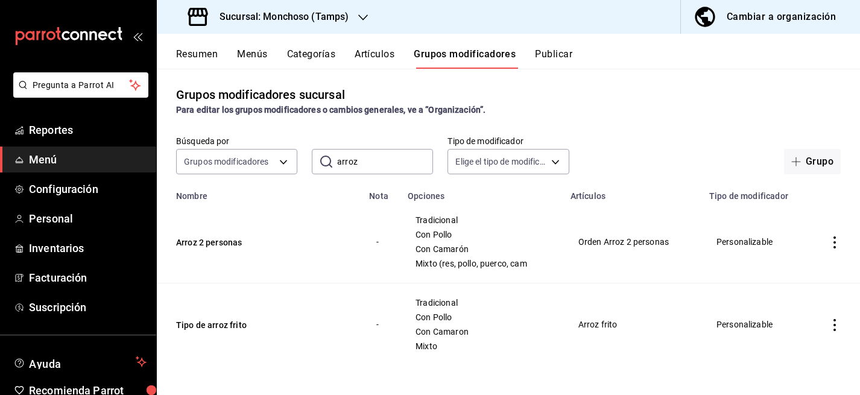
click at [834, 239] on icon "actions" at bounding box center [834, 242] width 12 height 12
click at [778, 268] on div at bounding box center [772, 270] width 22 height 14
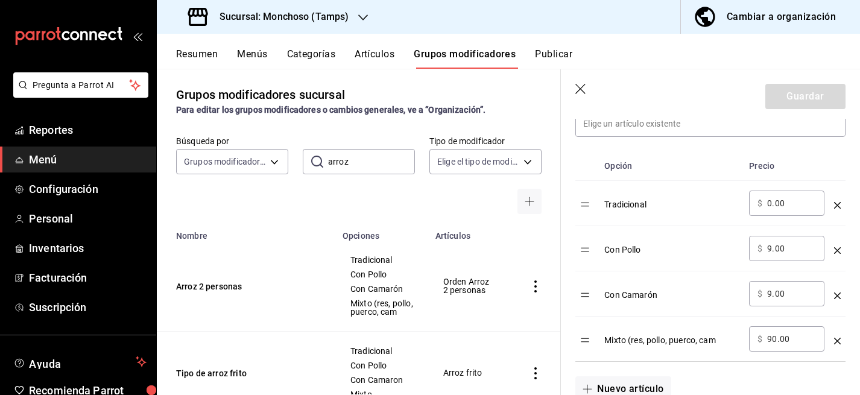
scroll to position [368, 0]
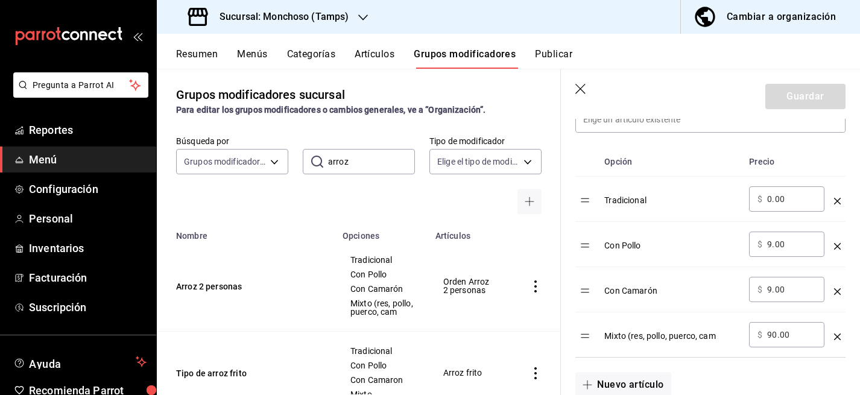
click at [577, 88] on icon "button" at bounding box center [581, 90] width 12 height 12
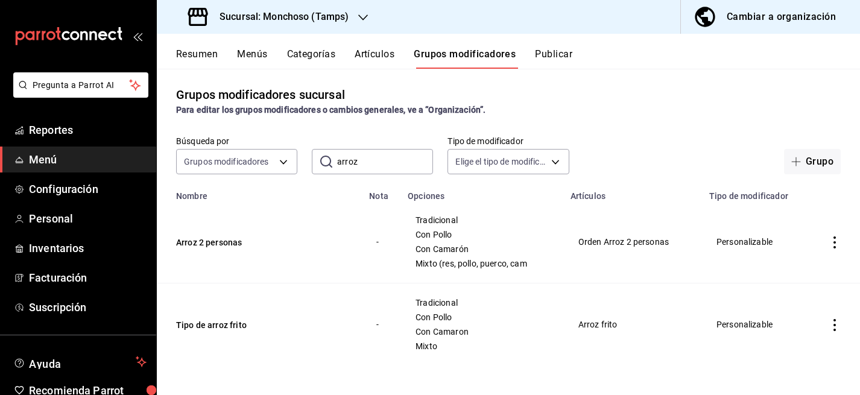
click at [196, 52] on button "Resumen" at bounding box center [197, 58] width 42 height 20
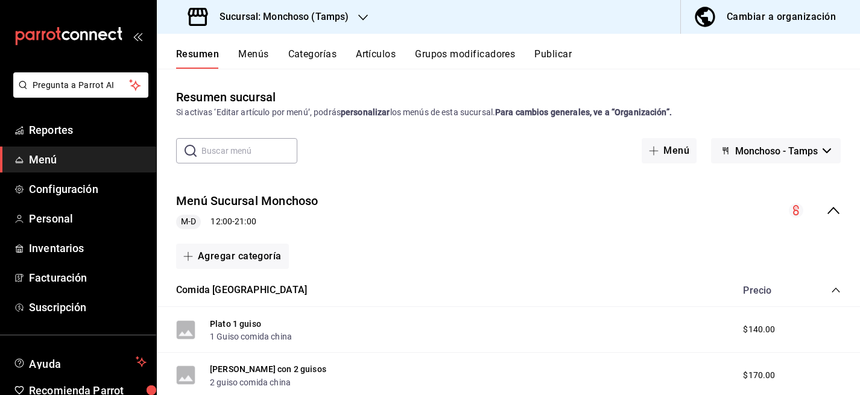
click at [320, 55] on button "Categorías" at bounding box center [312, 58] width 49 height 20
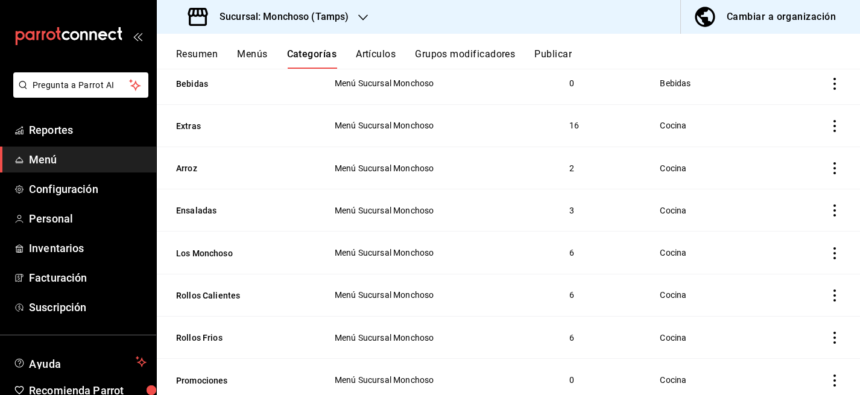
scroll to position [248, 0]
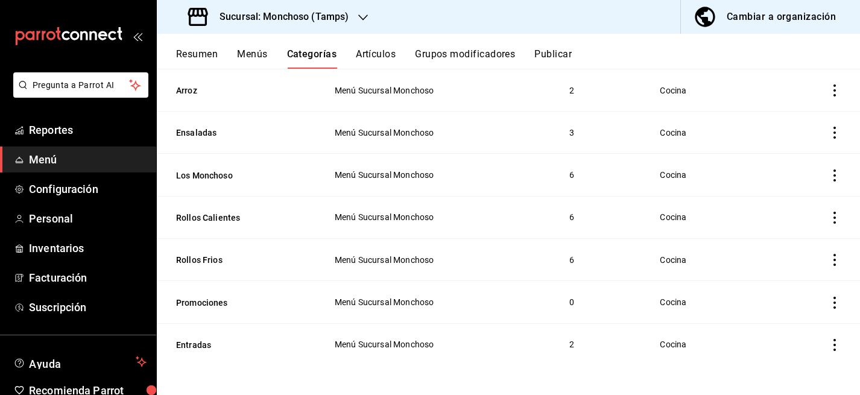
click at [836, 299] on icon "actions" at bounding box center [834, 303] width 12 height 12
click at [791, 360] on span "Eliminar" at bounding box center [797, 363] width 31 height 10
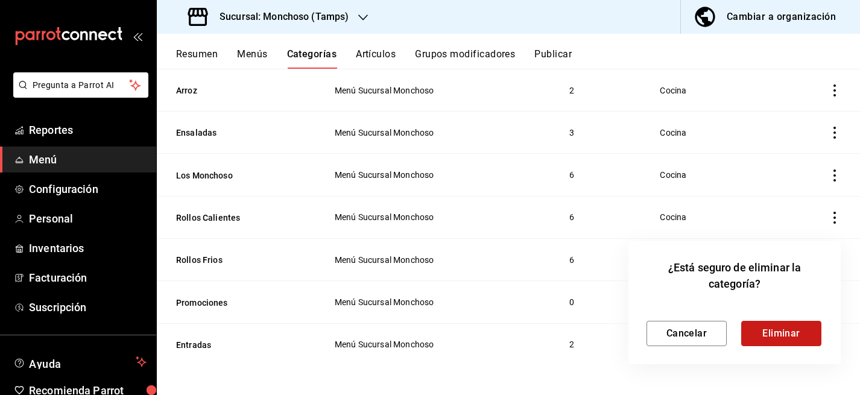
click at [782, 331] on button "Eliminar" at bounding box center [781, 333] width 80 height 25
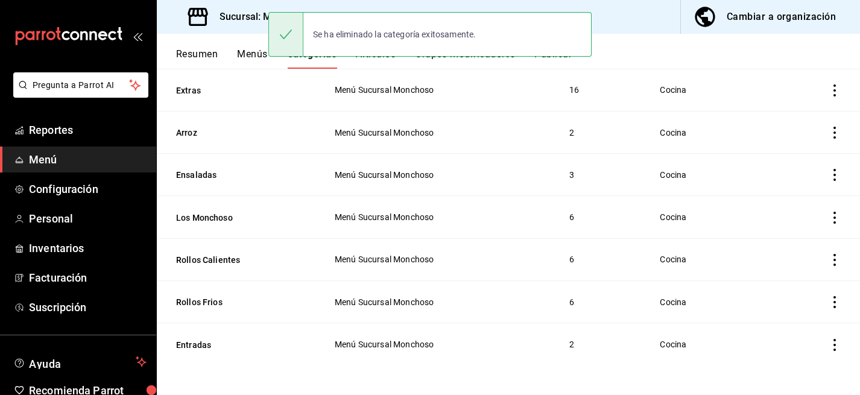
scroll to position [206, 0]
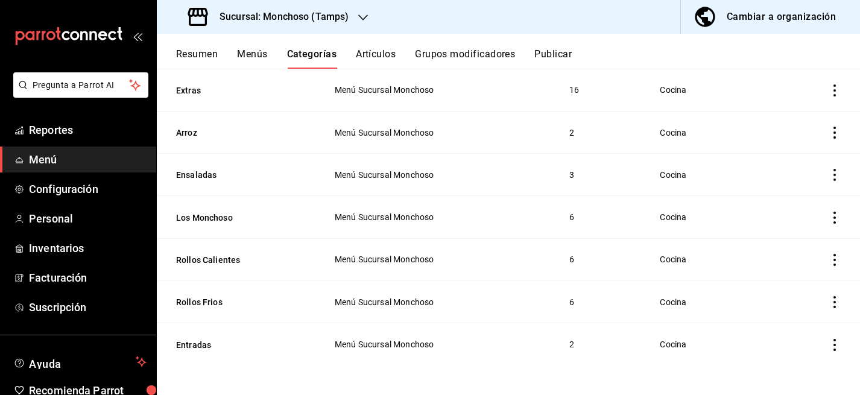
click at [359, 56] on button "Artículos" at bounding box center [376, 58] width 40 height 20
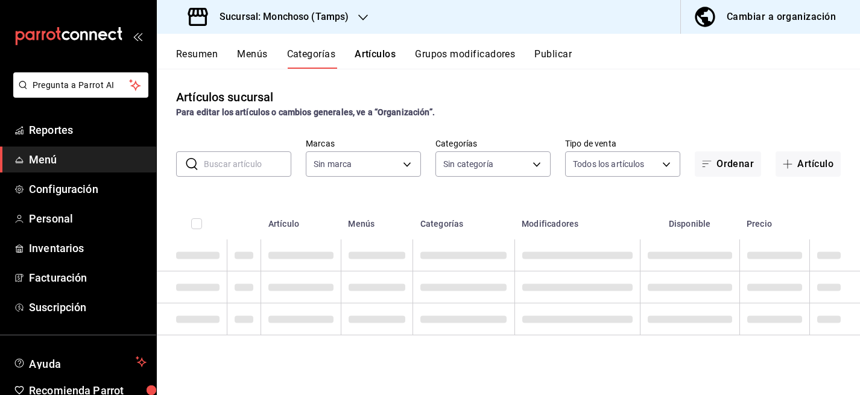
click at [244, 164] on input "text" at bounding box center [247, 164] width 87 height 24
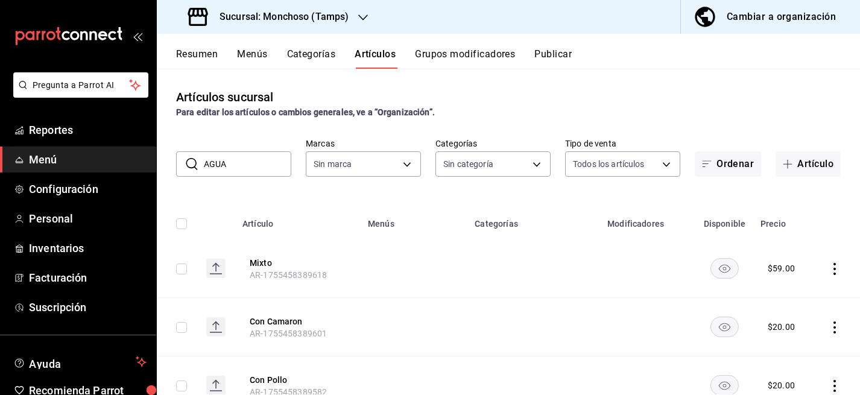
type input "AGUAC"
type input "e6af8318-08a8-4bfc-9078-1fa05e4bc371"
type input "c17a6281-9d47-4410-b6fd-a20a8e764dd4,e410ba50-755c-485f-8f83-14cfb4fba01d,601fb…"
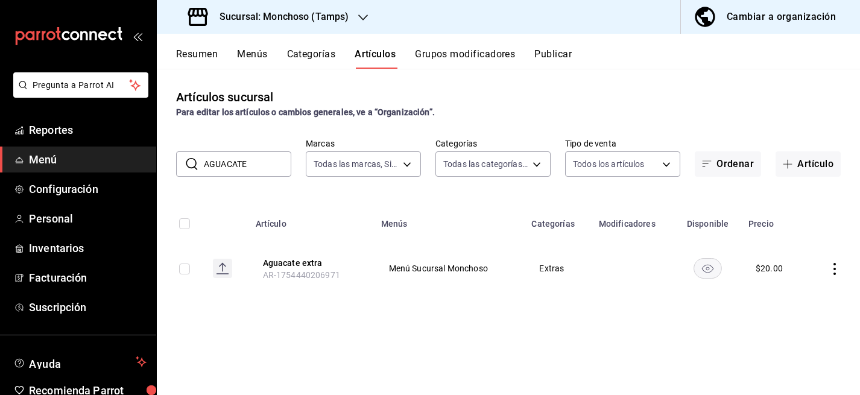
click at [259, 165] on input "AGUACATE" at bounding box center [247, 164] width 87 height 24
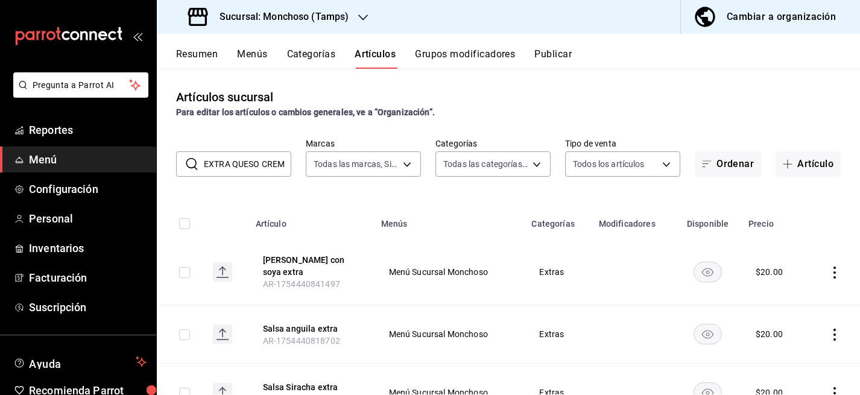
scroll to position [0, 6]
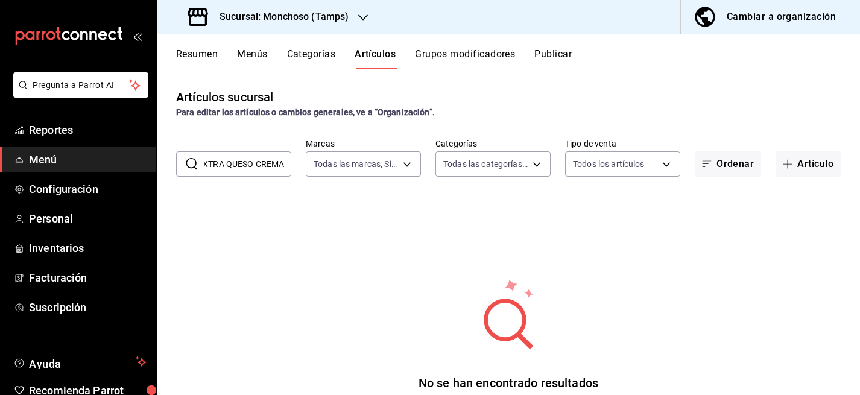
click at [275, 165] on input "EXTRA QUESO CREMA" at bounding box center [247, 164] width 87 height 24
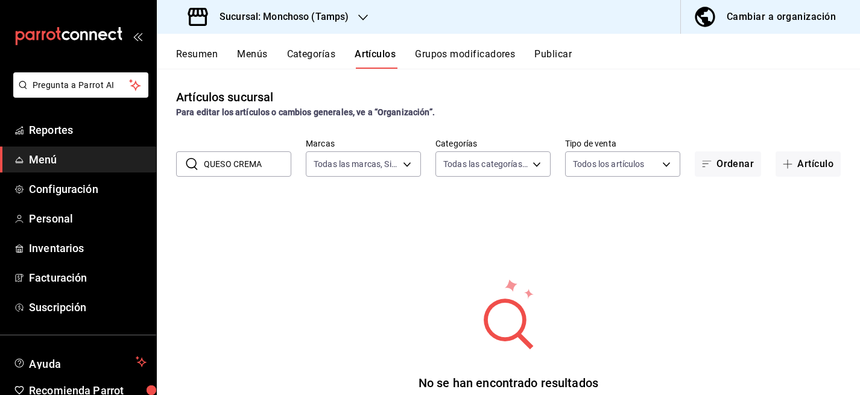
type input "QUESO CREMA"
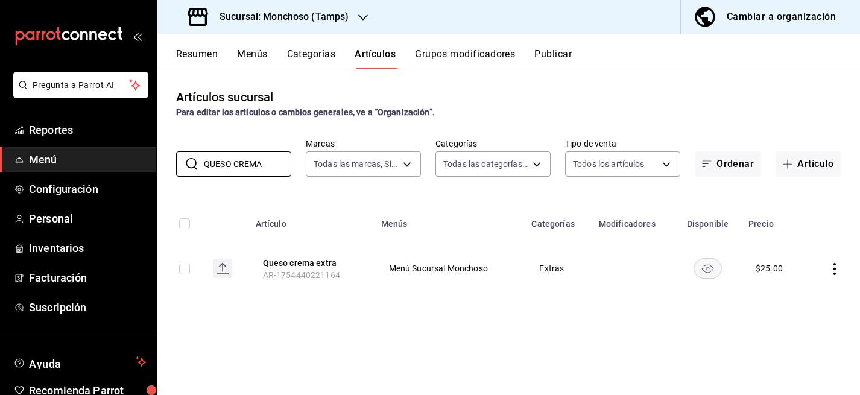
click at [826, 270] on td at bounding box center [833, 268] width 54 height 58
click at [834, 270] on icon "actions" at bounding box center [834, 269] width 12 height 12
click at [787, 288] on li "Editar" at bounding box center [787, 296] width 72 height 25
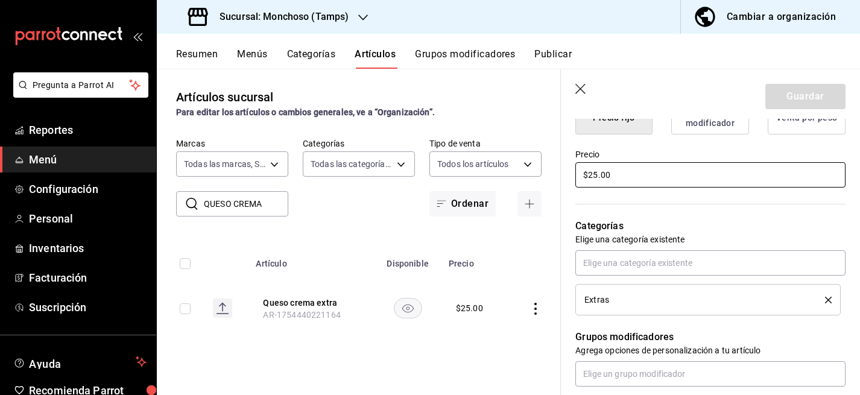
scroll to position [340, 0]
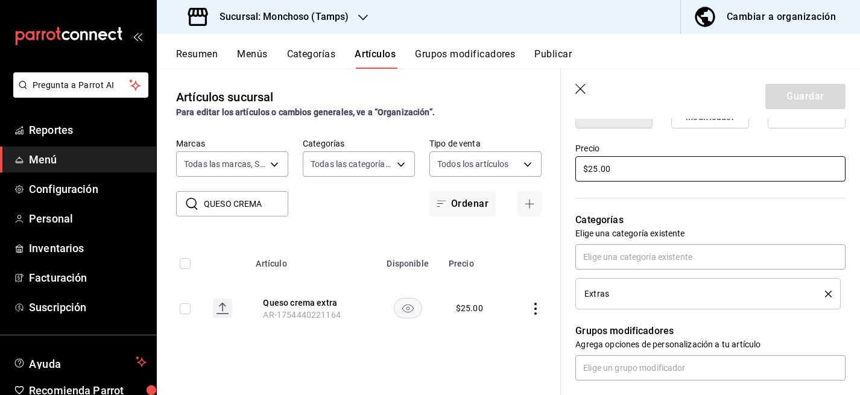
click at [596, 169] on input "$25.00" at bounding box center [710, 168] width 270 height 25
type input "$20.00"
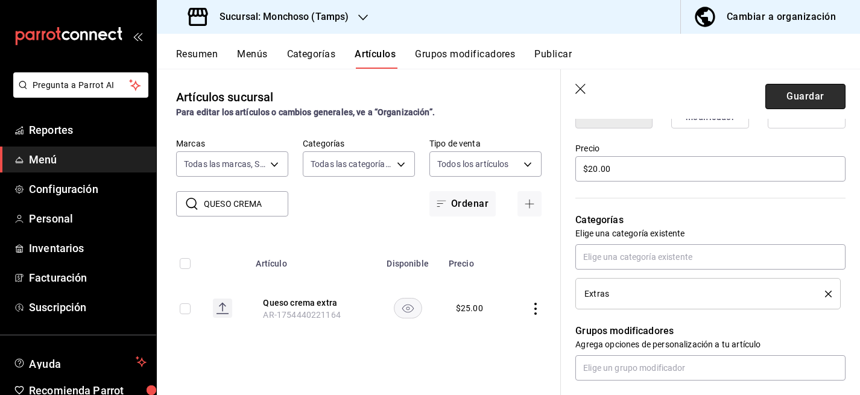
click at [815, 93] on button "Guardar" at bounding box center [805, 96] width 80 height 25
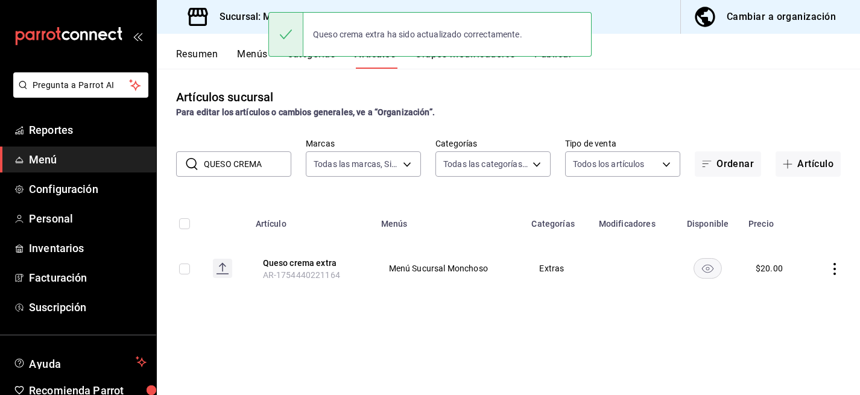
click at [326, 85] on div "Artículos sucursal Para editar los artículos o cambios generales, ve a “Organiz…" at bounding box center [508, 231] width 703 height 325
click at [254, 55] on button "Menús" at bounding box center [252, 58] width 30 height 20
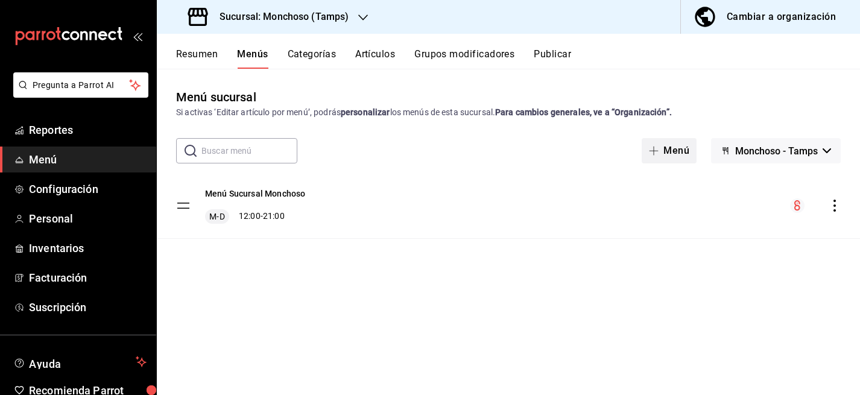
click at [670, 156] on button "Menú" at bounding box center [668, 150] width 55 height 25
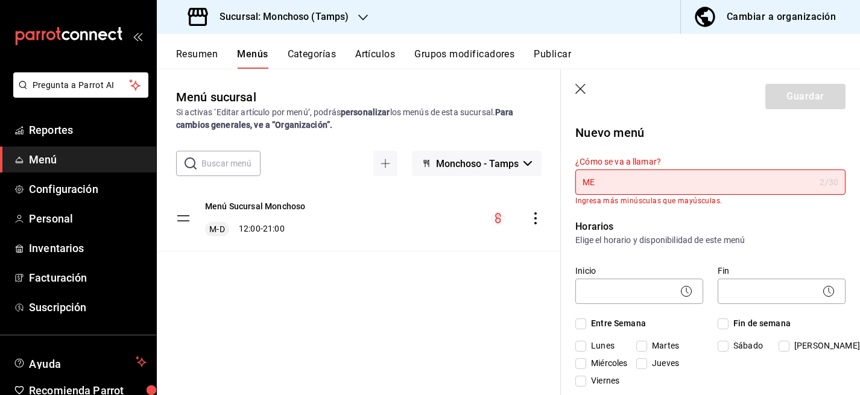
type input "M"
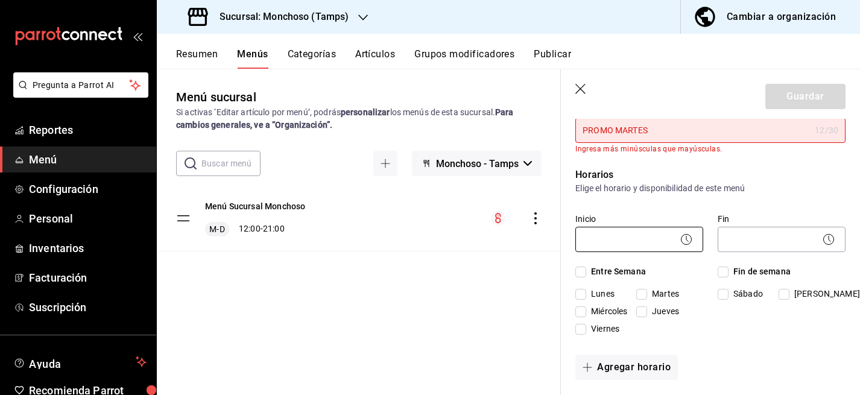
scroll to position [58, 0]
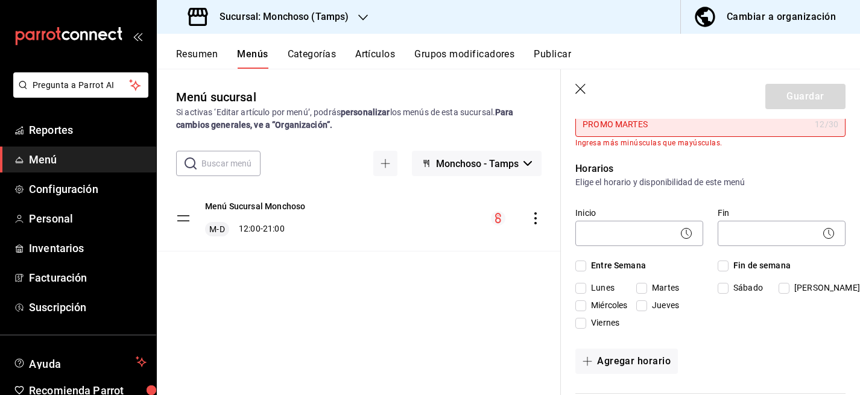
type input "PROMO MARTES"
click at [641, 288] on input "Martes" at bounding box center [641, 288] width 11 height 11
checkbox input "true"
click at [637, 231] on body "Pregunta a Parrot AI Reportes Menú Configuración Personal Inventarios Facturaci…" at bounding box center [430, 197] width 860 height 395
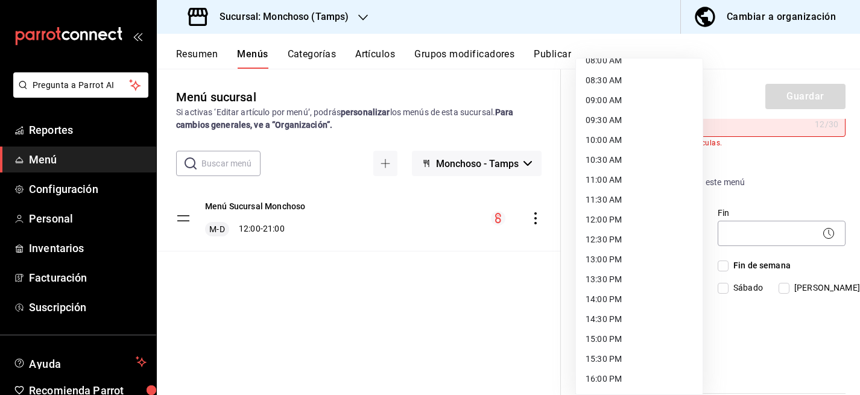
scroll to position [353, 0]
click at [624, 201] on li "12:00 PM" at bounding box center [639, 197] width 127 height 20
type input "12:00"
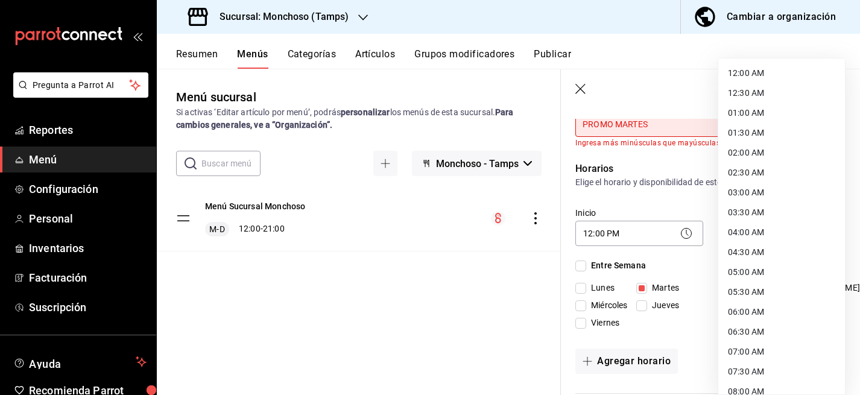
click at [752, 237] on body "Pregunta a Parrot AI Reportes Menú Configuración Personal Inventarios Facturaci…" at bounding box center [430, 197] width 860 height 395
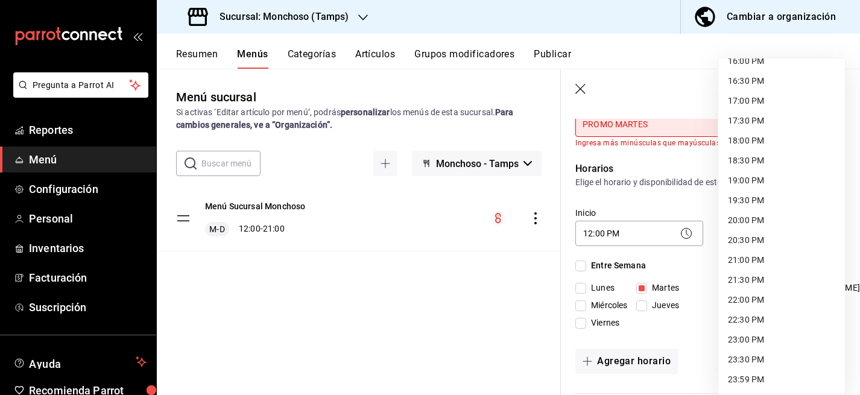
click at [749, 262] on li "21:00 PM" at bounding box center [781, 260] width 127 height 20
type input "21:00"
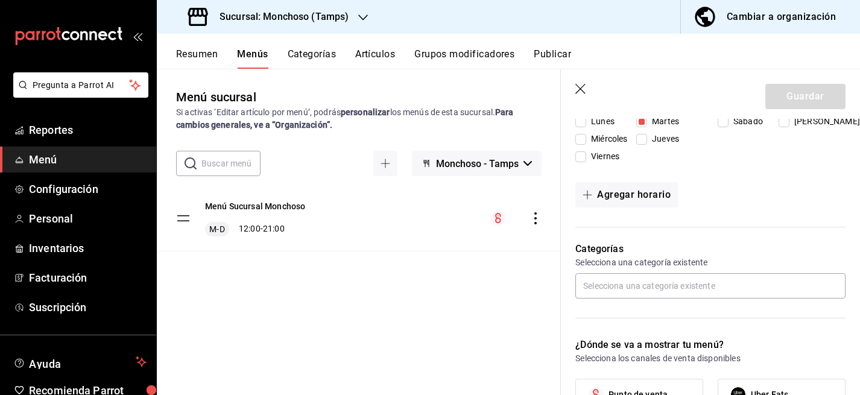
scroll to position [238, 0]
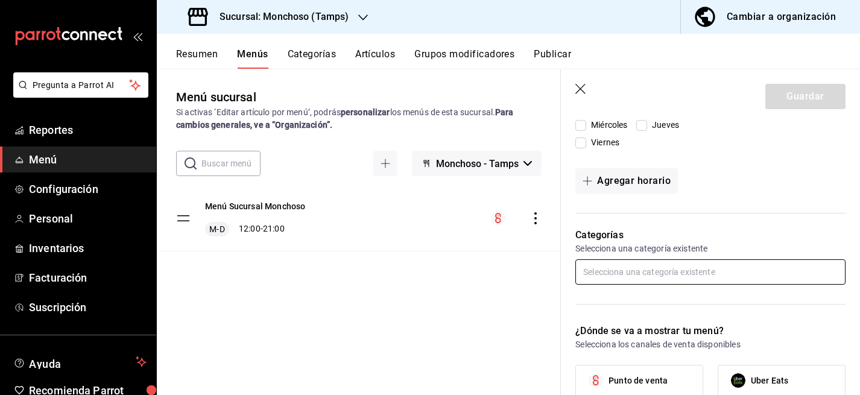
click at [689, 269] on input "text" at bounding box center [710, 271] width 270 height 25
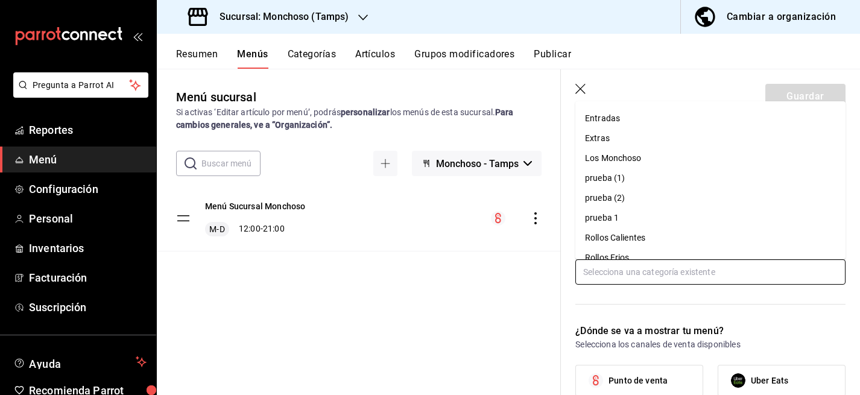
scroll to position [90, 0]
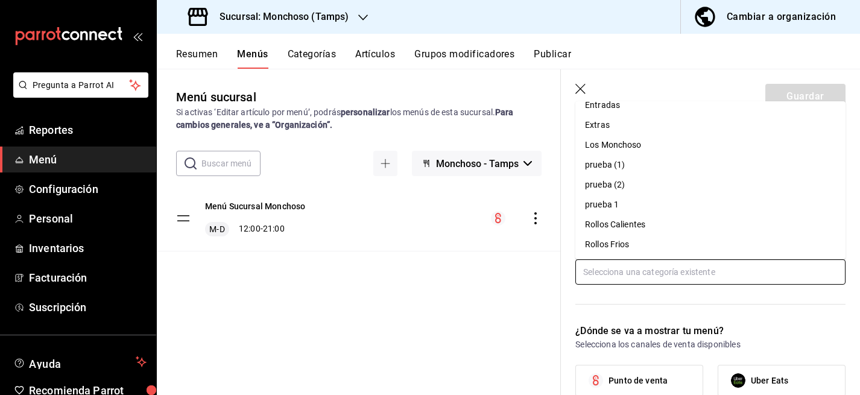
click at [640, 224] on li "Rollos Calientes" at bounding box center [710, 225] width 270 height 20
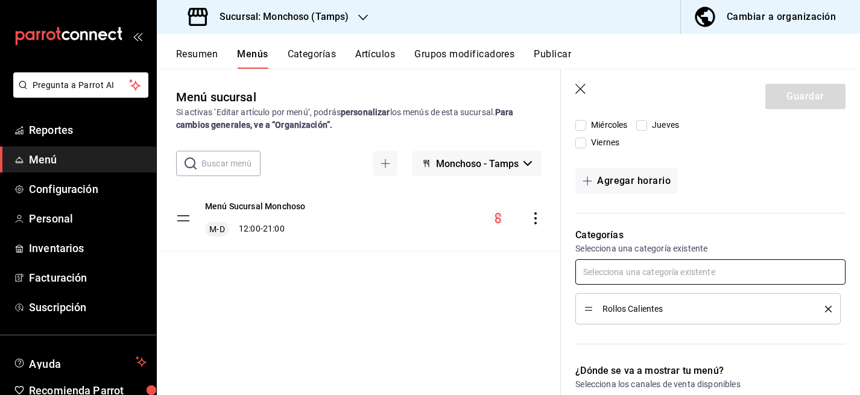
click at [620, 272] on input "text" at bounding box center [710, 271] width 270 height 25
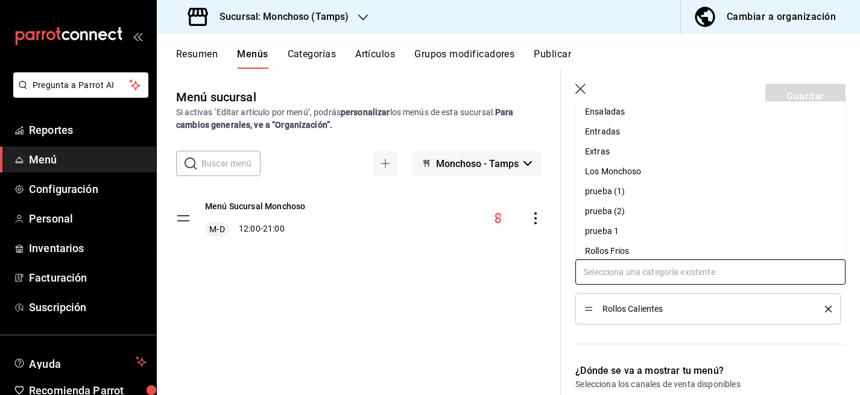
scroll to position [71, 0]
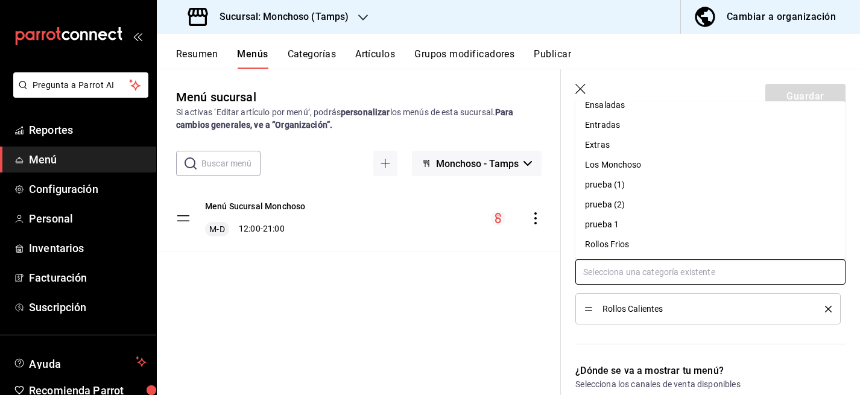
click at [626, 240] on li "Rollos Frios" at bounding box center [710, 244] width 270 height 20
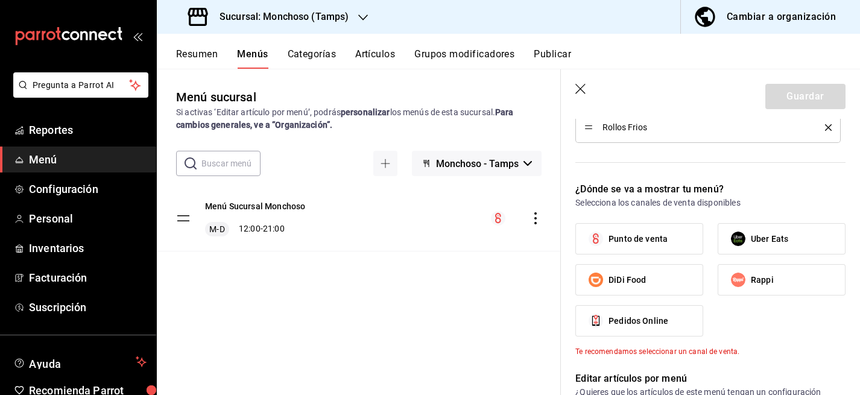
scroll to position [451, 0]
click at [659, 238] on span "Punto de venta" at bounding box center [637, 238] width 59 height 13
click at [608, 238] on input "Punto de venta" at bounding box center [595, 237] width 25 height 25
checkbox input "true"
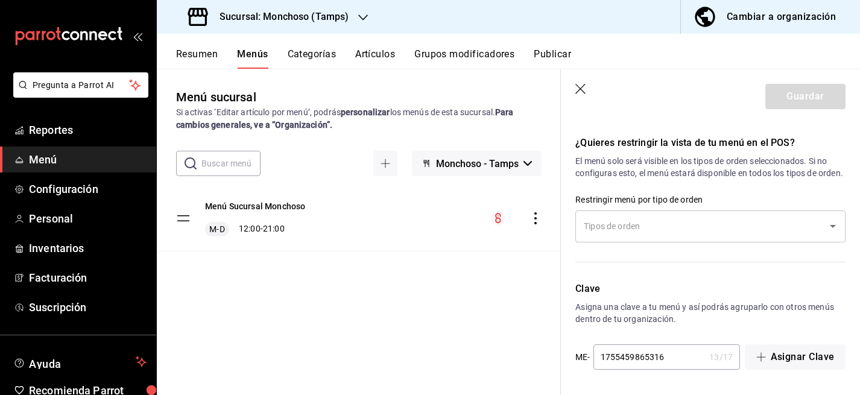
scroll to position [823, 0]
click at [665, 225] on input "text" at bounding box center [700, 226] width 241 height 21
click at [799, 171] on p "El menú solo será visible en los tipos de orden seleccionados. Si no configuras…" at bounding box center [710, 167] width 270 height 24
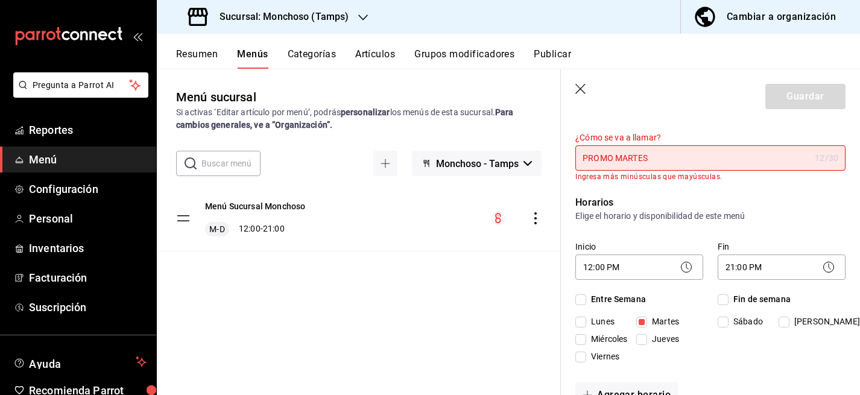
scroll to position [21, 0]
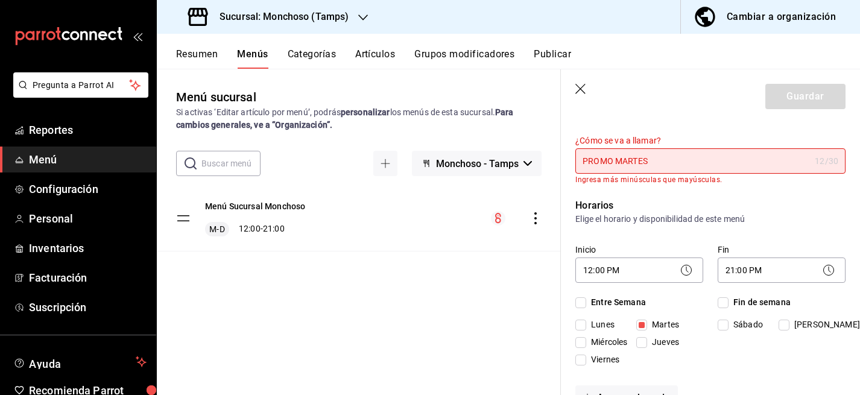
click at [654, 157] on input "PROMO MARTES" at bounding box center [692, 161] width 234 height 24
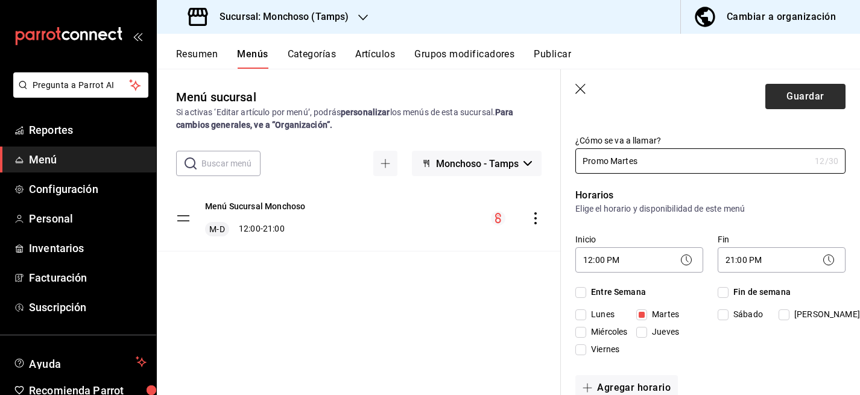
type input "Promo Martes"
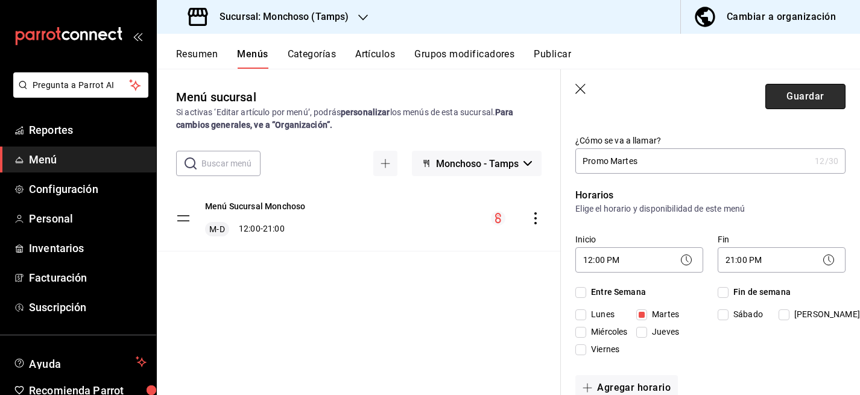
click at [797, 99] on button "Guardar" at bounding box center [805, 96] width 80 height 25
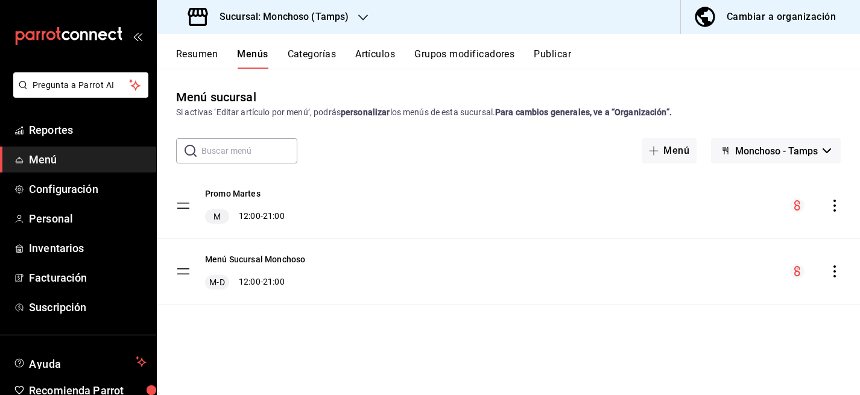
click at [833, 209] on icon "actions" at bounding box center [834, 206] width 12 height 12
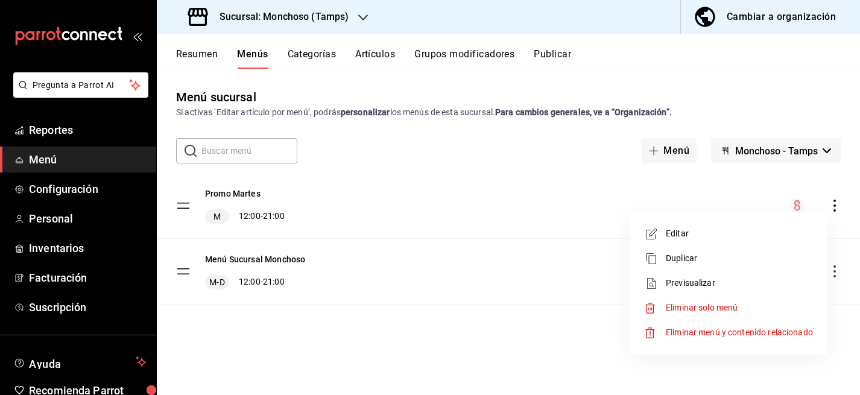
click at [236, 192] on div at bounding box center [430, 197] width 860 height 395
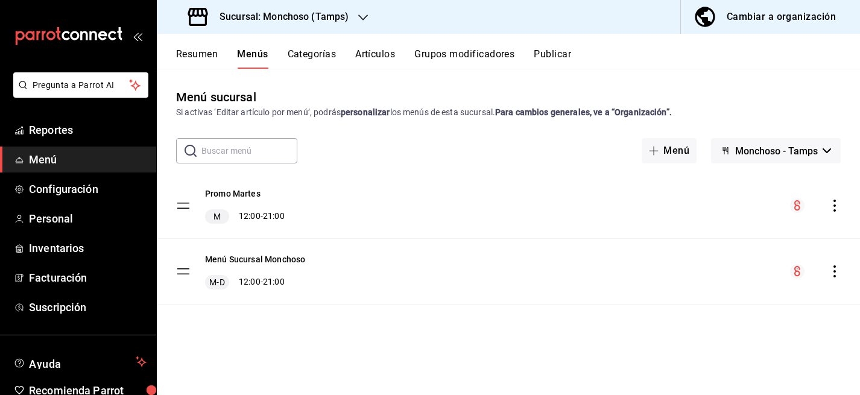
click at [236, 192] on button "Promo Martes" at bounding box center [232, 193] width 55 height 12
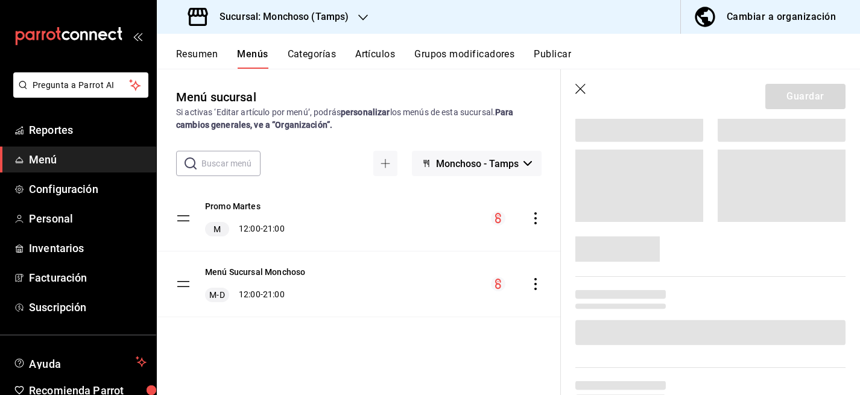
scroll to position [516, 0]
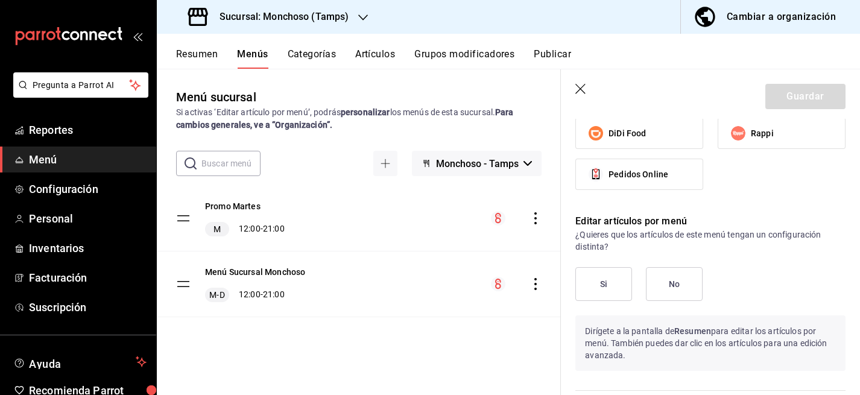
checkbox input "true"
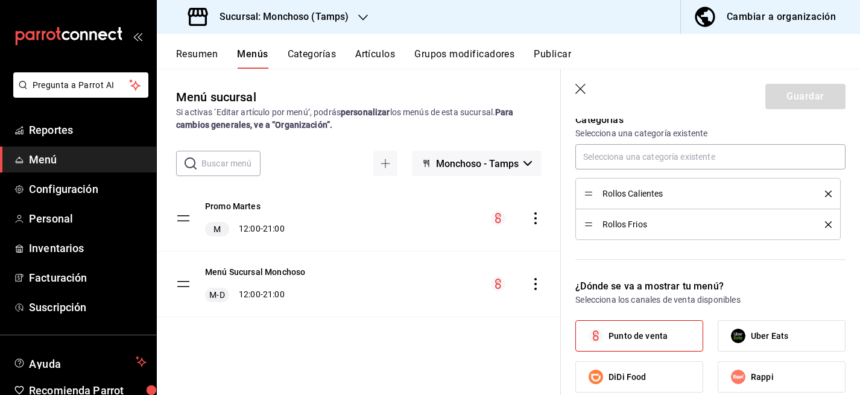
scroll to position [335, 0]
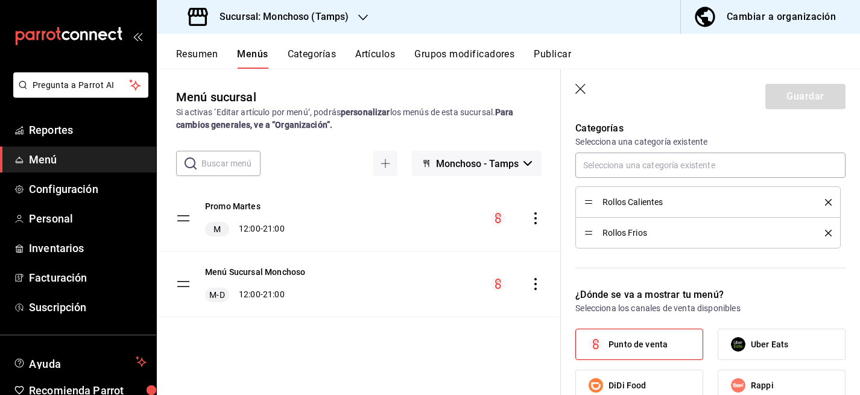
click at [829, 203] on icon "delete" at bounding box center [828, 202] width 7 height 7
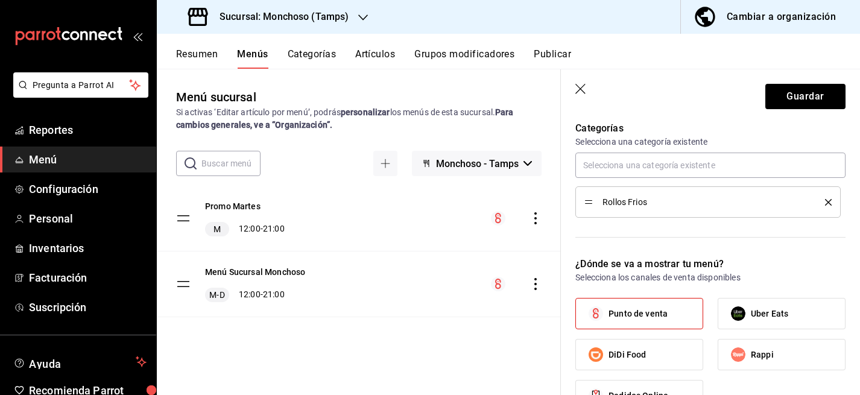
click at [829, 203] on icon "delete" at bounding box center [828, 202] width 7 height 7
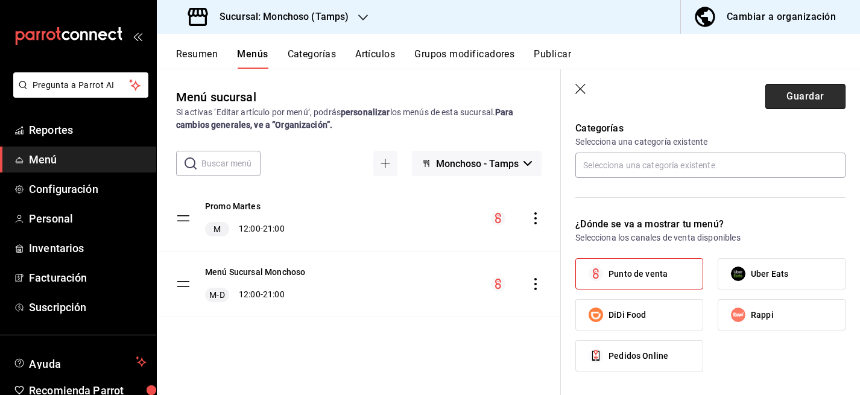
click at [817, 102] on button "Guardar" at bounding box center [805, 96] width 80 height 25
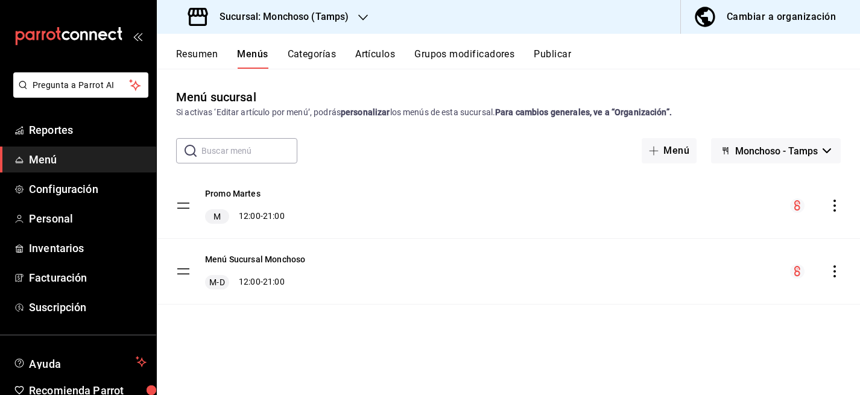
click at [325, 54] on button "Categorías" at bounding box center [312, 58] width 49 height 20
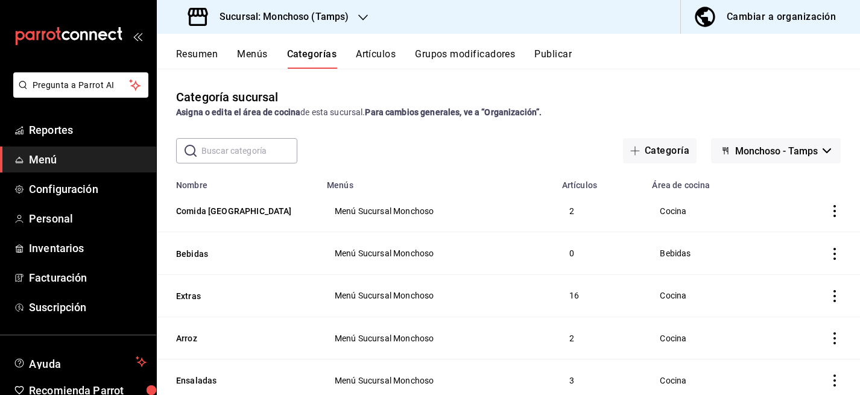
click at [260, 54] on button "Menús" at bounding box center [252, 58] width 30 height 20
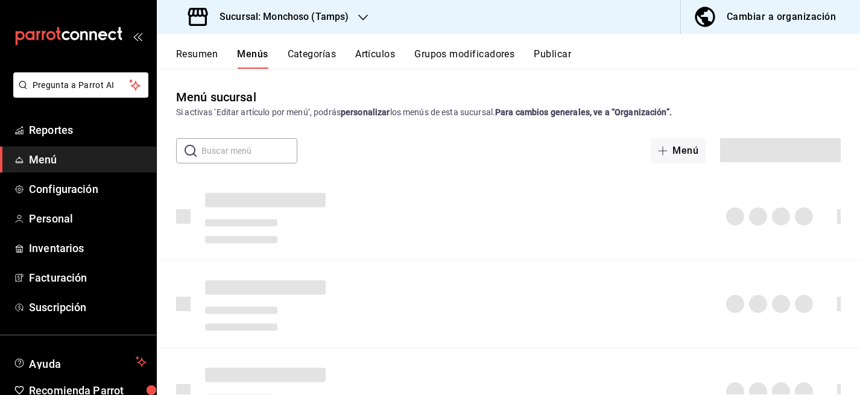
click at [307, 56] on button "Categorías" at bounding box center [312, 58] width 49 height 20
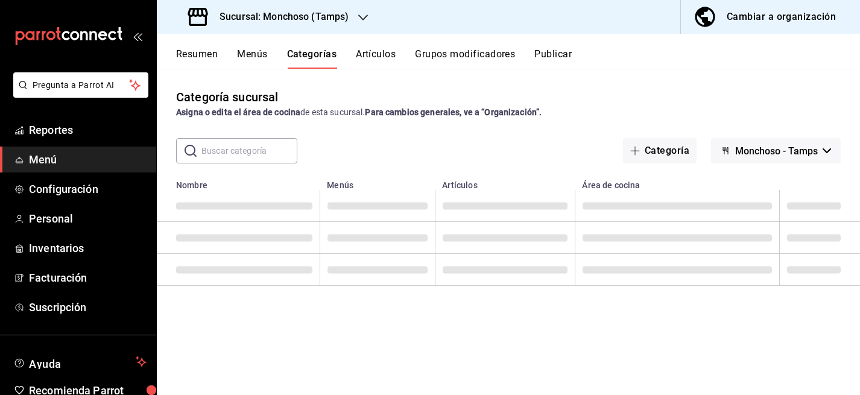
click at [246, 57] on button "Menús" at bounding box center [252, 58] width 30 height 20
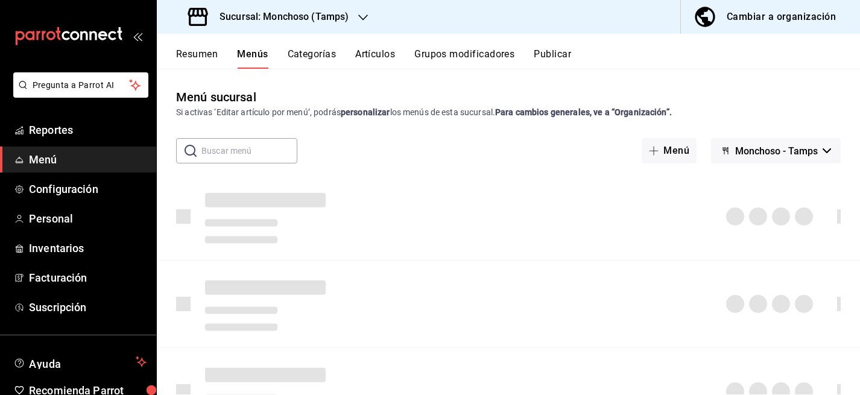
click at [364, 16] on icon "button" at bounding box center [363, 18] width 10 height 10
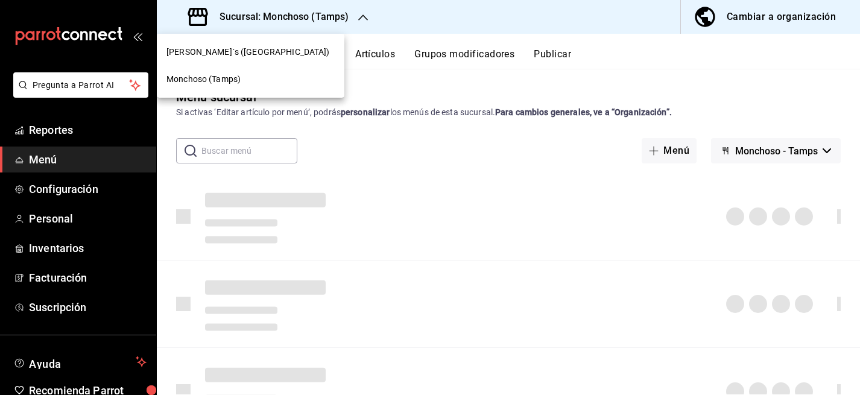
click at [265, 53] on div "[PERSON_NAME]´s ([GEOGRAPHIC_DATA])" at bounding box center [250, 52] width 168 height 13
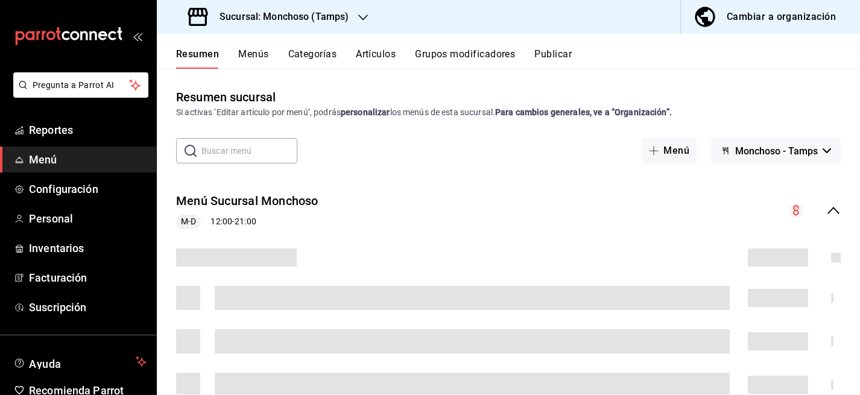
click at [312, 11] on h3 "Sucursal: Monchoso (Tamps)" at bounding box center [279, 17] width 139 height 14
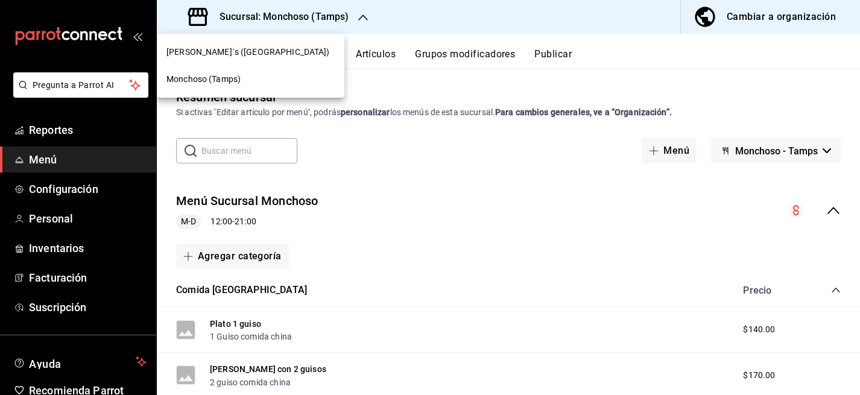
click at [242, 51] on span "[PERSON_NAME]´s ([GEOGRAPHIC_DATA])" at bounding box center [247, 52] width 163 height 13
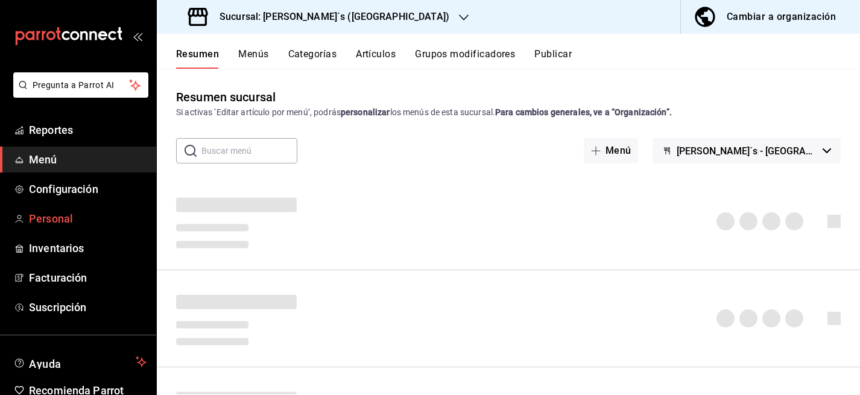
click at [62, 209] on link "Personal" at bounding box center [78, 219] width 156 height 26
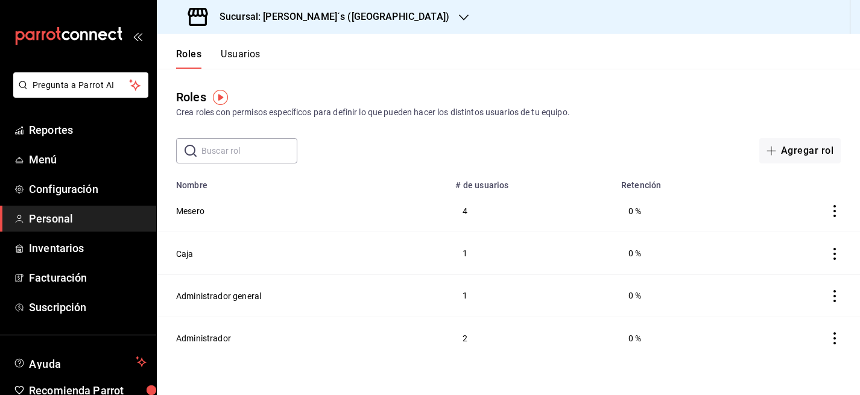
click at [333, 24] on h3 "Sucursal: [PERSON_NAME]´s ([GEOGRAPHIC_DATA])" at bounding box center [329, 17] width 239 height 14
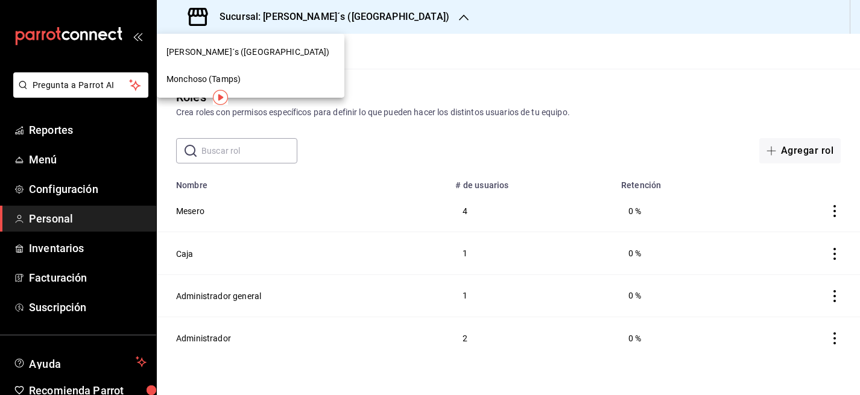
click at [279, 74] on div "Monchoso (Tamps)" at bounding box center [250, 79] width 168 height 13
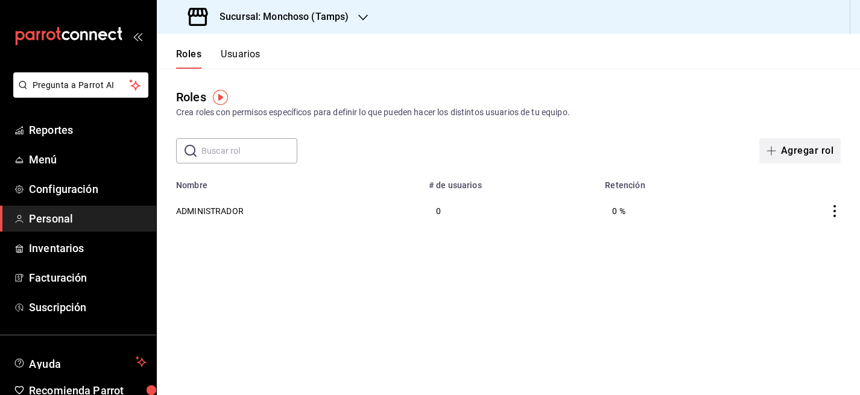
click at [819, 151] on button "Agregar rol" at bounding box center [799, 150] width 81 height 25
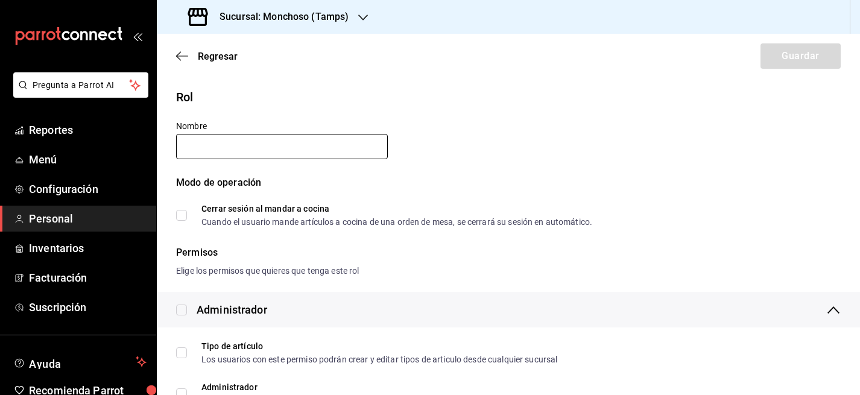
type input "c"
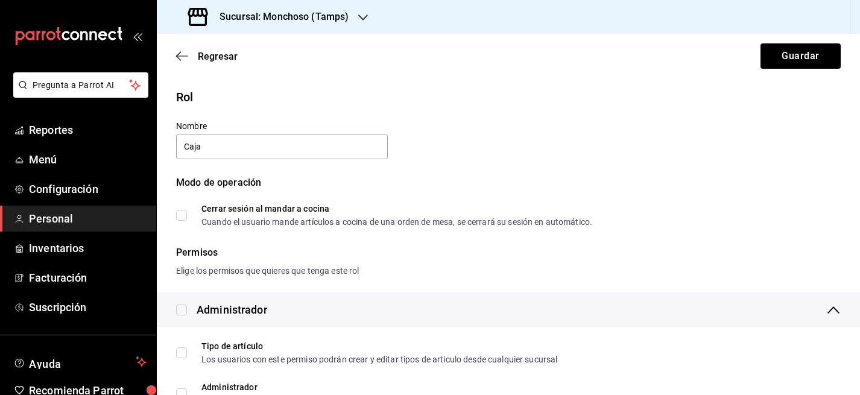
type input "Caja"
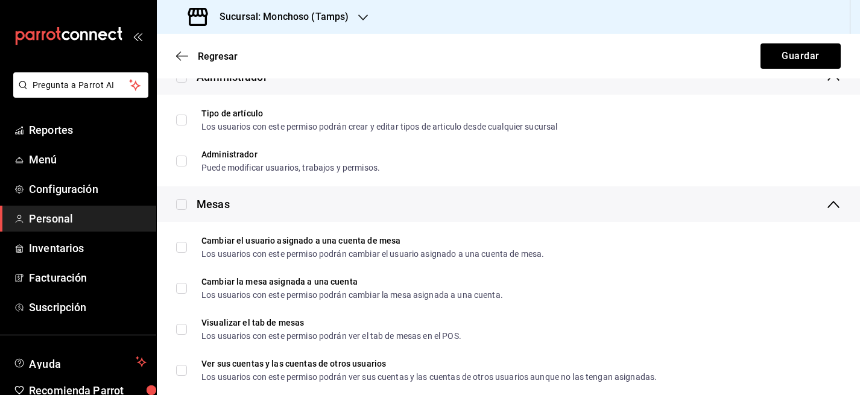
scroll to position [239, 0]
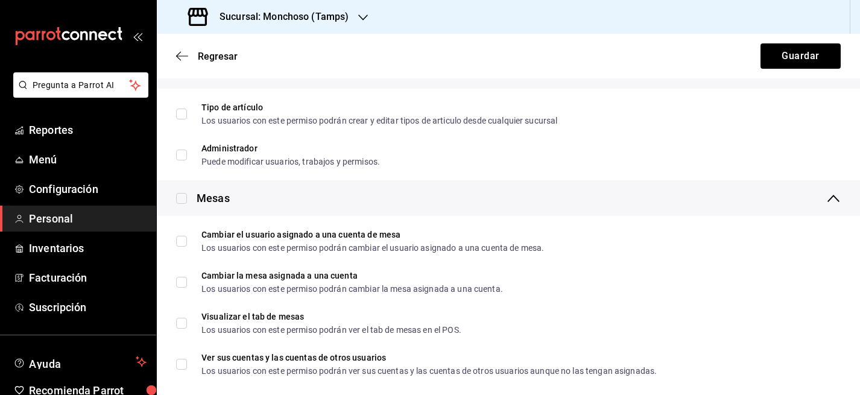
click at [178, 198] on input "checkbox" at bounding box center [181, 198] width 11 height 11
checkbox input "true"
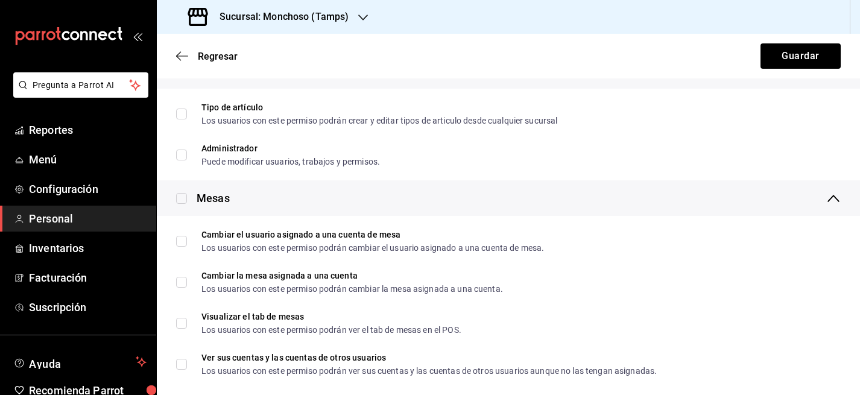
checkbox input "true"
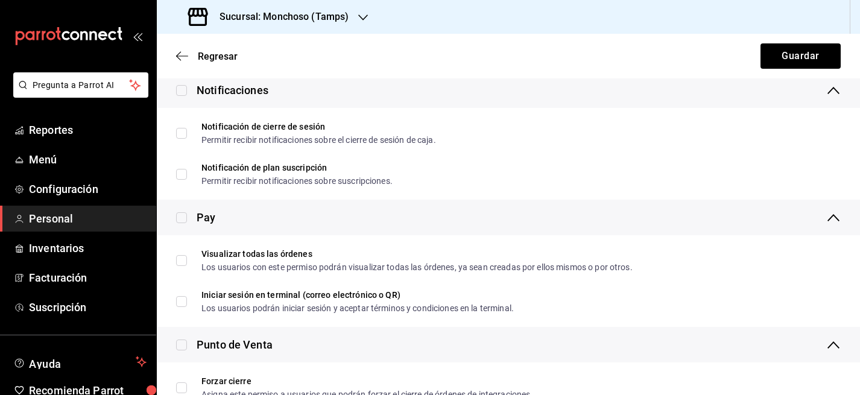
scroll to position [770, 0]
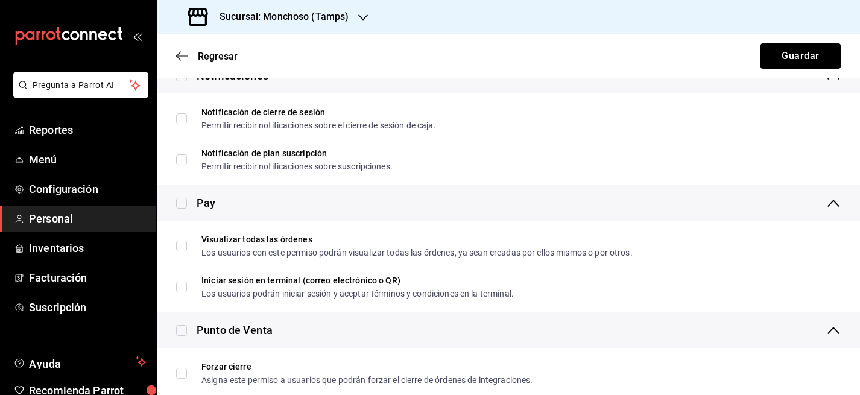
click at [178, 201] on input "checkbox" at bounding box center [181, 203] width 11 height 11
checkbox input "true"
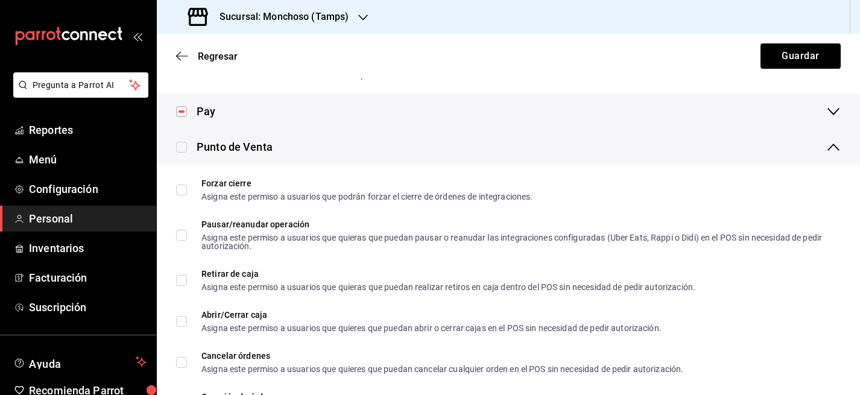
scroll to position [862, 0]
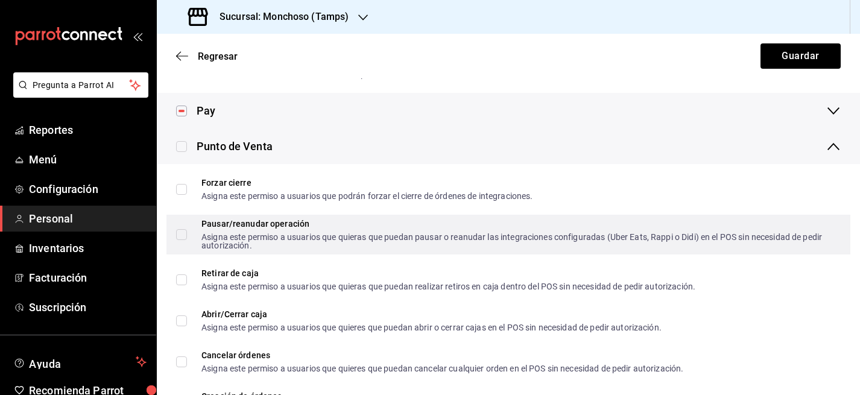
click at [180, 189] on input "Forzar cierre Asigna este permiso a usuarios que podrán forzar el cierre de órd…" at bounding box center [181, 189] width 11 height 11
checkbox input "true"
click at [180, 233] on input "Pausar/reanudar operación Asigna este permiso a usuarios que quieras que puedan…" at bounding box center [181, 234] width 11 height 11
checkbox input "true"
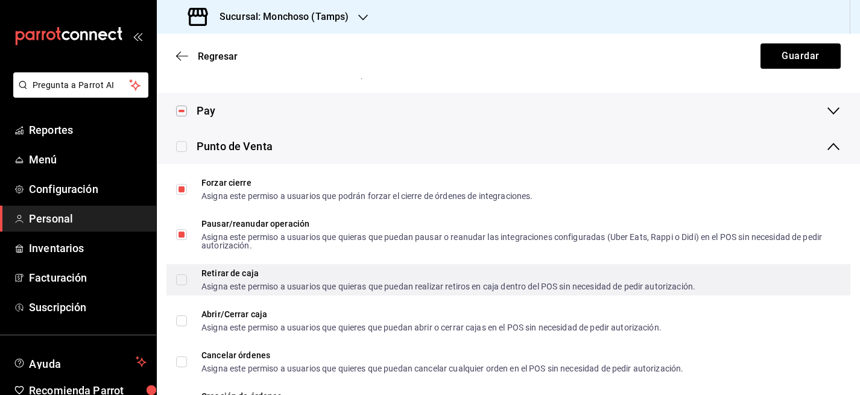
click at [180, 273] on label "Retirar de caja Asigna este permiso a usuarios que quieras que puedan realizar …" at bounding box center [435, 280] width 519 height 22
click at [180, 274] on input "Retirar de caja Asigna este permiso a usuarios que quieras que puedan realizar …" at bounding box center [181, 279] width 11 height 11
checkbox input "false"
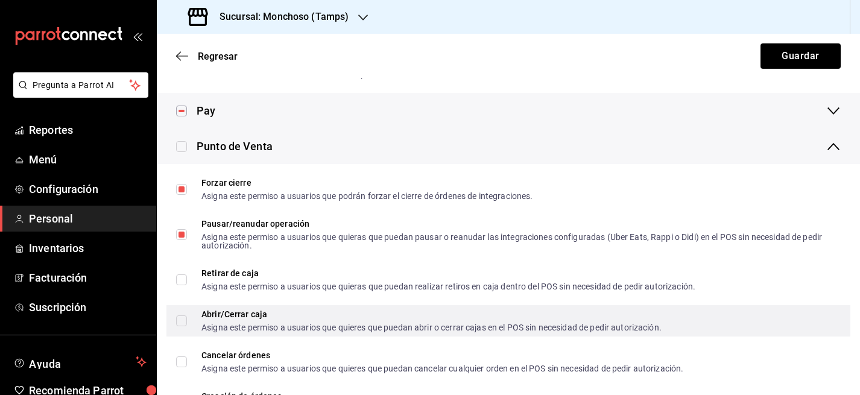
click at [181, 318] on input "Abrir/Cerrar caja Asigna este permiso a usuarios que quieres que puedan abrir o…" at bounding box center [181, 320] width 11 height 11
checkbox input "true"
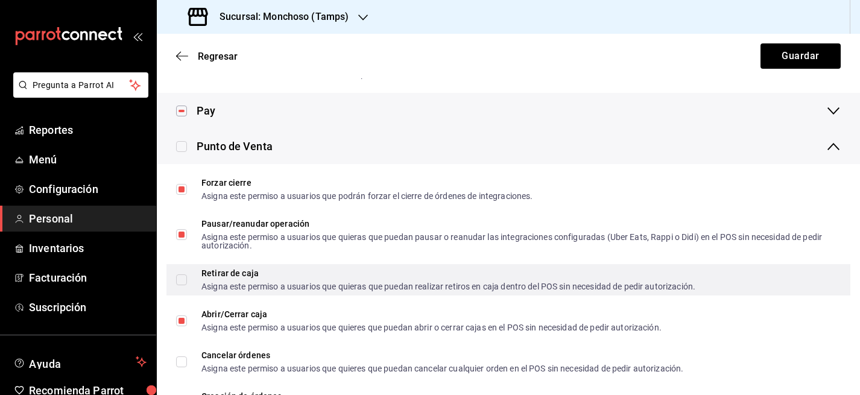
click at [181, 277] on input "Retirar de caja Asigna este permiso a usuarios que quieras que puedan realizar …" at bounding box center [181, 279] width 11 height 11
checkbox input "true"
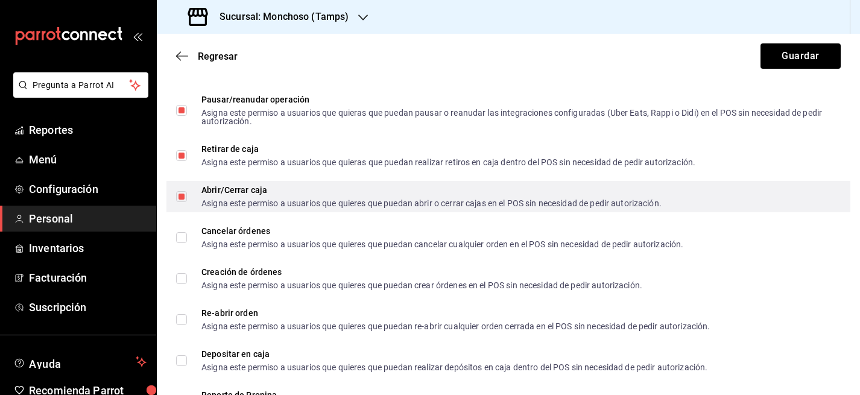
scroll to position [988, 0]
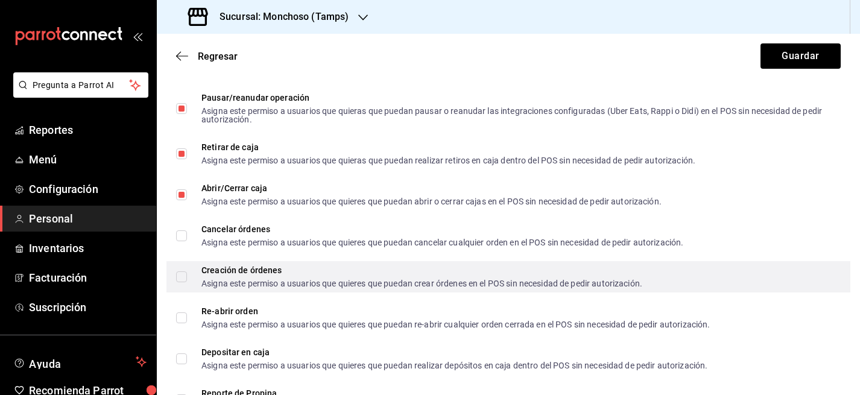
click at [183, 278] on input "Creación de órdenes Asigna este permiso a usuarios que quieres que puedan crear…" at bounding box center [181, 276] width 11 height 11
checkbox input "true"
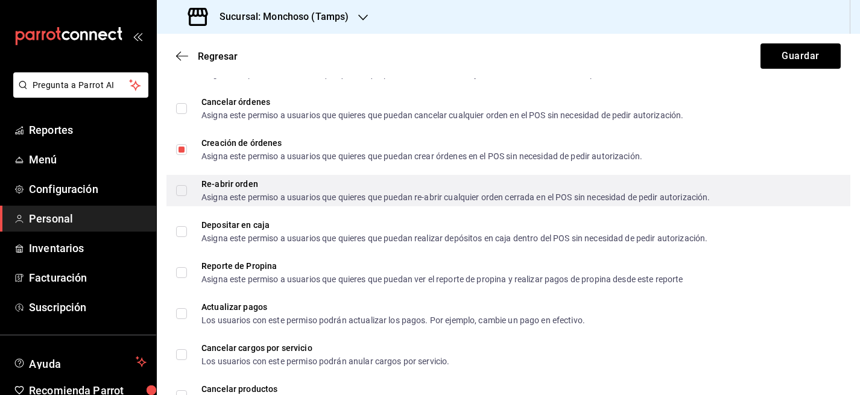
scroll to position [1124, 0]
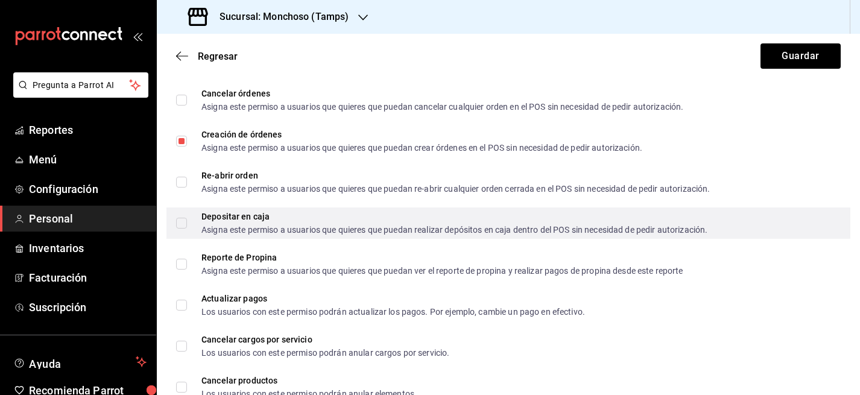
click at [181, 219] on input "Depositar en caja Asigna este permiso a usuarios que quieres que puedan realiza…" at bounding box center [181, 223] width 11 height 11
checkbox input "true"
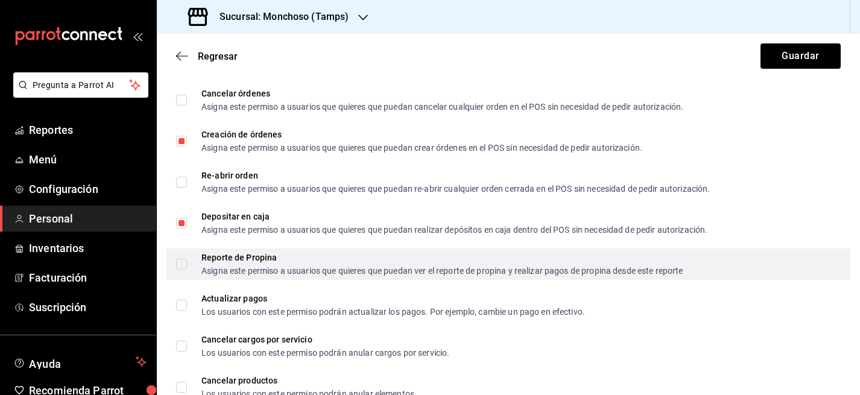
click at [181, 260] on input "Reporte de Propina Asigna este permiso a usuarios que quieres que puedan ver el…" at bounding box center [181, 264] width 11 height 11
checkbox input "true"
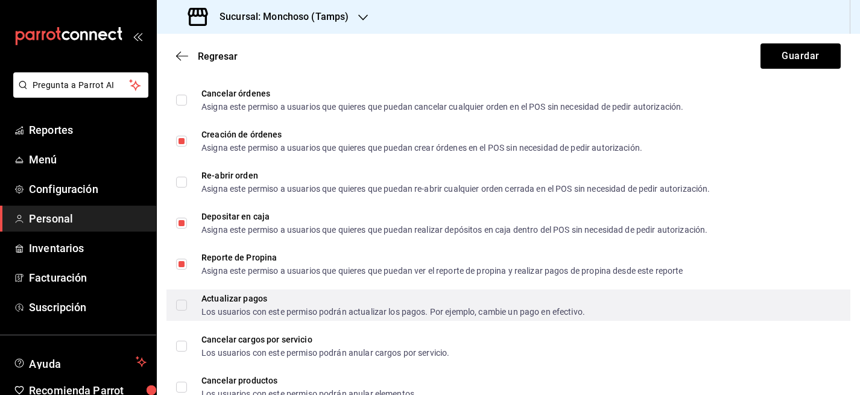
click at [183, 306] on input "Actualizar pagos Los usuarios con este permiso podrán actualizar los pagos. Por…" at bounding box center [181, 305] width 11 height 11
checkbox input "true"
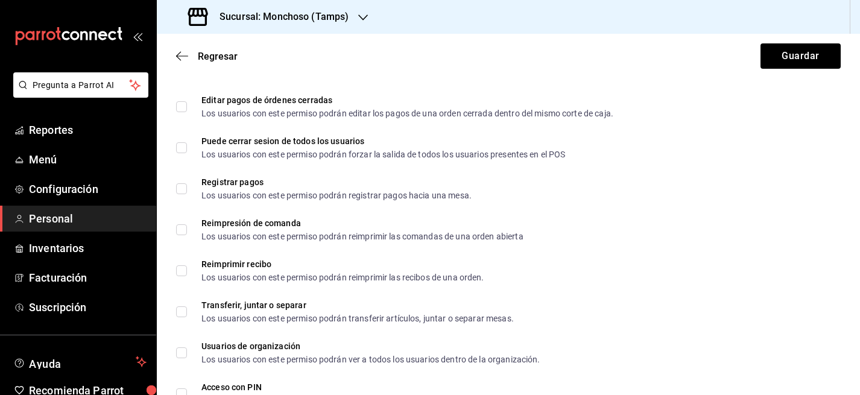
scroll to position [1609, 0]
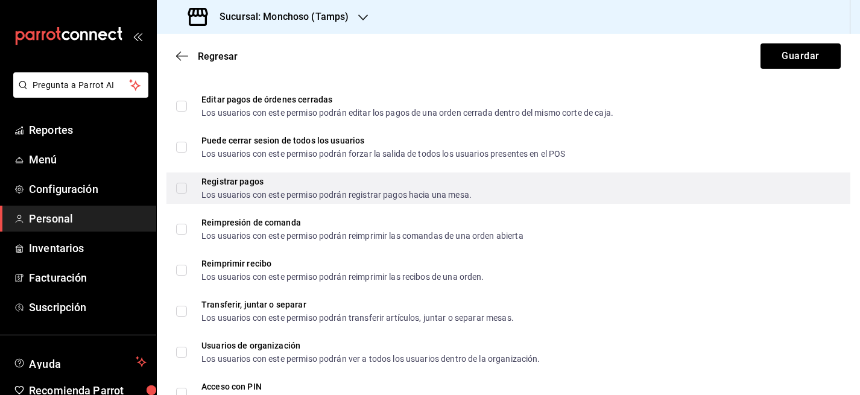
click at [180, 189] on input "Registrar pagos Los usuarios con este permiso podrán registrar pagos hacia una …" at bounding box center [181, 188] width 11 height 11
checkbox input "true"
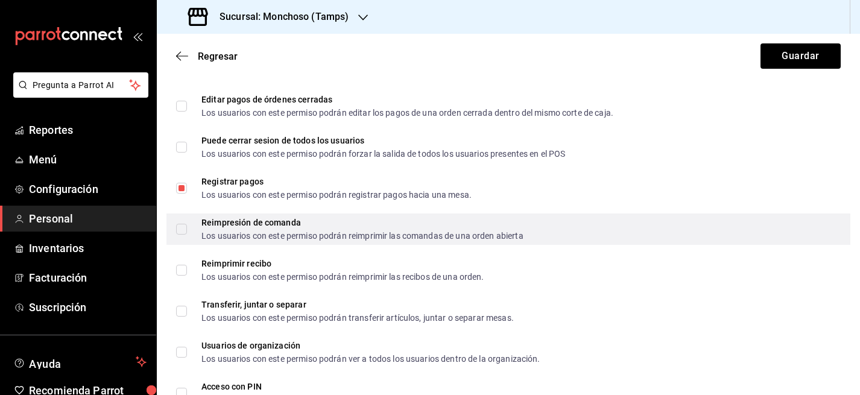
click at [180, 229] on input "Reimpresión de comanda Los usuarios con este permiso podrán reimprimir las coma…" at bounding box center [181, 229] width 11 height 11
checkbox input "true"
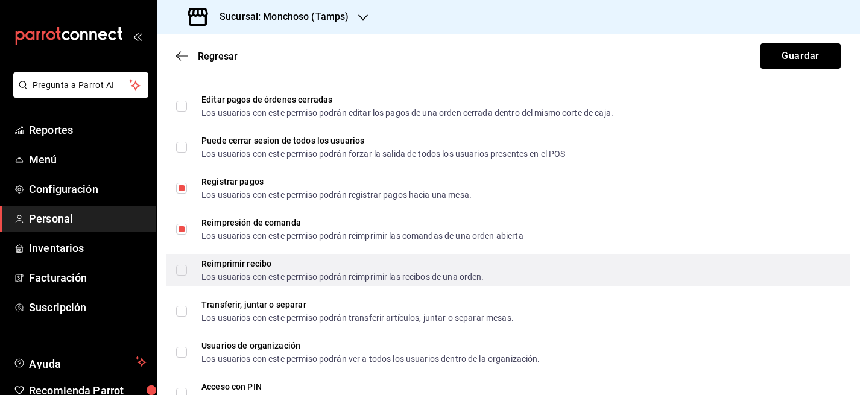
click at [180, 265] on input "Reimprimir recibo Los usuarios con este permiso podrán reimprimir las recibos d…" at bounding box center [181, 270] width 11 height 11
checkbox input "true"
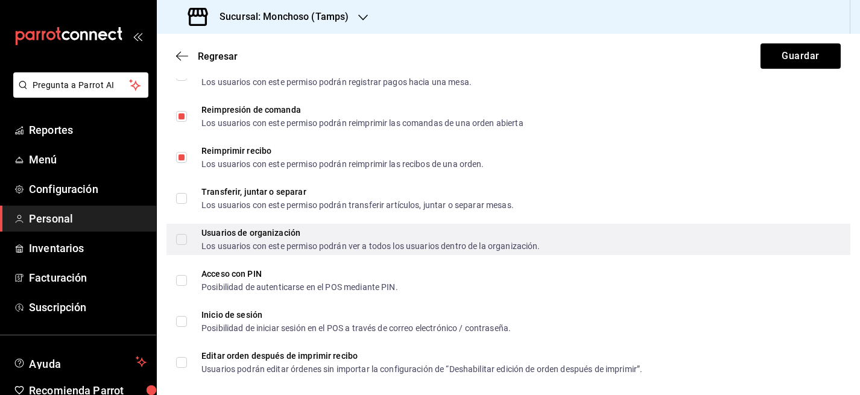
scroll to position [1734, 0]
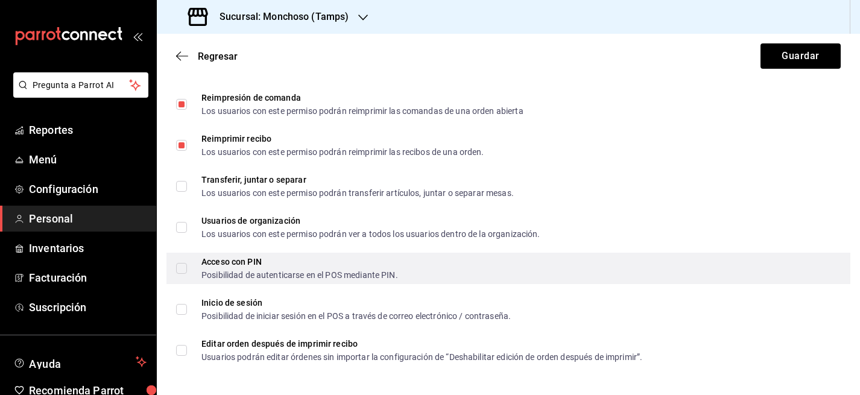
click at [181, 266] on input "Acceso con PIN Posibilidad de autenticarse en el POS mediante PIN." at bounding box center [181, 268] width 11 height 11
checkbox input "true"
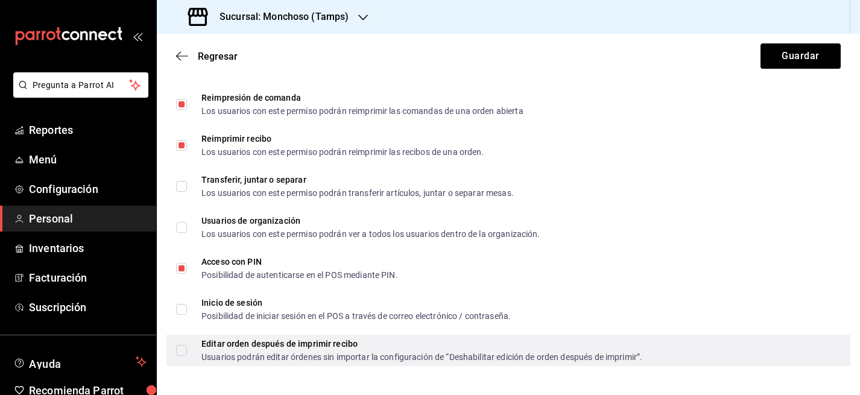
click at [179, 350] on input "Editar orden después de imprimir recibo Usuarios podrán editar órdenes sin impo…" at bounding box center [181, 350] width 11 height 11
checkbox input "true"
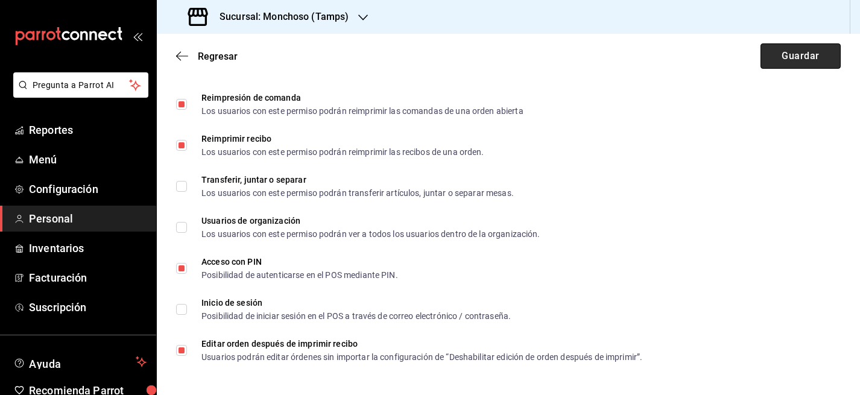
click at [799, 57] on button "Guardar" at bounding box center [800, 55] width 80 height 25
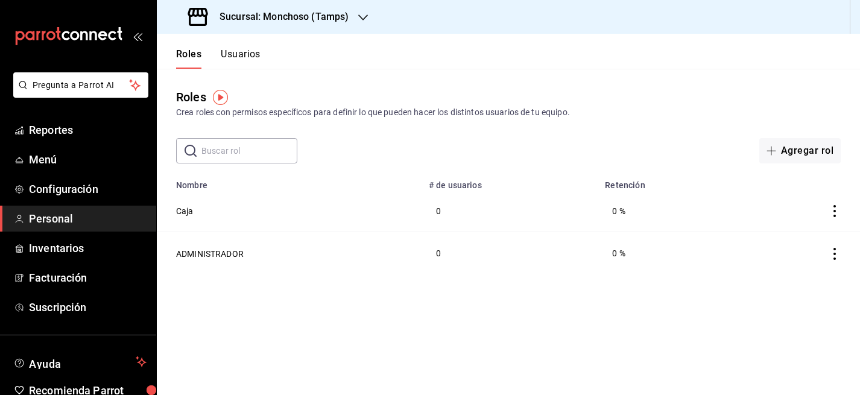
click at [252, 54] on button "Usuarios" at bounding box center [241, 58] width 40 height 20
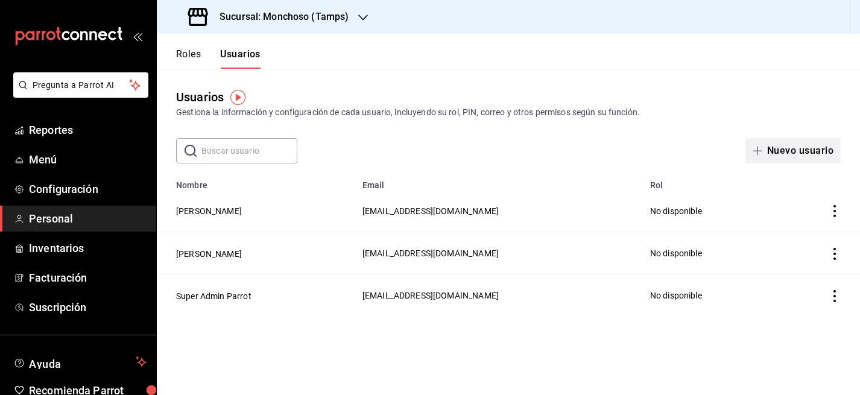
click at [799, 152] on button "Nuevo usuario" at bounding box center [792, 150] width 95 height 25
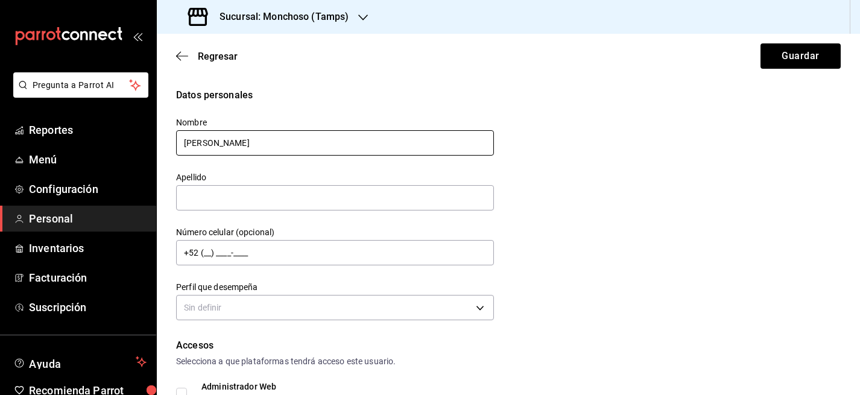
type input "[PERSON_NAME]"
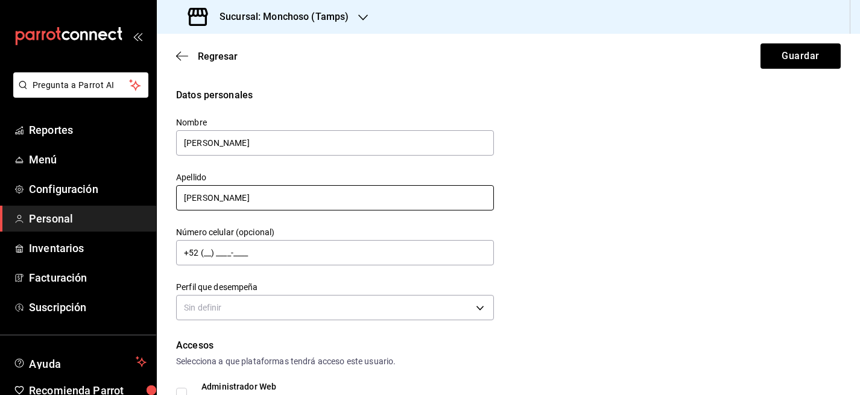
type input "[PERSON_NAME]"
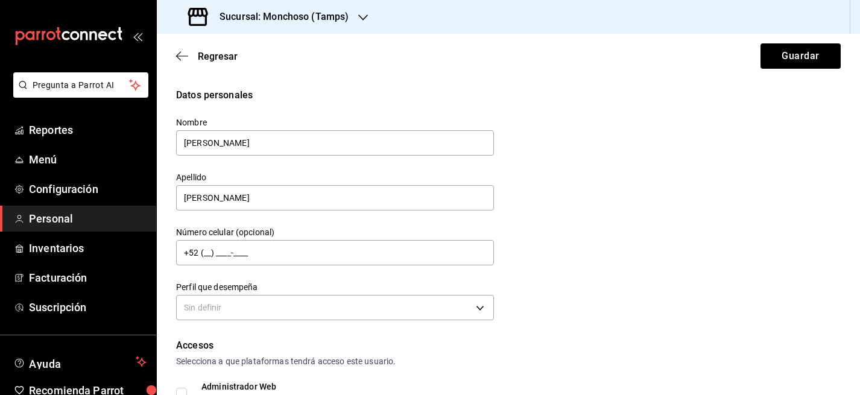
click at [548, 231] on div "Datos personales Nombre [PERSON_NAME] [PERSON_NAME] Número celular (opcional) +…" at bounding box center [508, 206] width 664 height 236
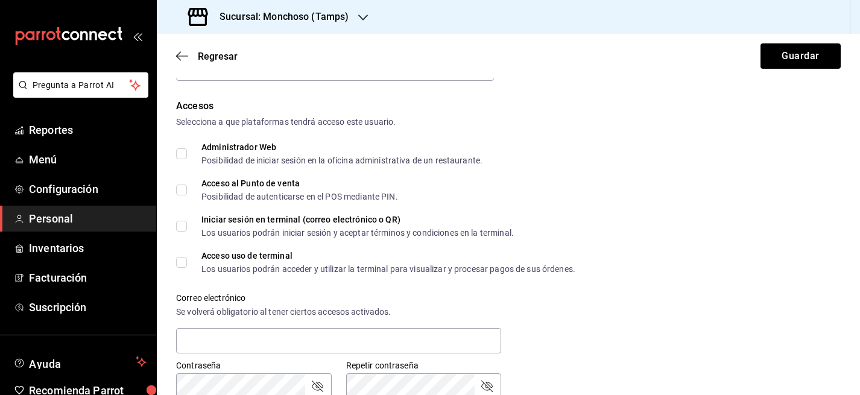
scroll to position [240, 0]
